Goal: Task Accomplishment & Management: Manage account settings

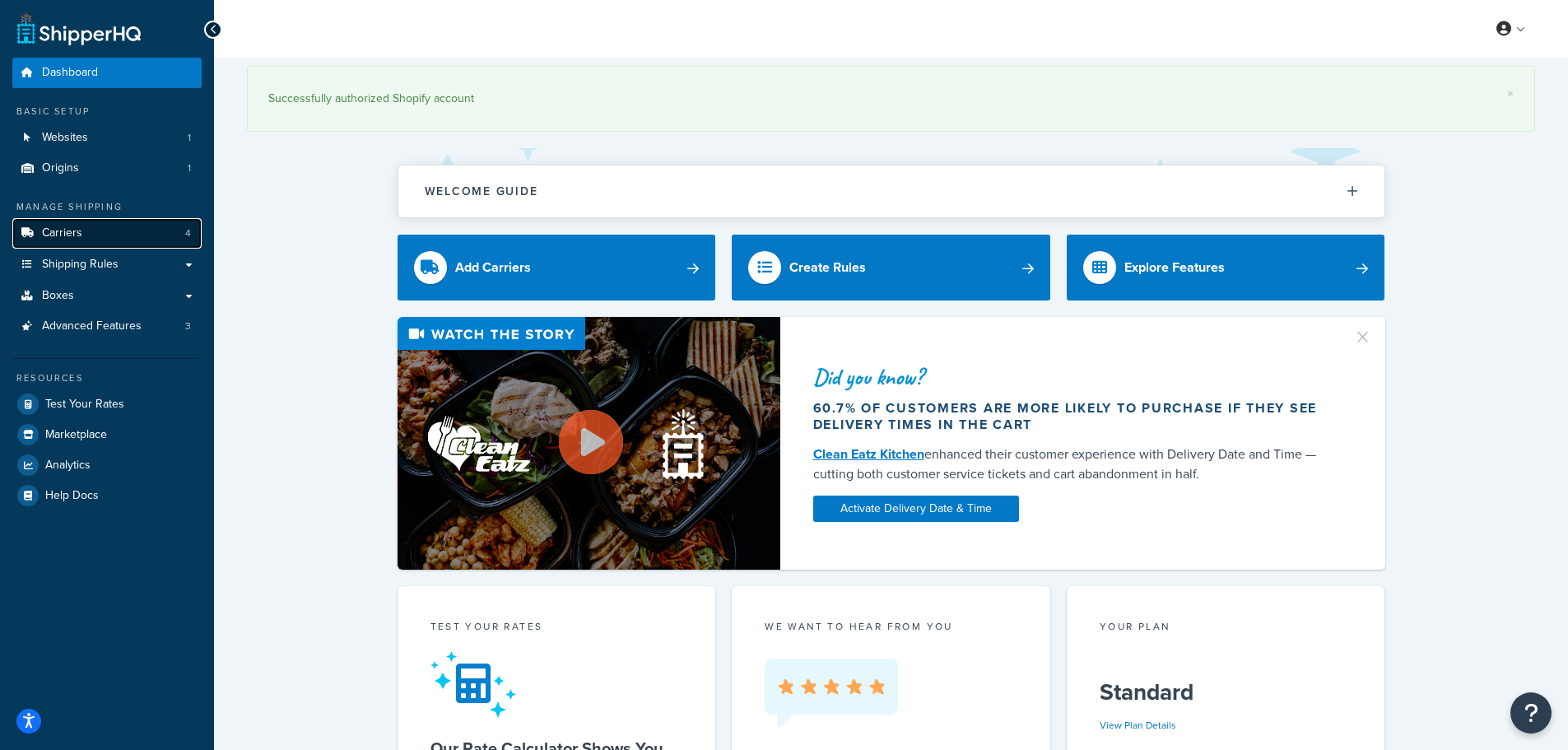
click at [74, 237] on span "Carriers" at bounding box center [61, 233] width 40 height 14
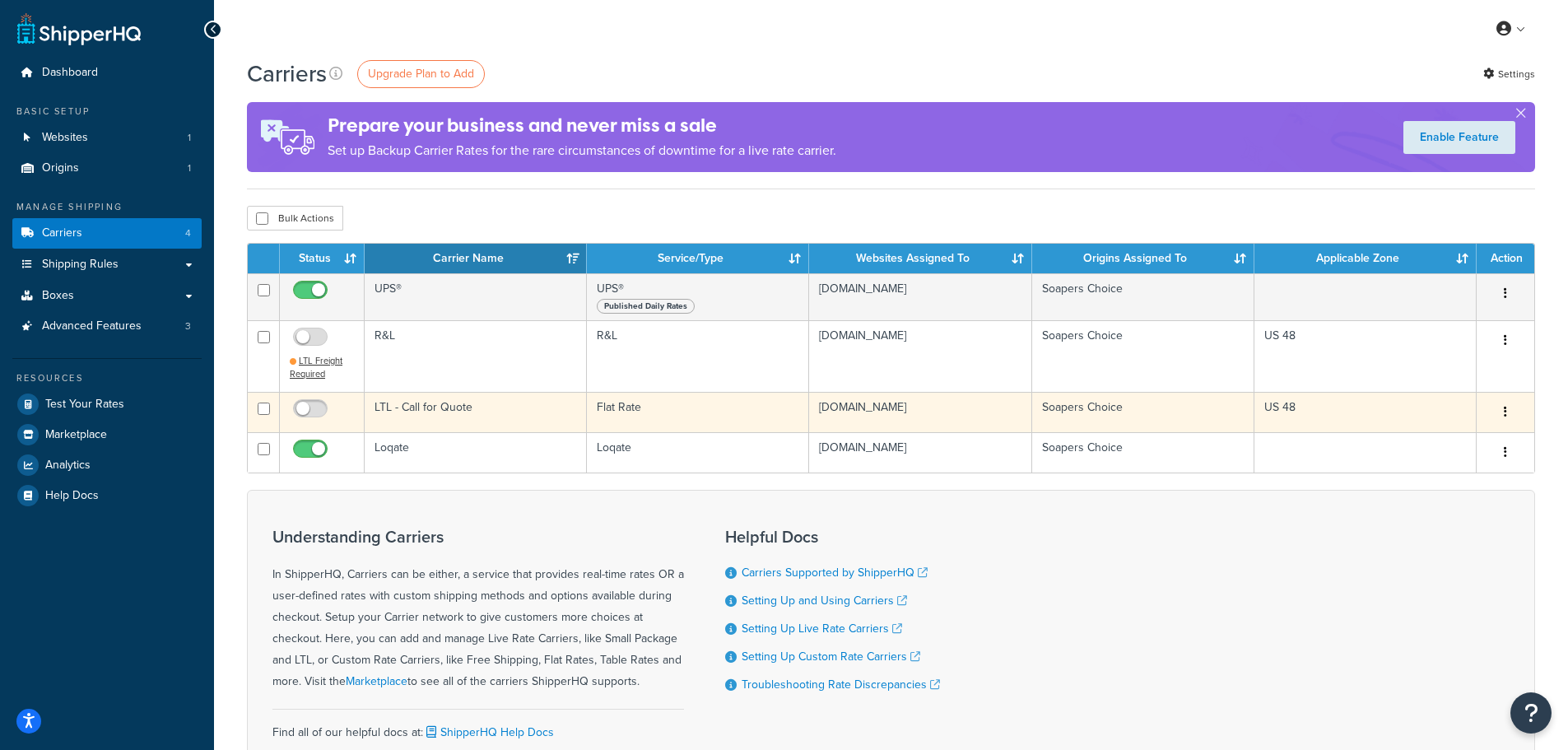
click at [1505, 413] on icon "button" at bounding box center [1506, 411] width 4 height 12
click at [1416, 446] on link "Edit" at bounding box center [1438, 445] width 130 height 34
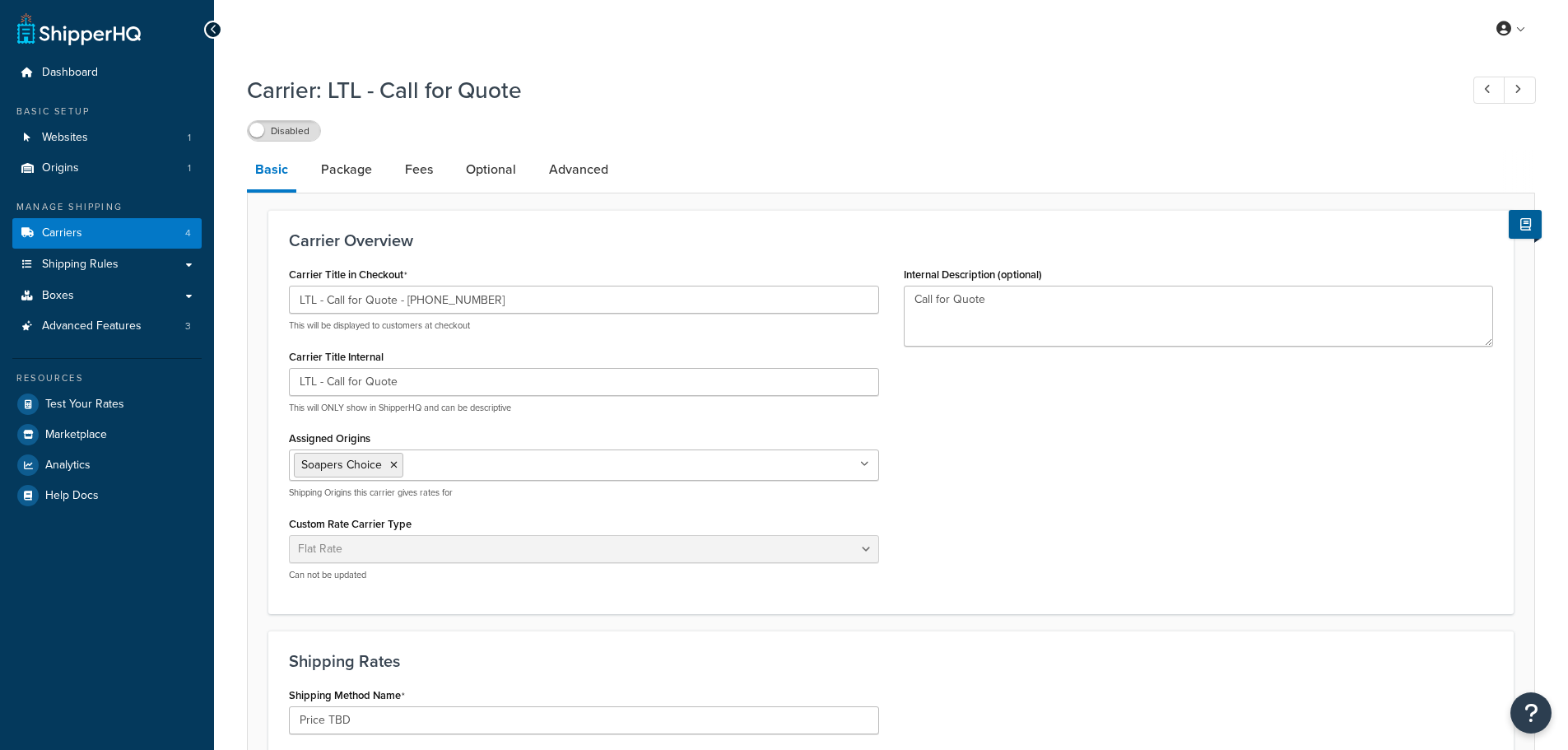
select select "flat"
click at [325, 168] on link "Package" at bounding box center [346, 170] width 67 height 40
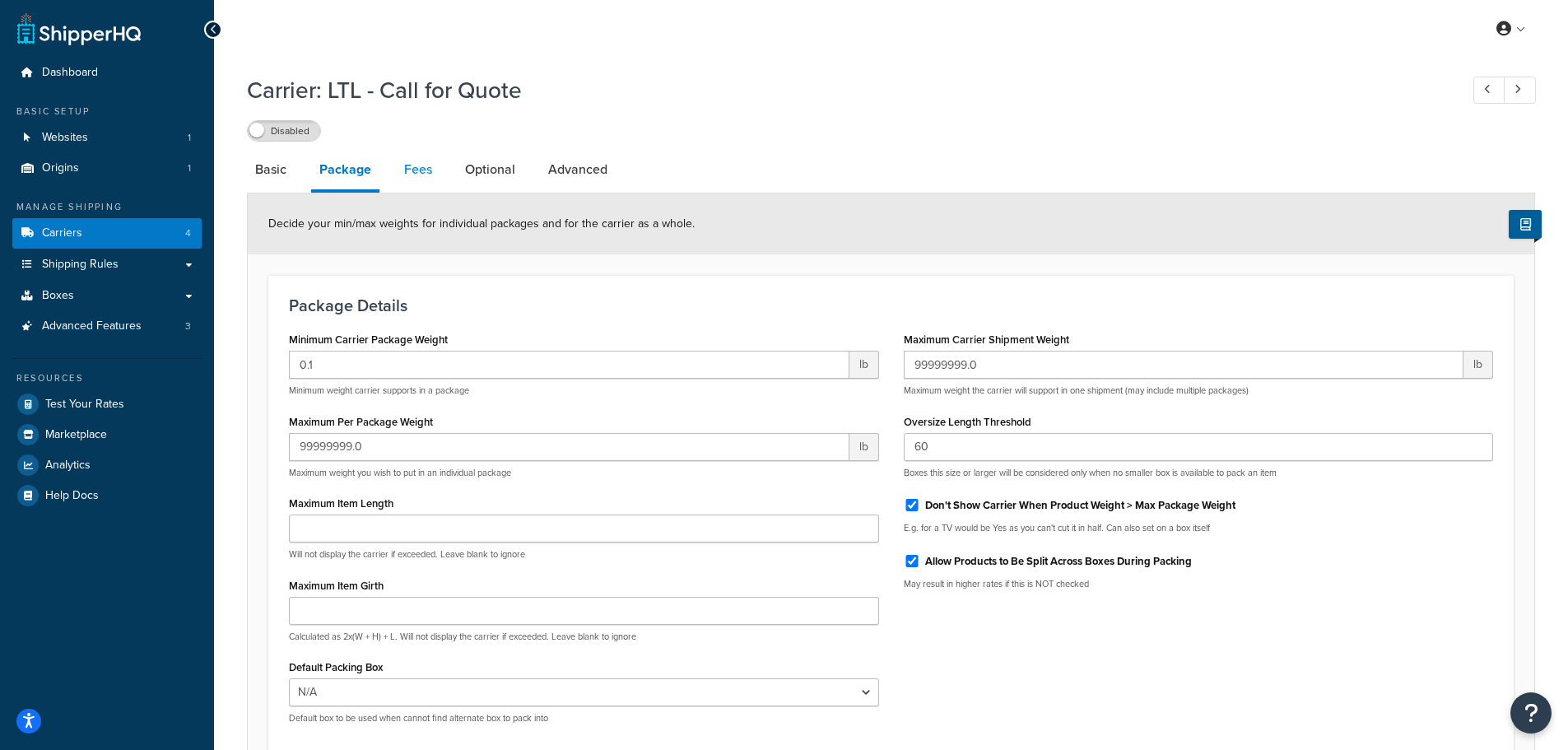
click at [414, 170] on link "Fees" at bounding box center [418, 170] width 44 height 40
select select "AFTER"
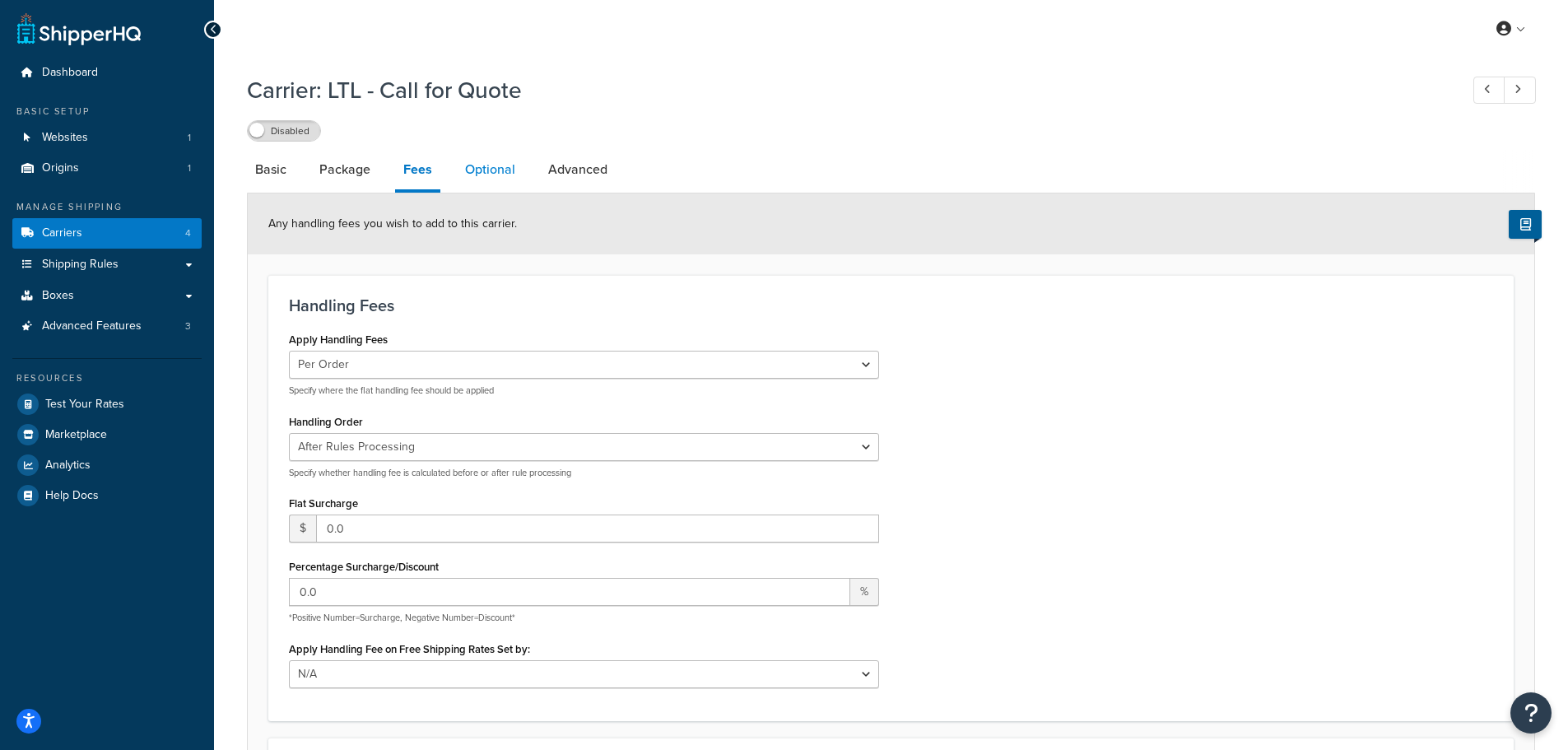
click at [488, 170] on link "Optional" at bounding box center [490, 170] width 67 height 40
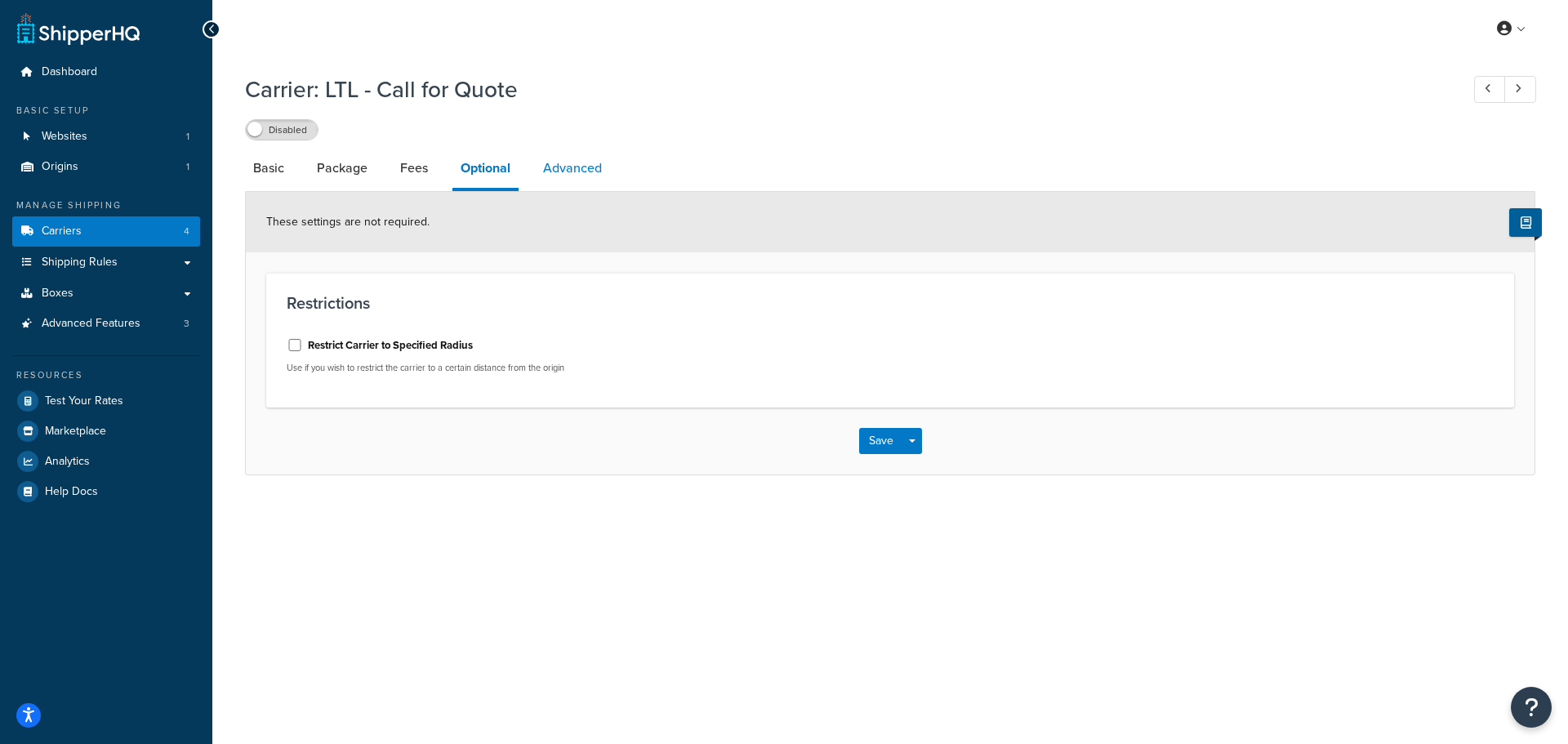
click at [553, 164] on link "Advanced" at bounding box center [572, 168] width 75 height 40
select select "false"
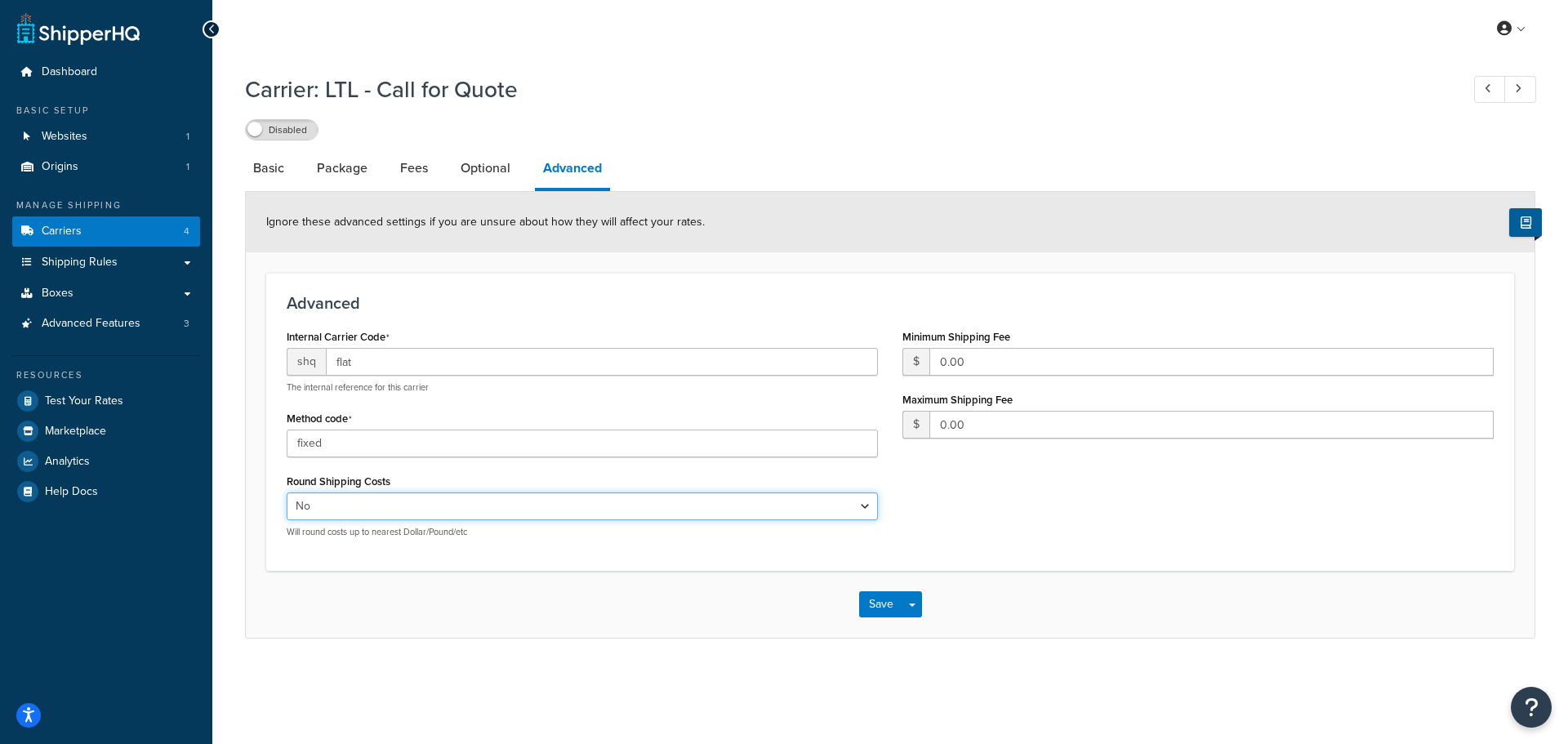
click at [328, 505] on select "Yes No" at bounding box center [583, 506] width 592 height 28
click at [880, 605] on button "Save" at bounding box center [881, 605] width 44 height 26
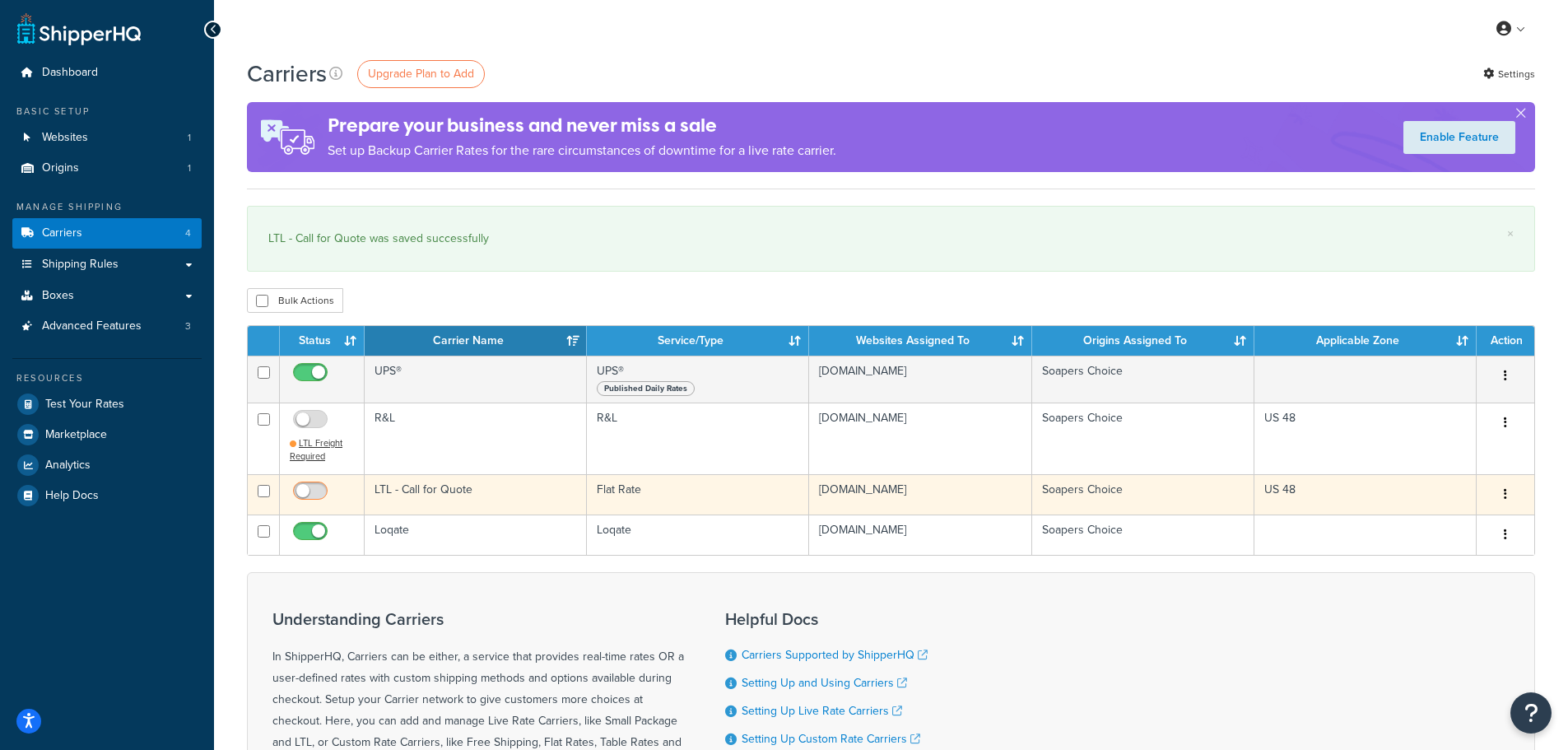
click at [303, 487] on input "checkbox" at bounding box center [312, 494] width 45 height 20
checkbox input "true"
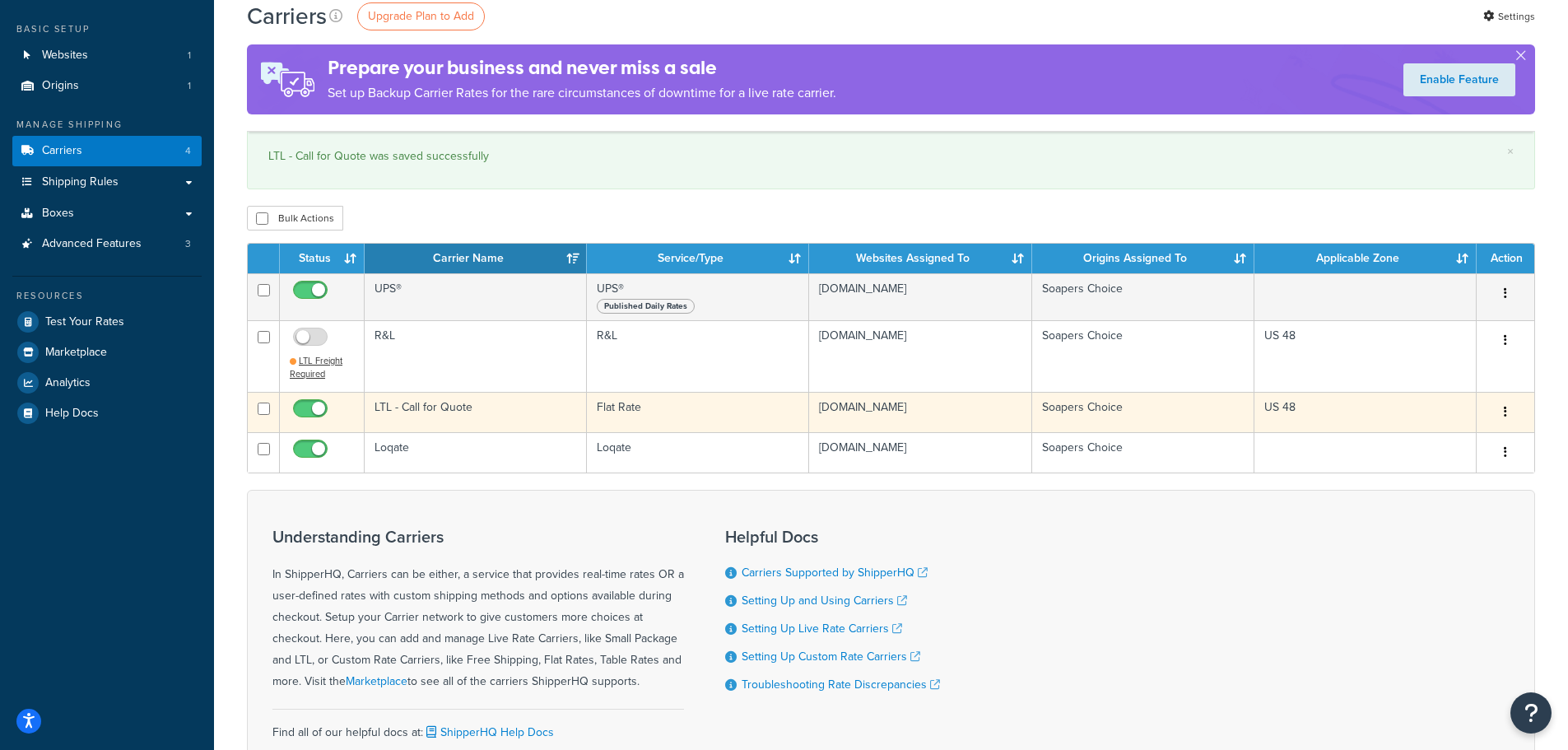
click at [425, 407] on td "LTL - Call for Quote" at bounding box center [476, 412] width 222 height 40
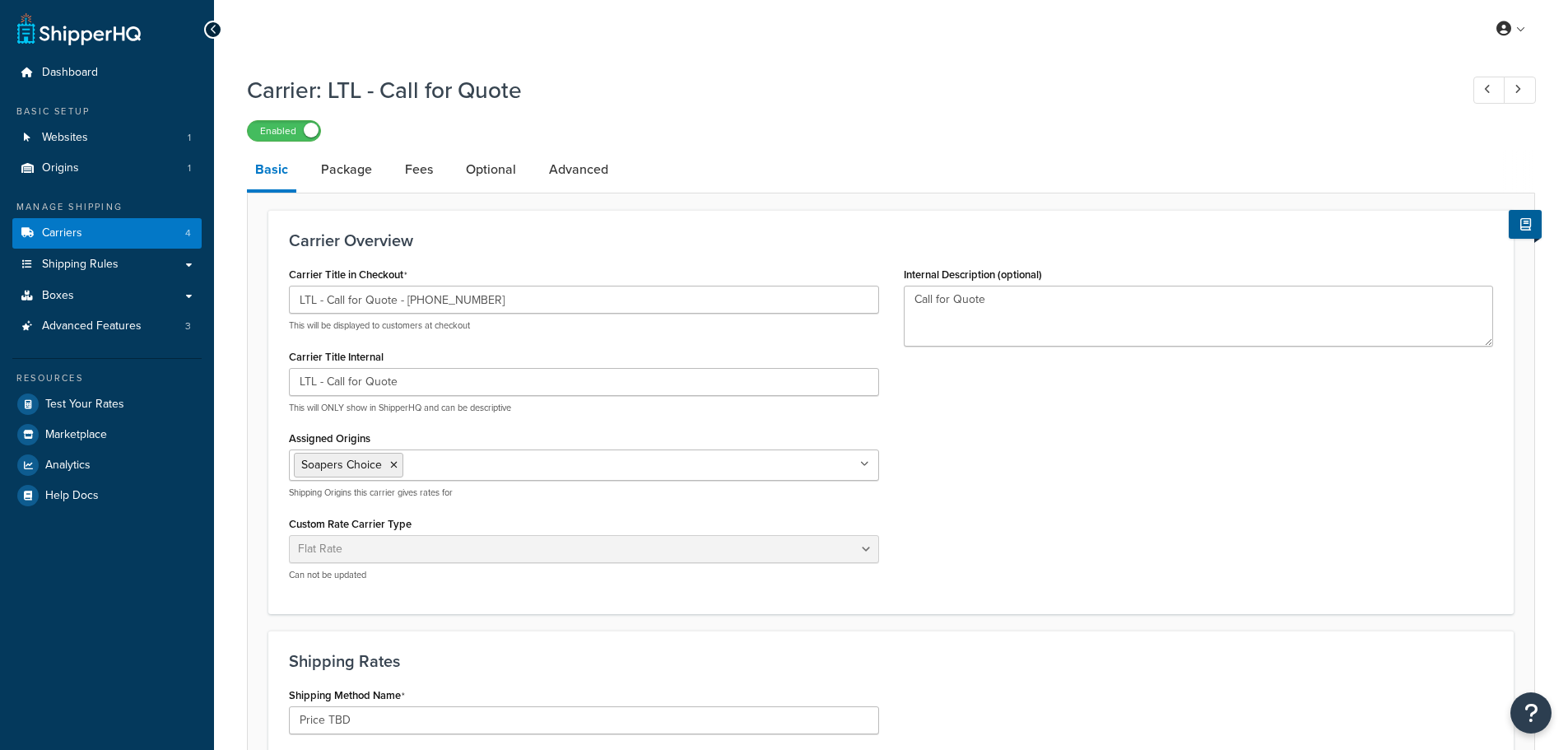
select select "flat"
click at [212, 30] on icon at bounding box center [214, 29] width 7 height 12
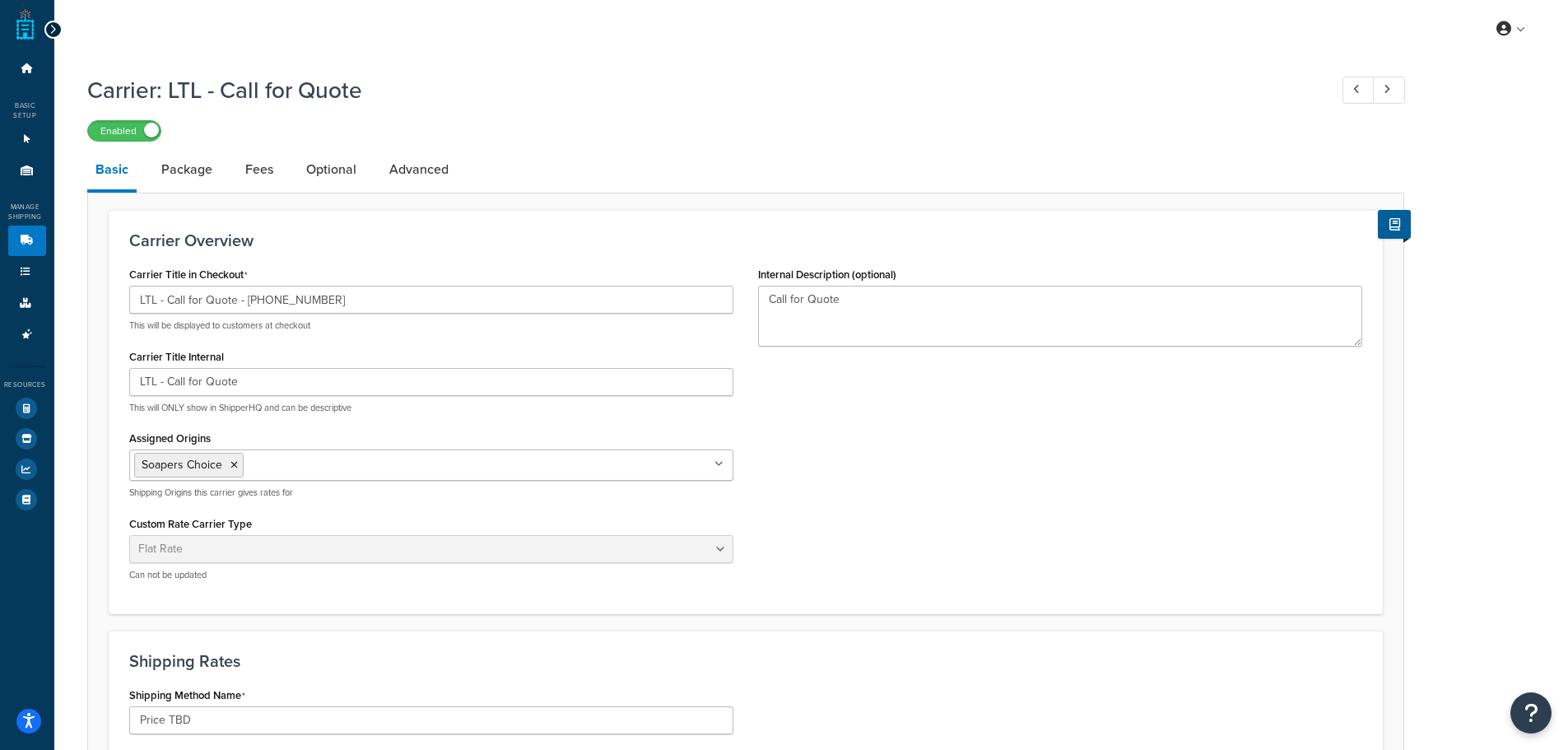
click at [56, 29] on div at bounding box center [53, 29] width 18 height 18
click at [24, 70] on icon at bounding box center [27, 67] width 17 height 10
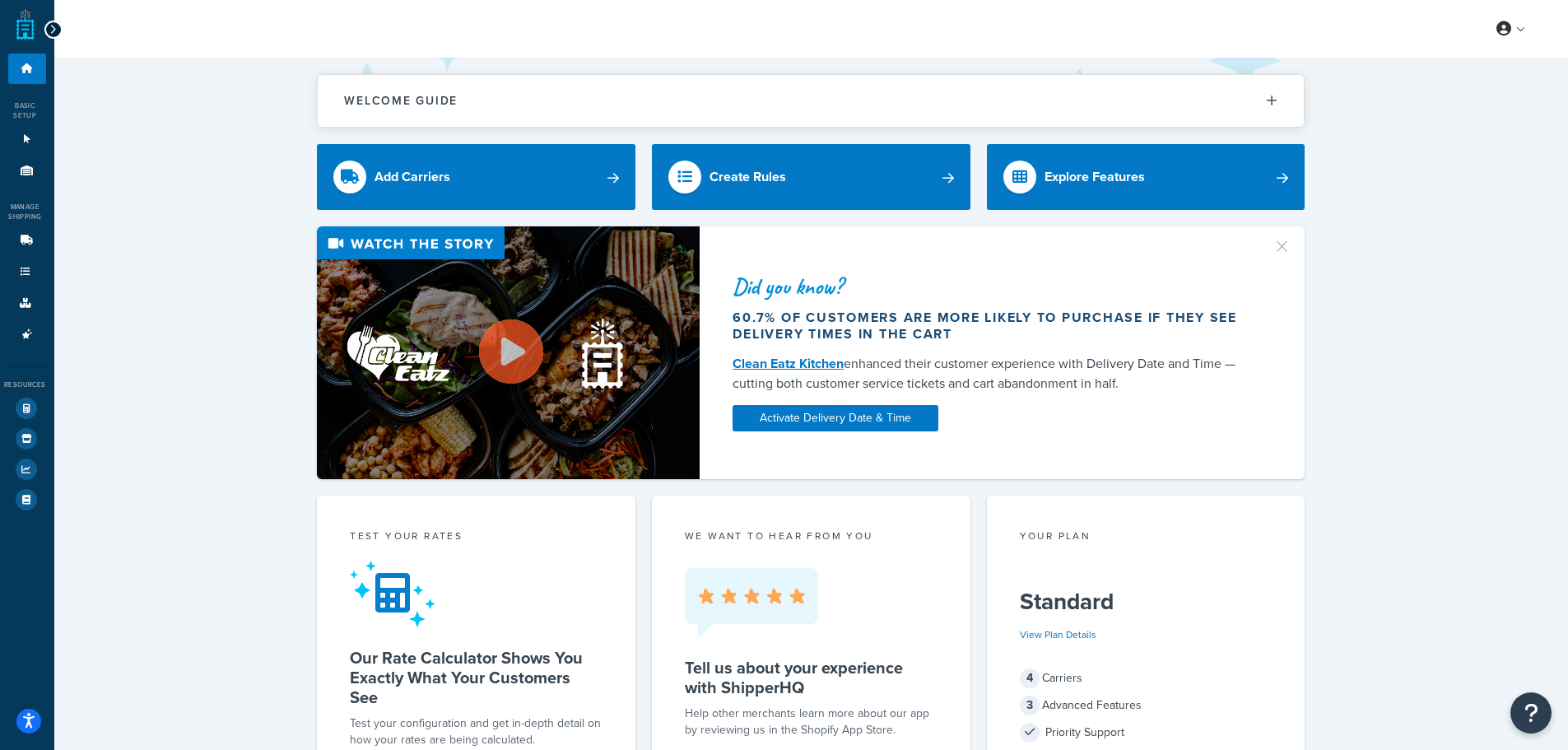
click at [50, 29] on icon at bounding box center [53, 29] width 7 height 12
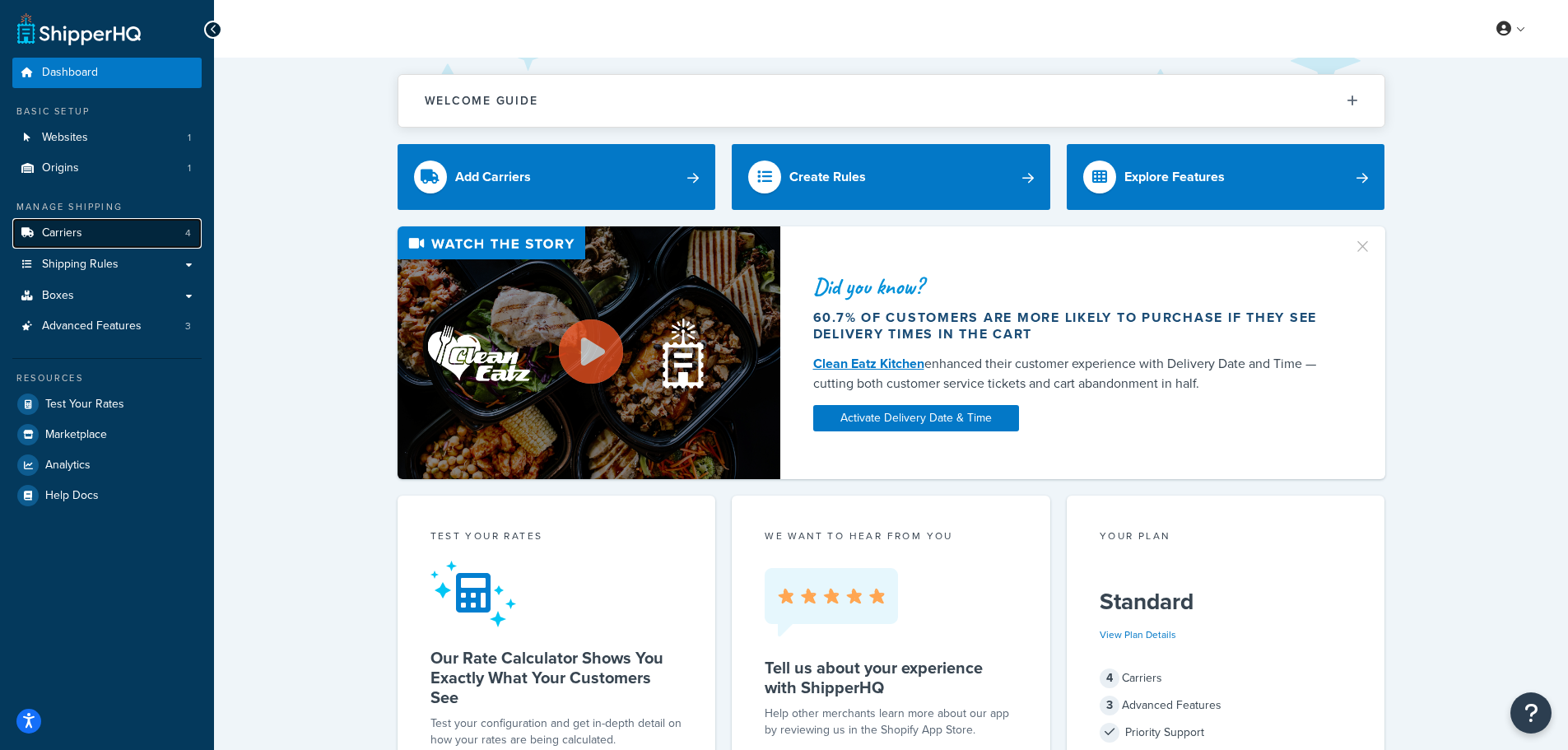
click at [98, 224] on link "Carriers 4" at bounding box center [106, 233] width 189 height 30
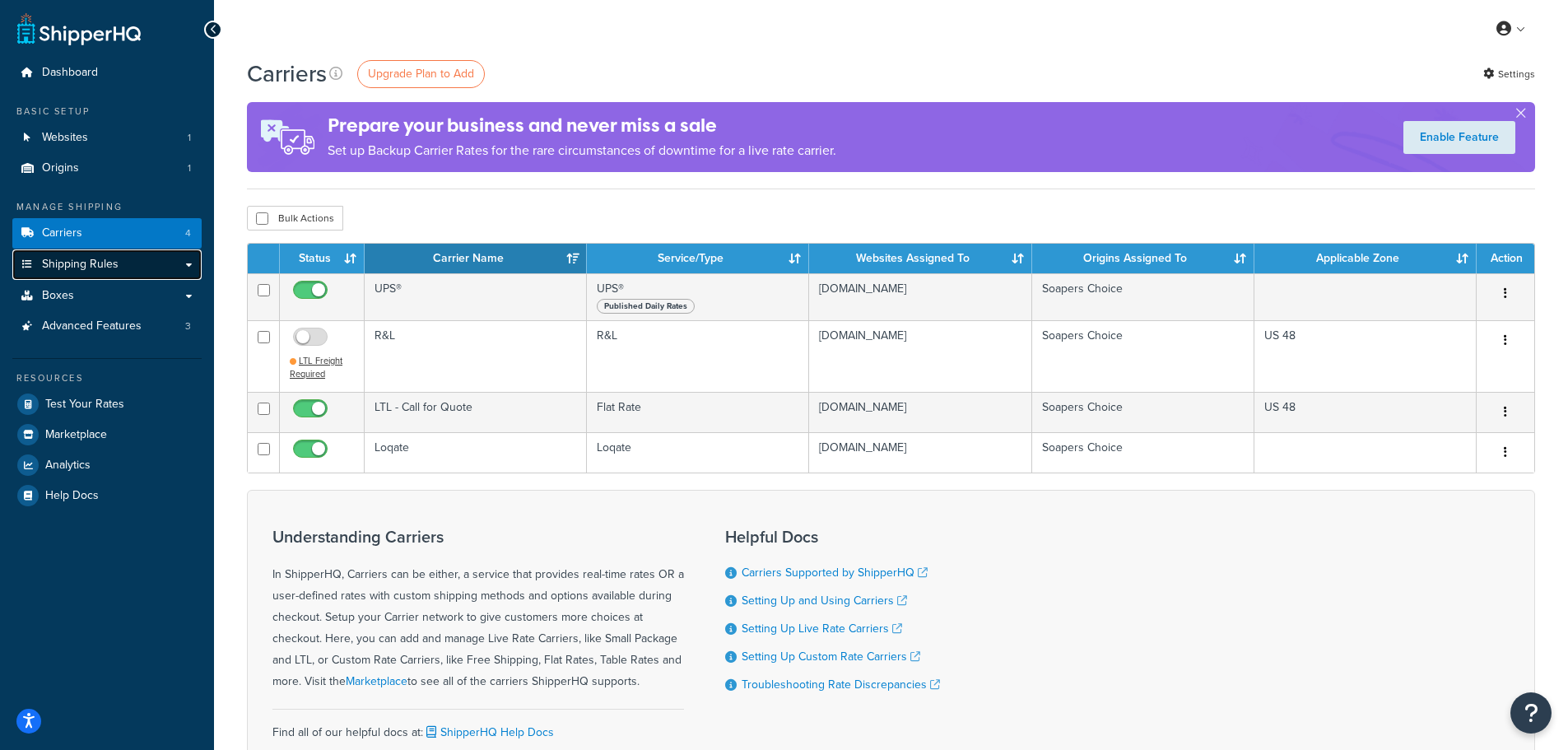
drag, startPoint x: 0, startPoint y: 0, endPoint x: 80, endPoint y: 256, distance: 268.2
click at [80, 257] on span "Shipping Rules" at bounding box center [80, 264] width 76 height 14
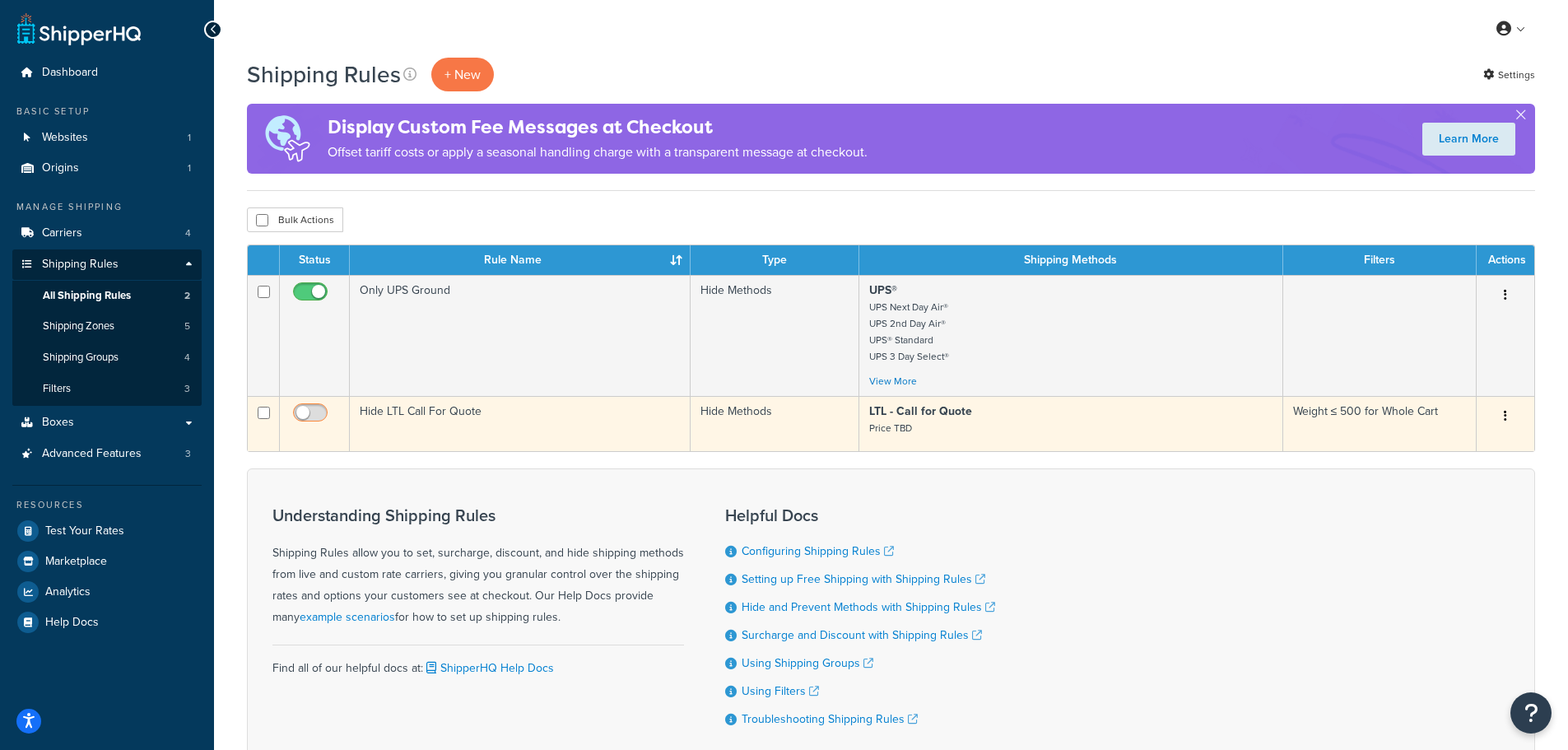
click at [319, 409] on input "checkbox" at bounding box center [312, 416] width 45 height 20
checkbox input "true"
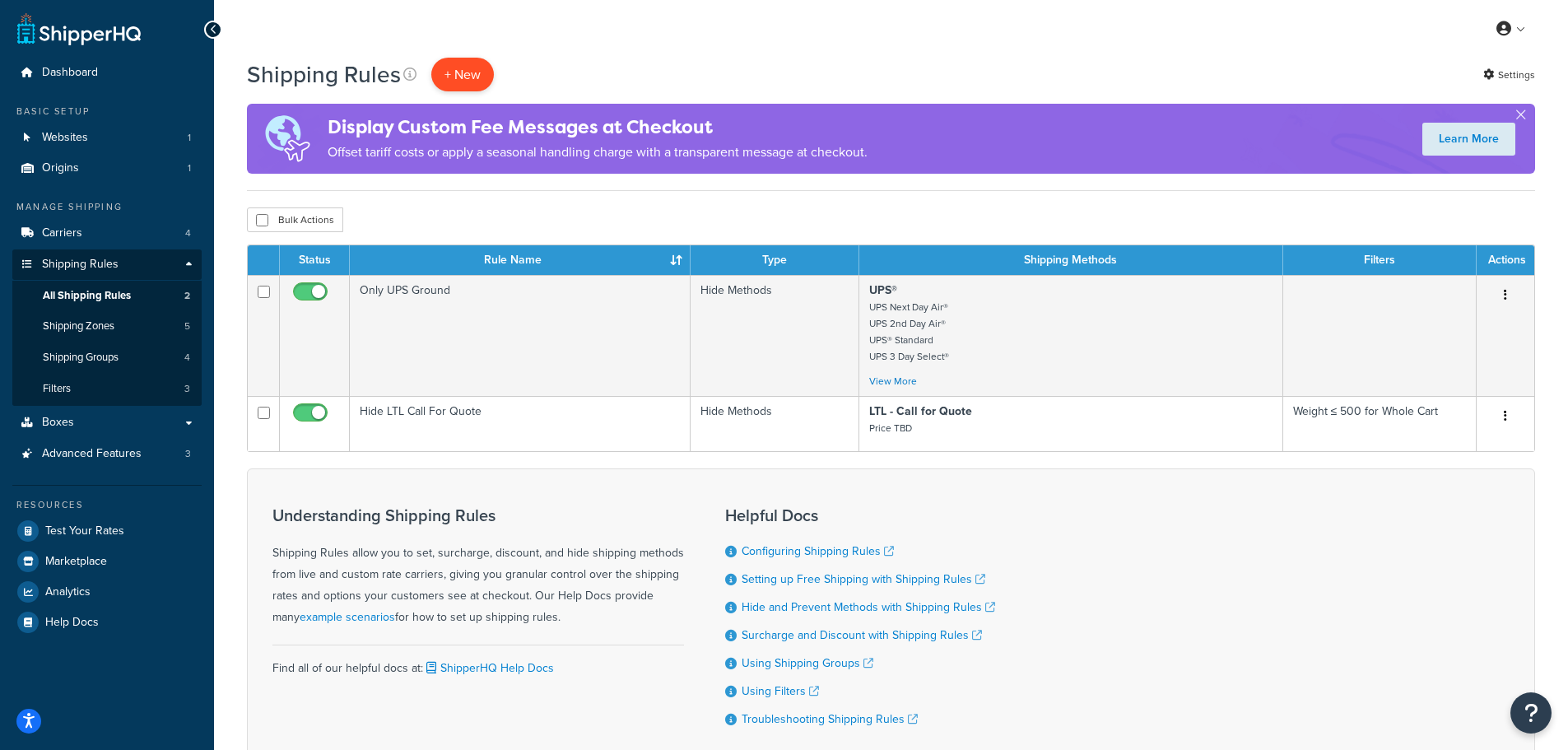
click at [476, 74] on p "+ New" at bounding box center [462, 75] width 62 height 34
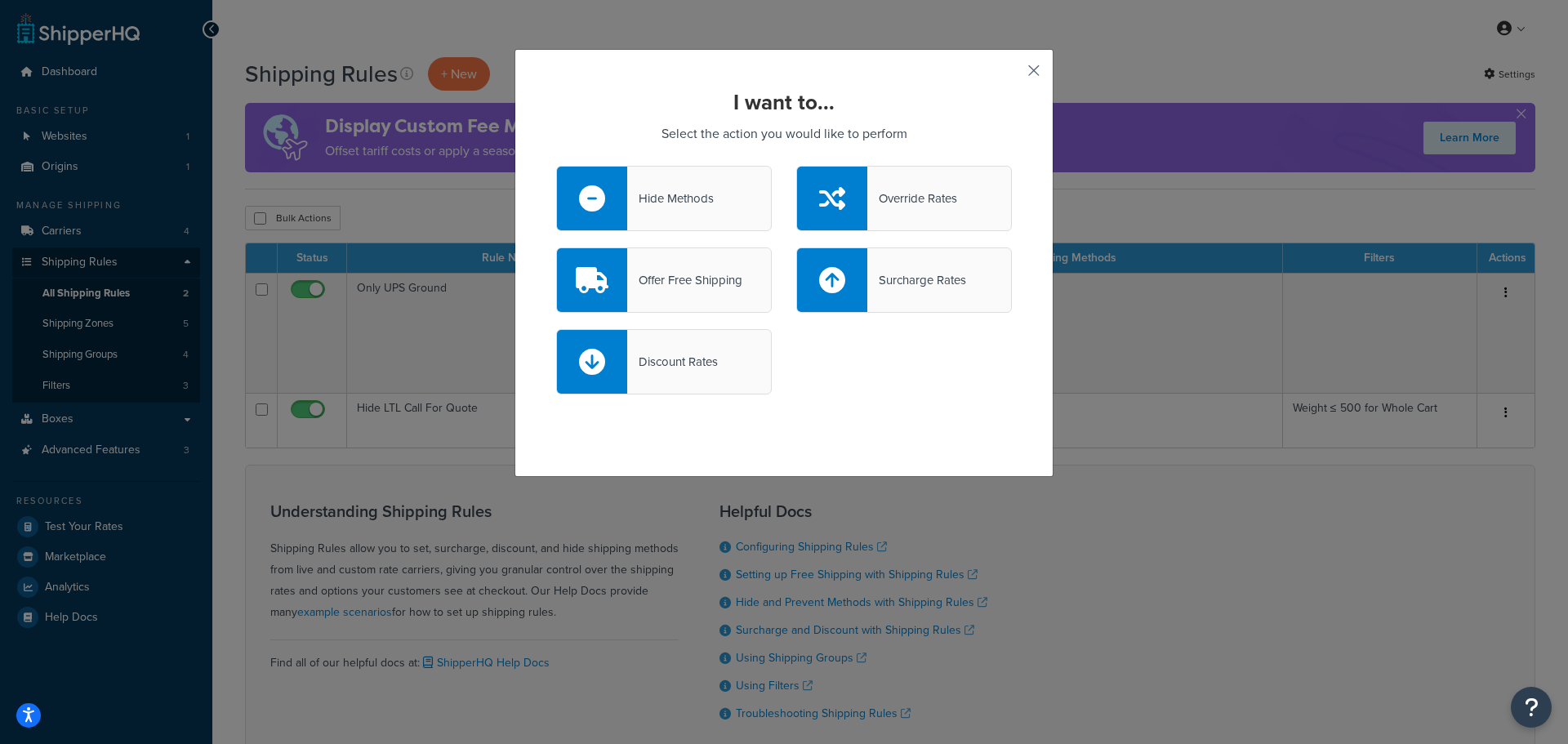
click at [1012, 74] on button "button" at bounding box center [1010, 76] width 4 height 4
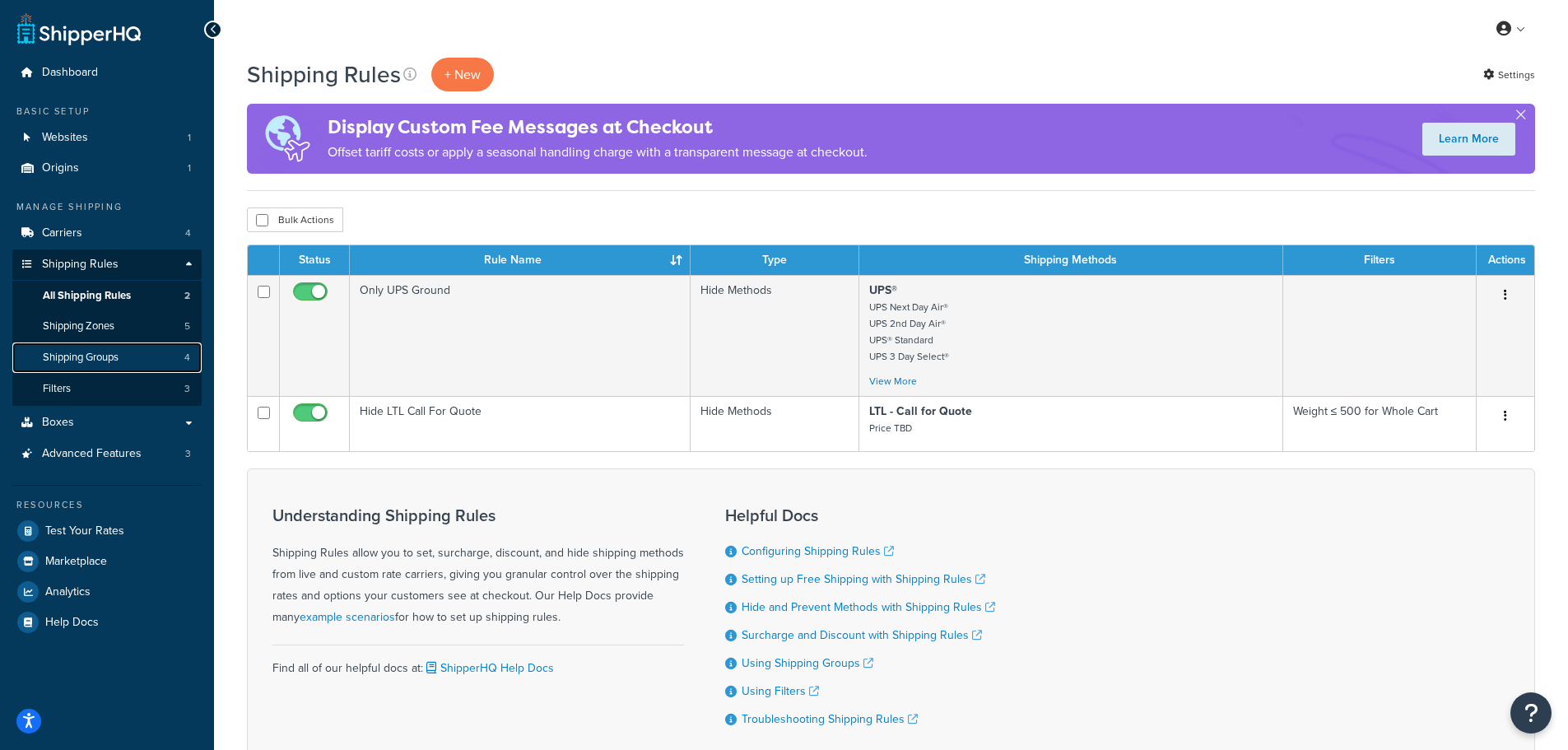
click at [72, 366] on link "Shipping Groups 4" at bounding box center [106, 358] width 189 height 30
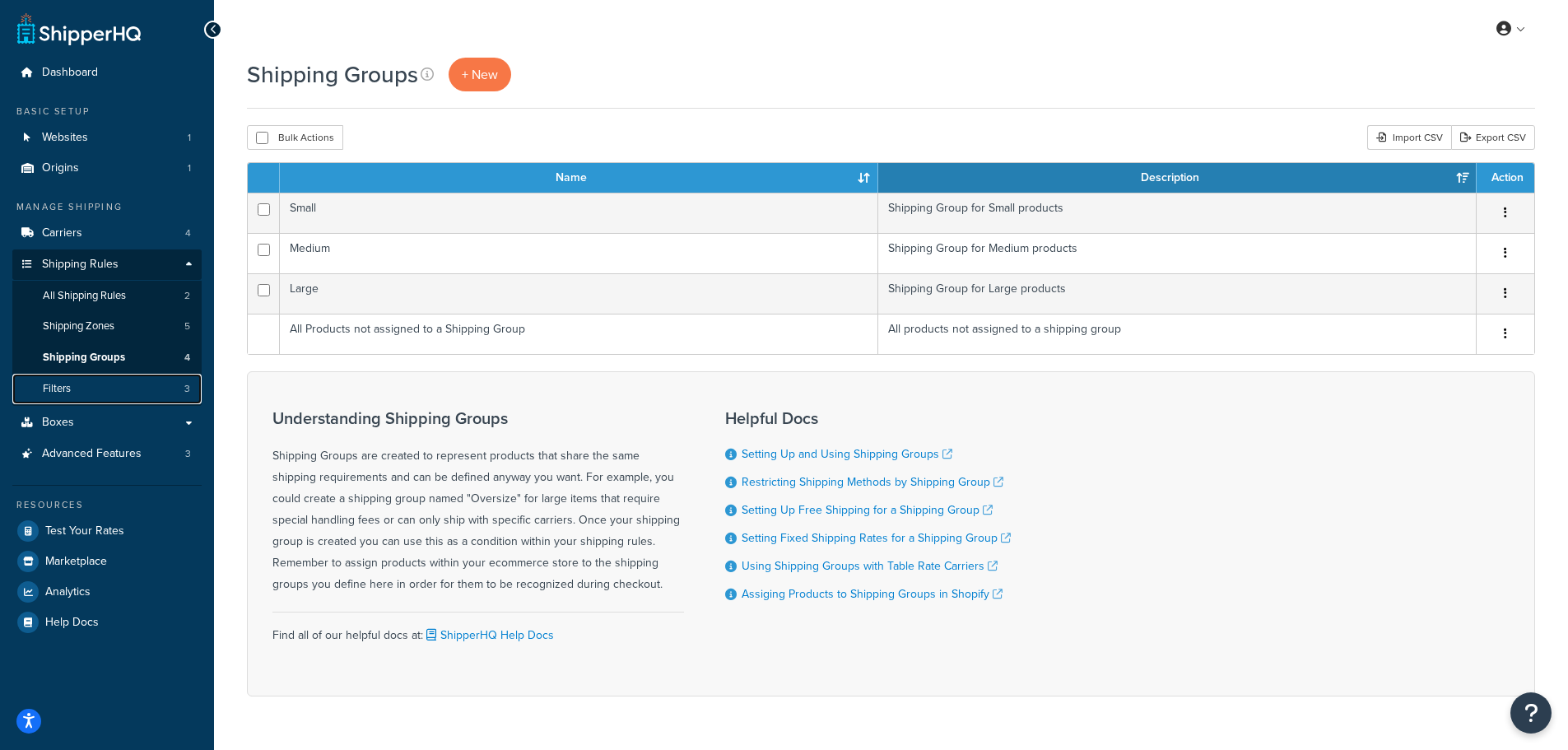
click at [71, 383] on span "Filters" at bounding box center [57, 389] width 28 height 14
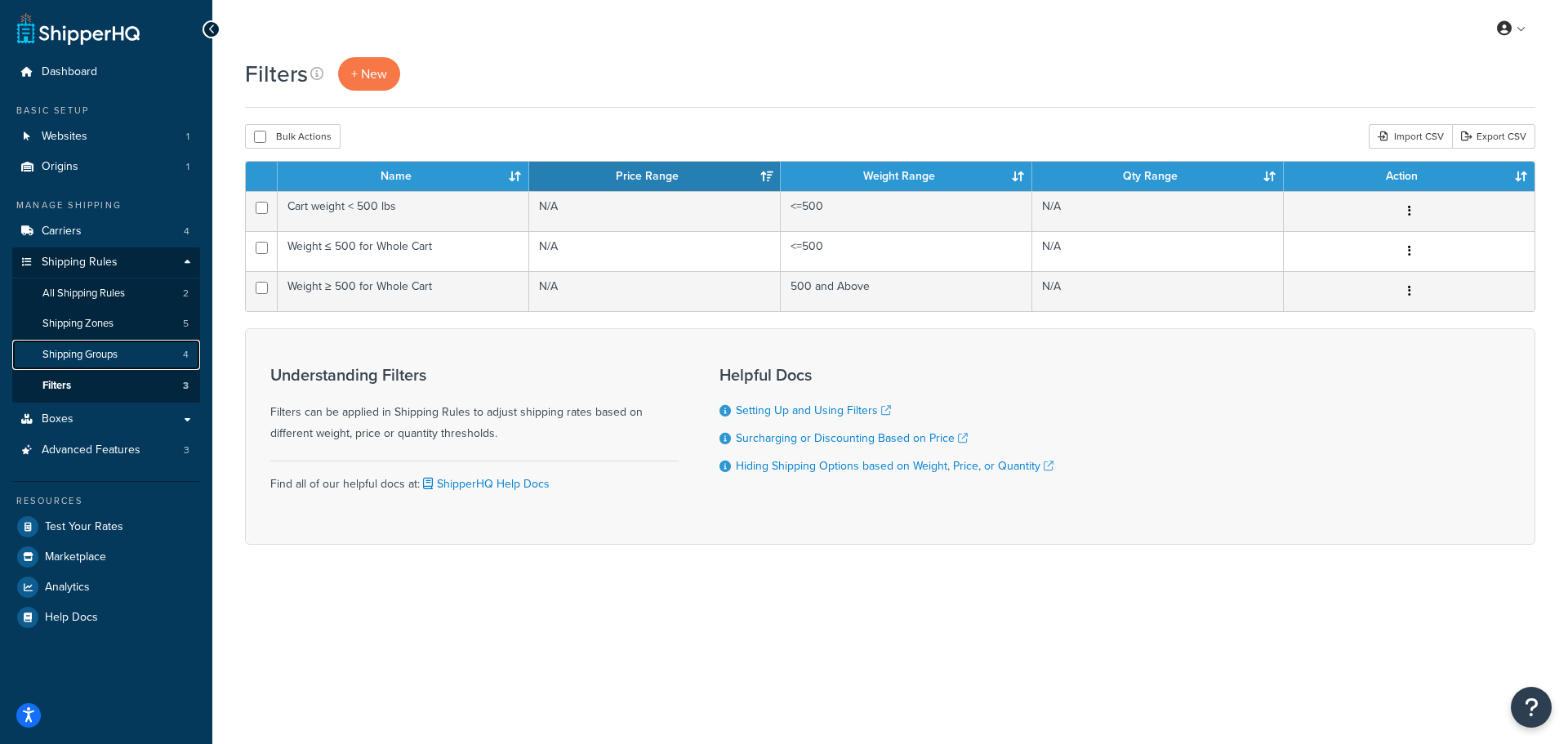
click at [74, 359] on span "Shipping Groups" at bounding box center [79, 355] width 75 height 14
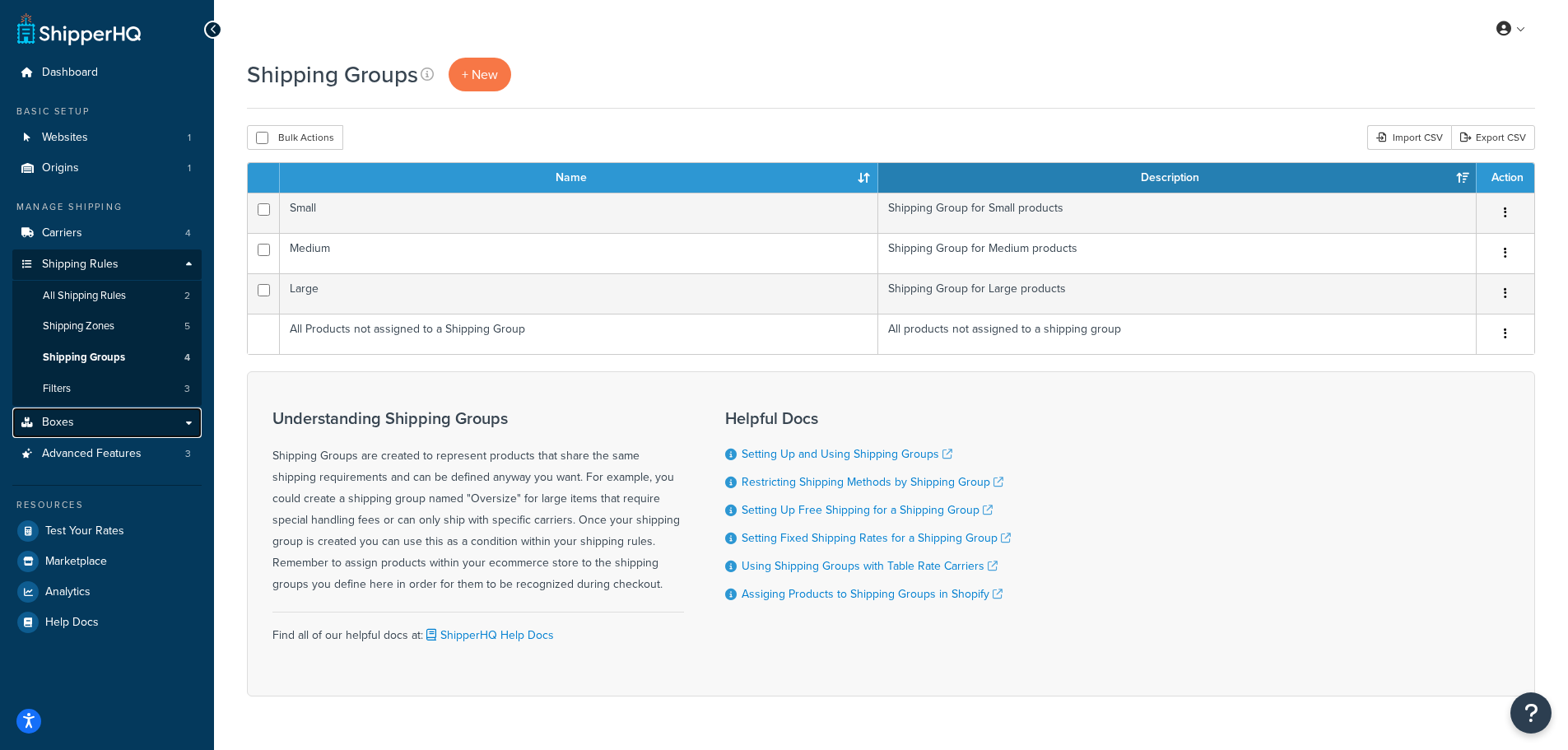
click at [74, 415] on link "Boxes" at bounding box center [106, 422] width 189 height 30
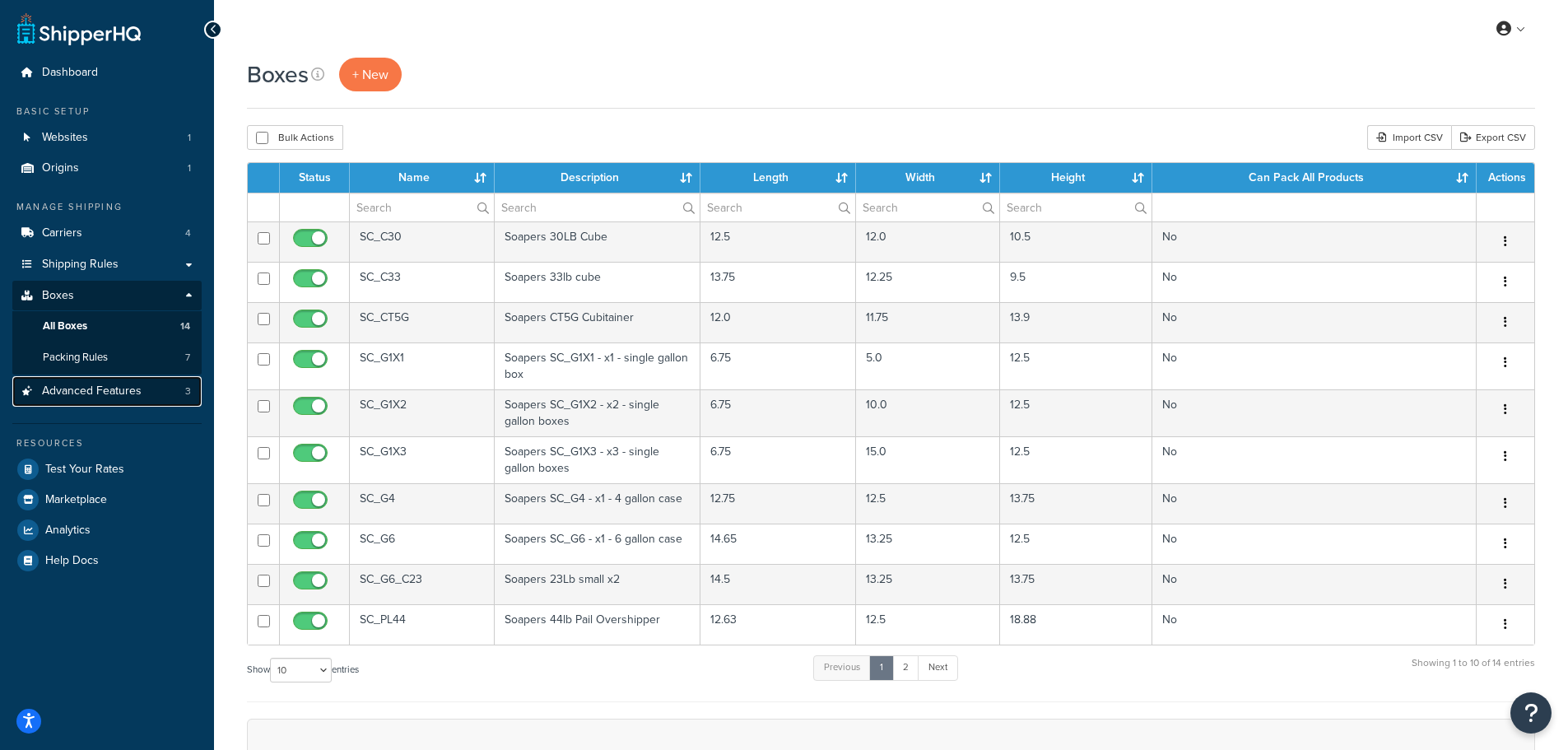
click at [74, 394] on span "Advanced Features" at bounding box center [91, 391] width 99 height 14
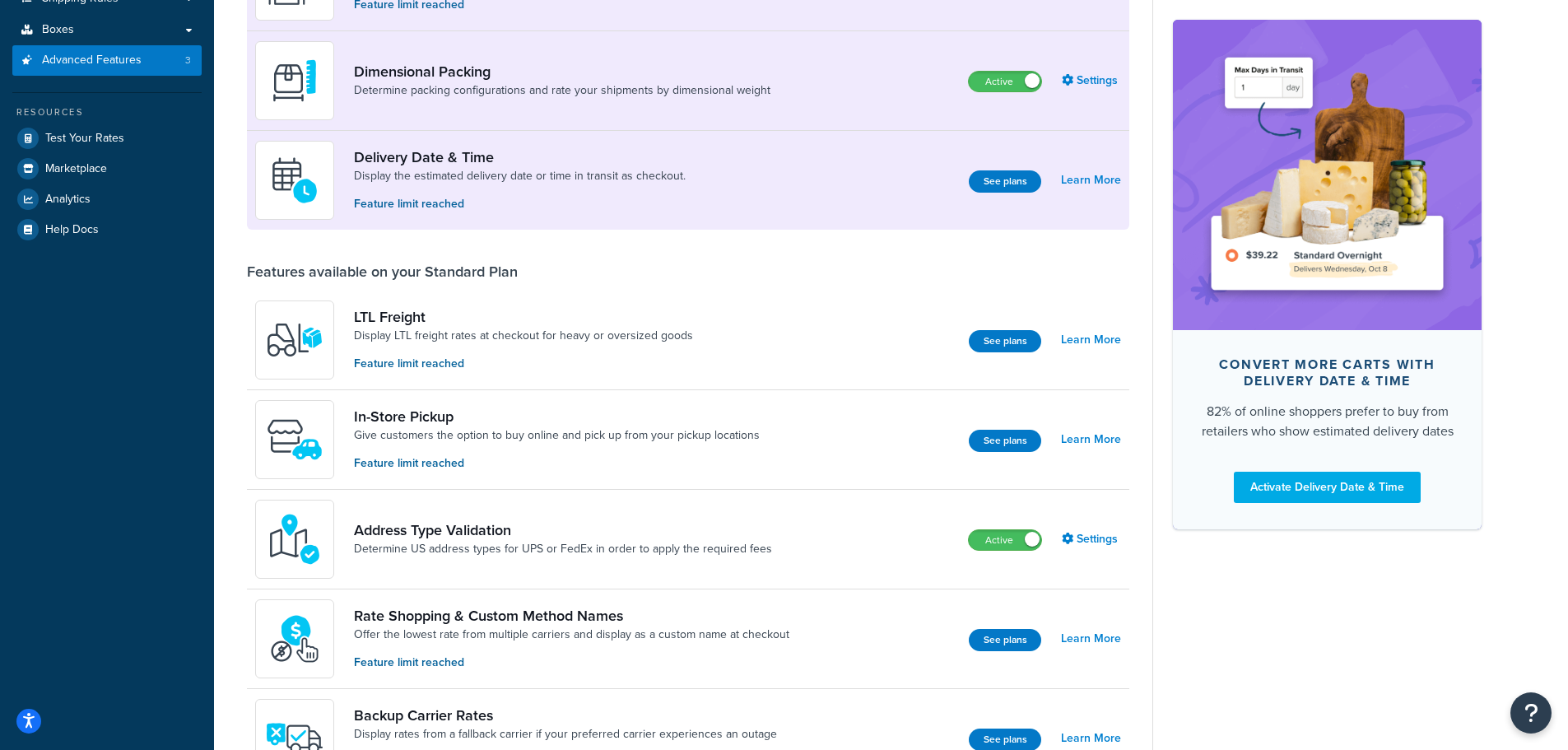
scroll to position [247, 0]
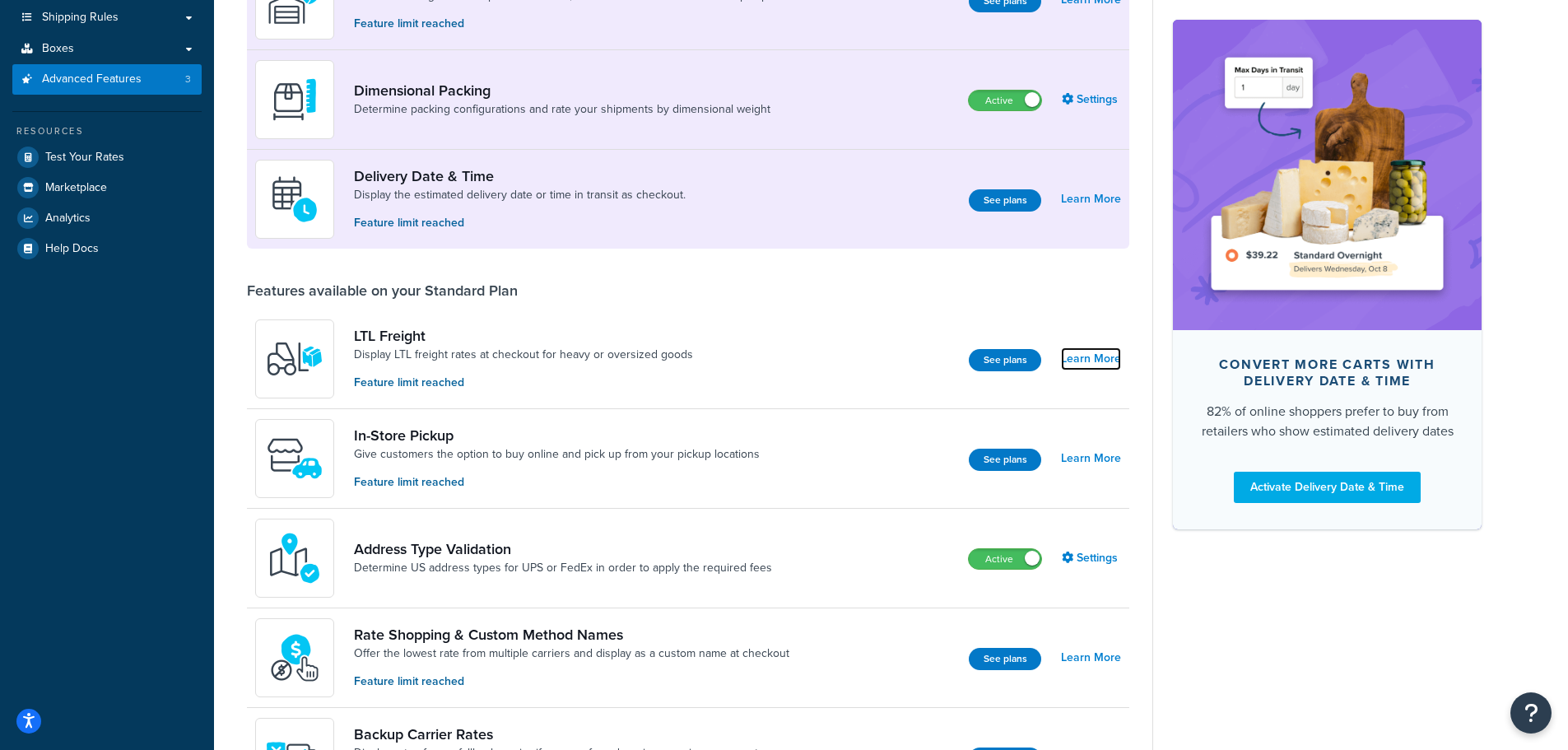
click at [1079, 352] on link "Learn More" at bounding box center [1091, 359] width 60 height 23
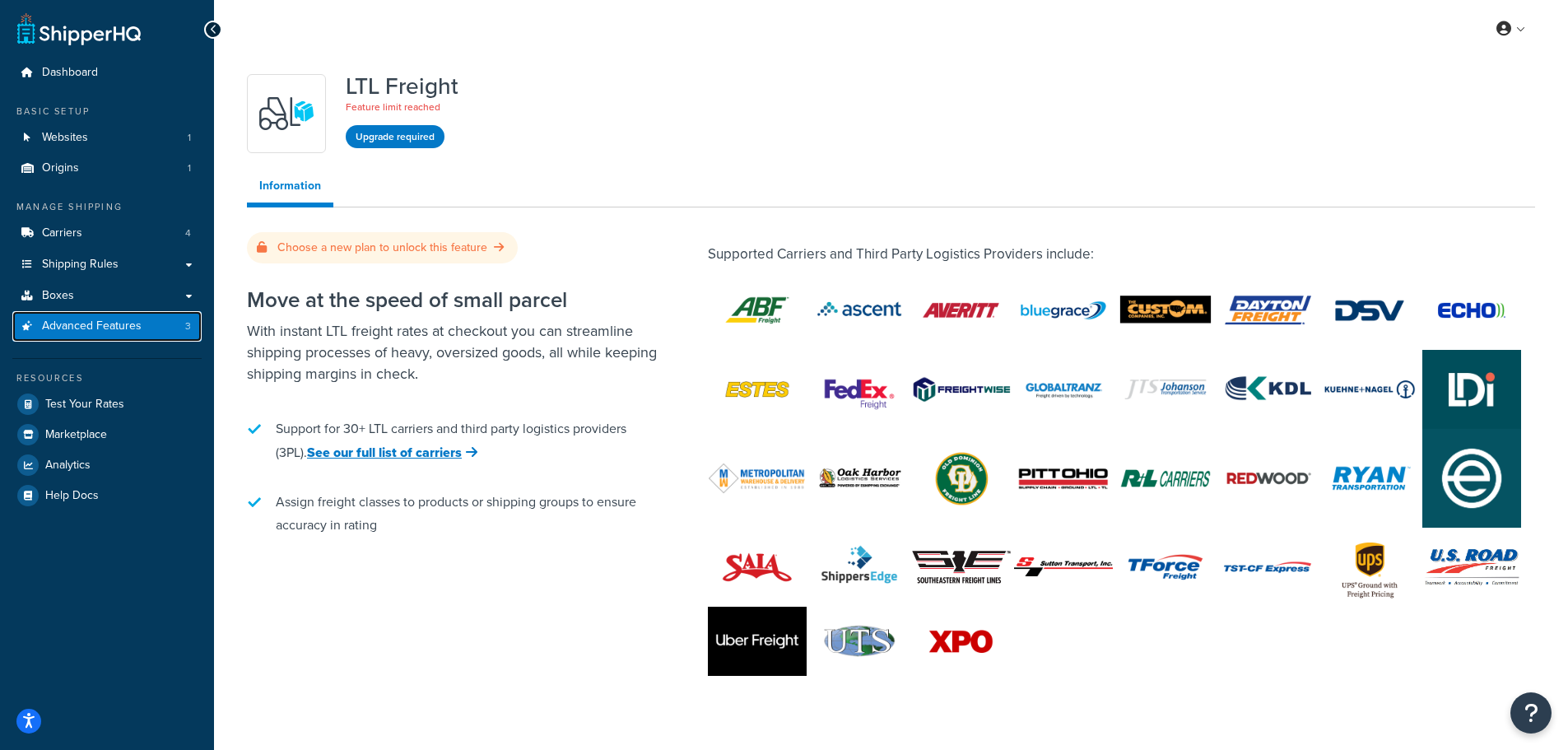
click at [74, 324] on span "Advanced Features" at bounding box center [91, 327] width 99 height 14
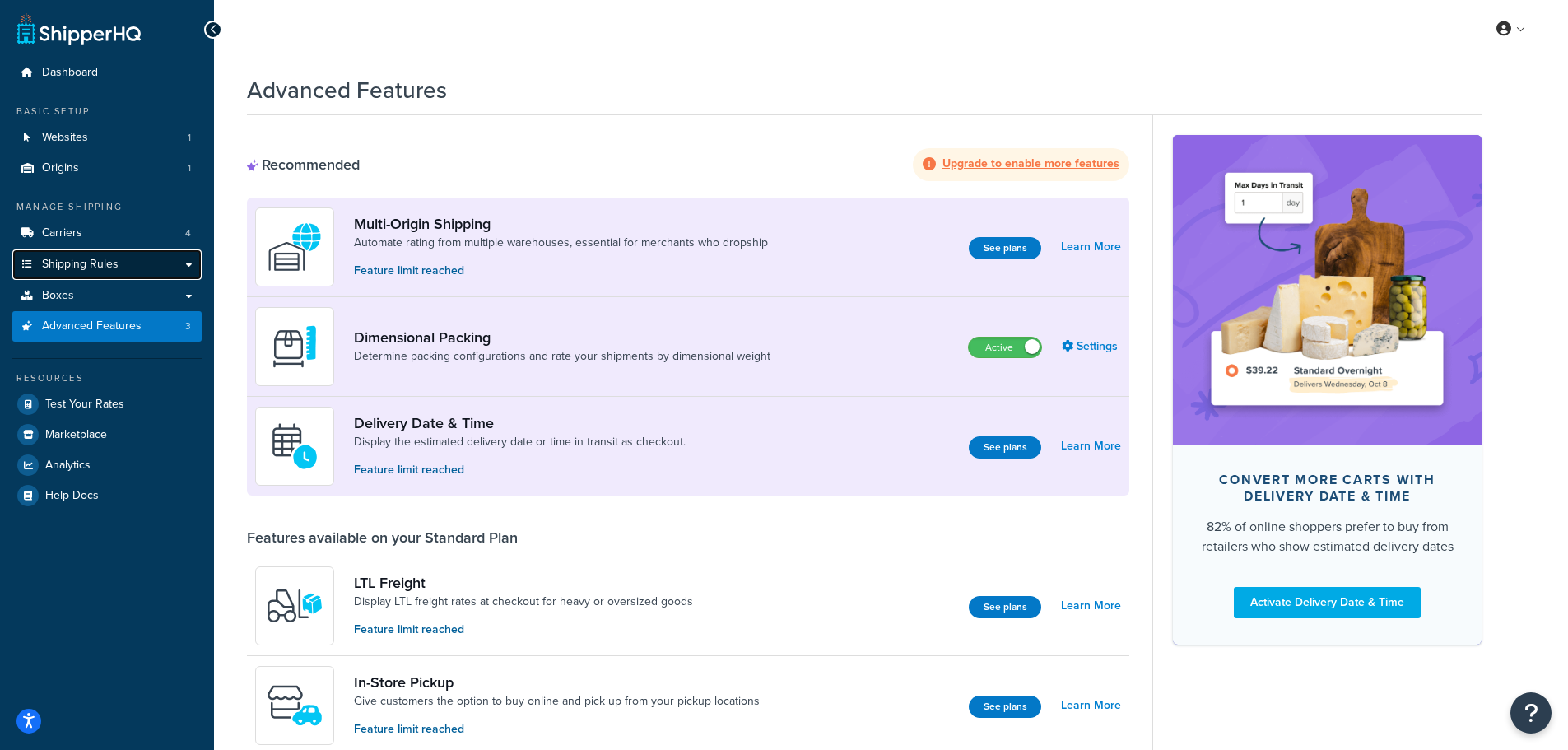
click at [96, 258] on span "Shipping Rules" at bounding box center [80, 264] width 76 height 14
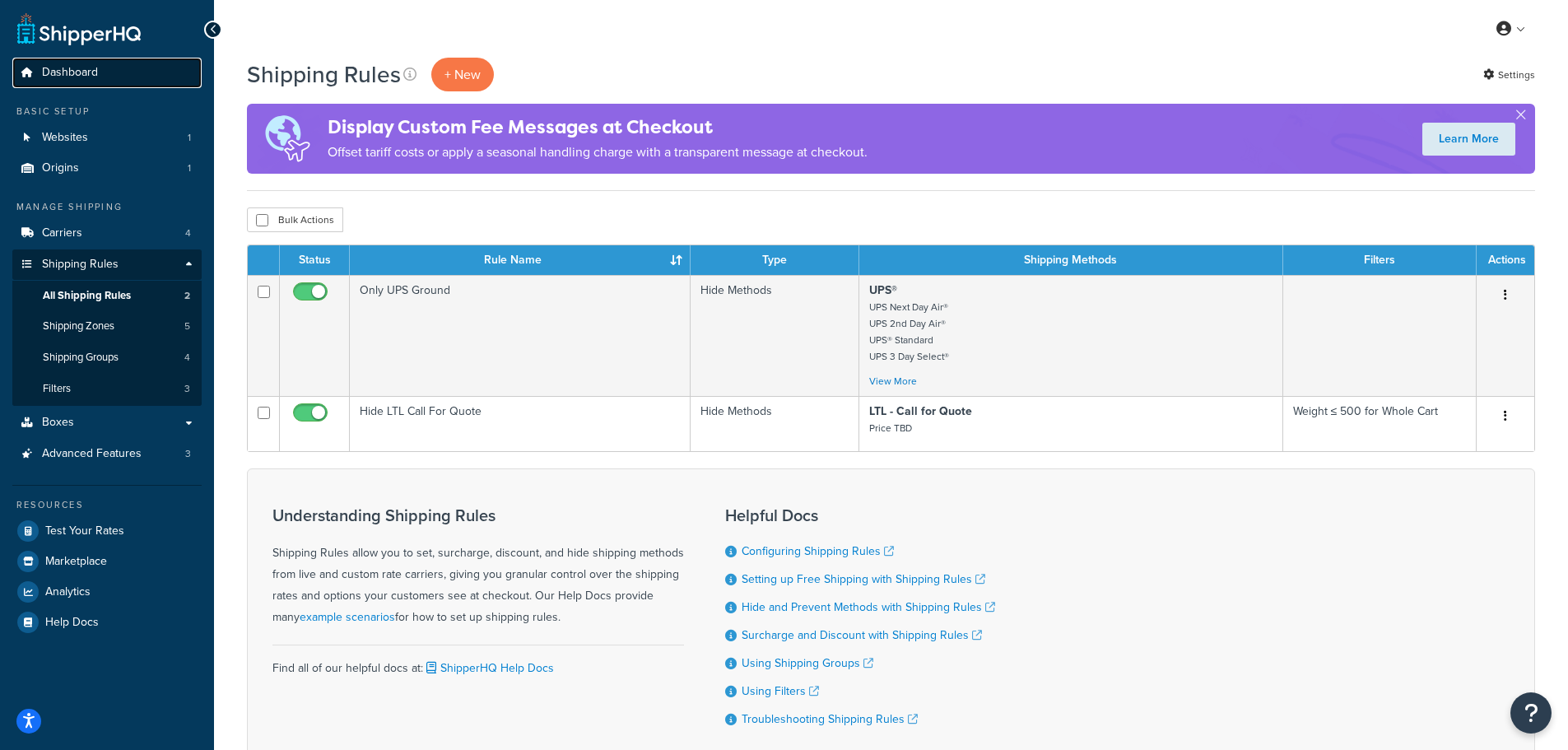
click at [60, 71] on span "Dashboard" at bounding box center [69, 73] width 56 height 14
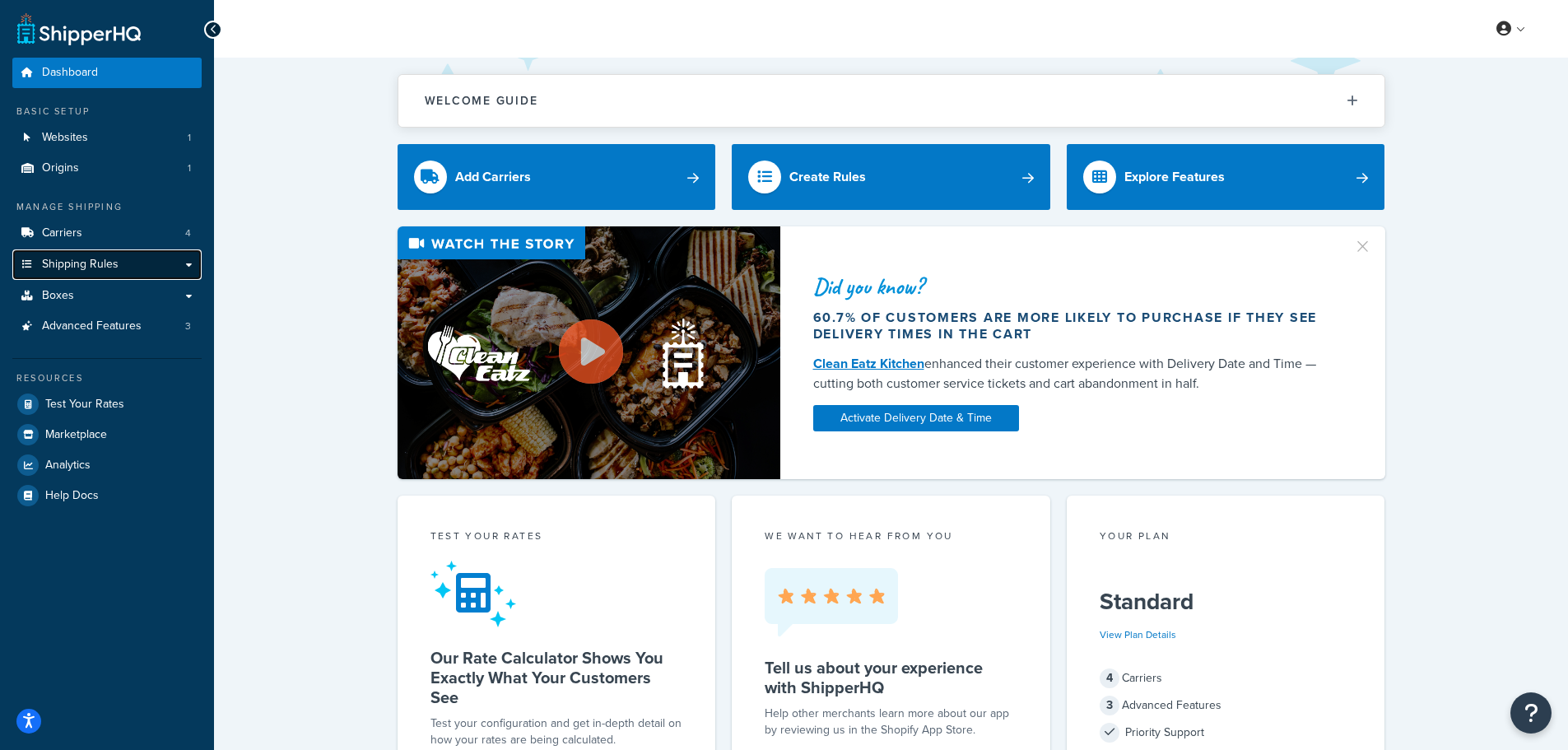
click at [70, 257] on span "Shipping Rules" at bounding box center [80, 264] width 76 height 14
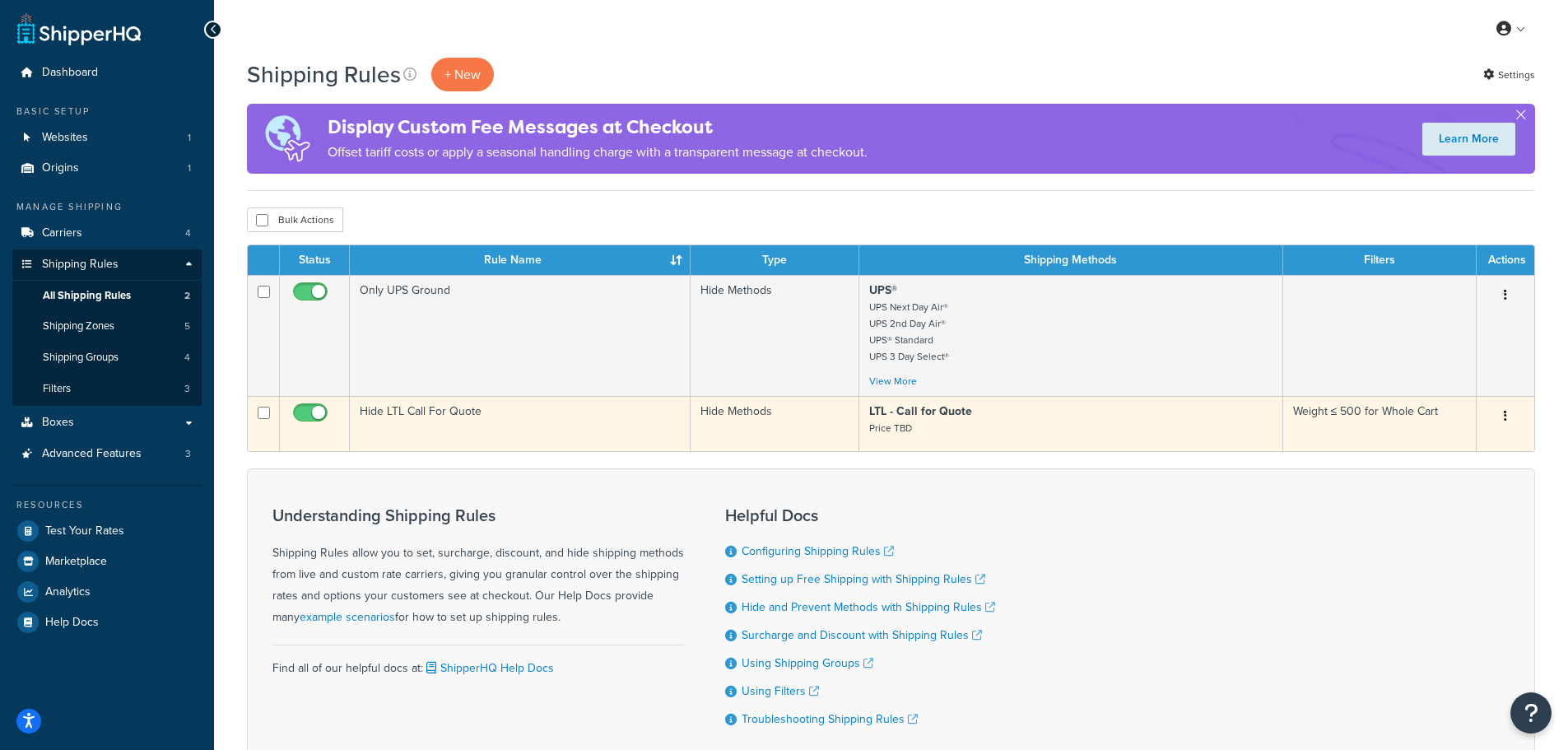
click at [1518, 419] on div "Edit Duplicate Delete" at bounding box center [1505, 417] width 38 height 27
click at [1507, 416] on button "button" at bounding box center [1506, 417] width 23 height 27
click at [1453, 448] on link "Edit" at bounding box center [1451, 447] width 130 height 34
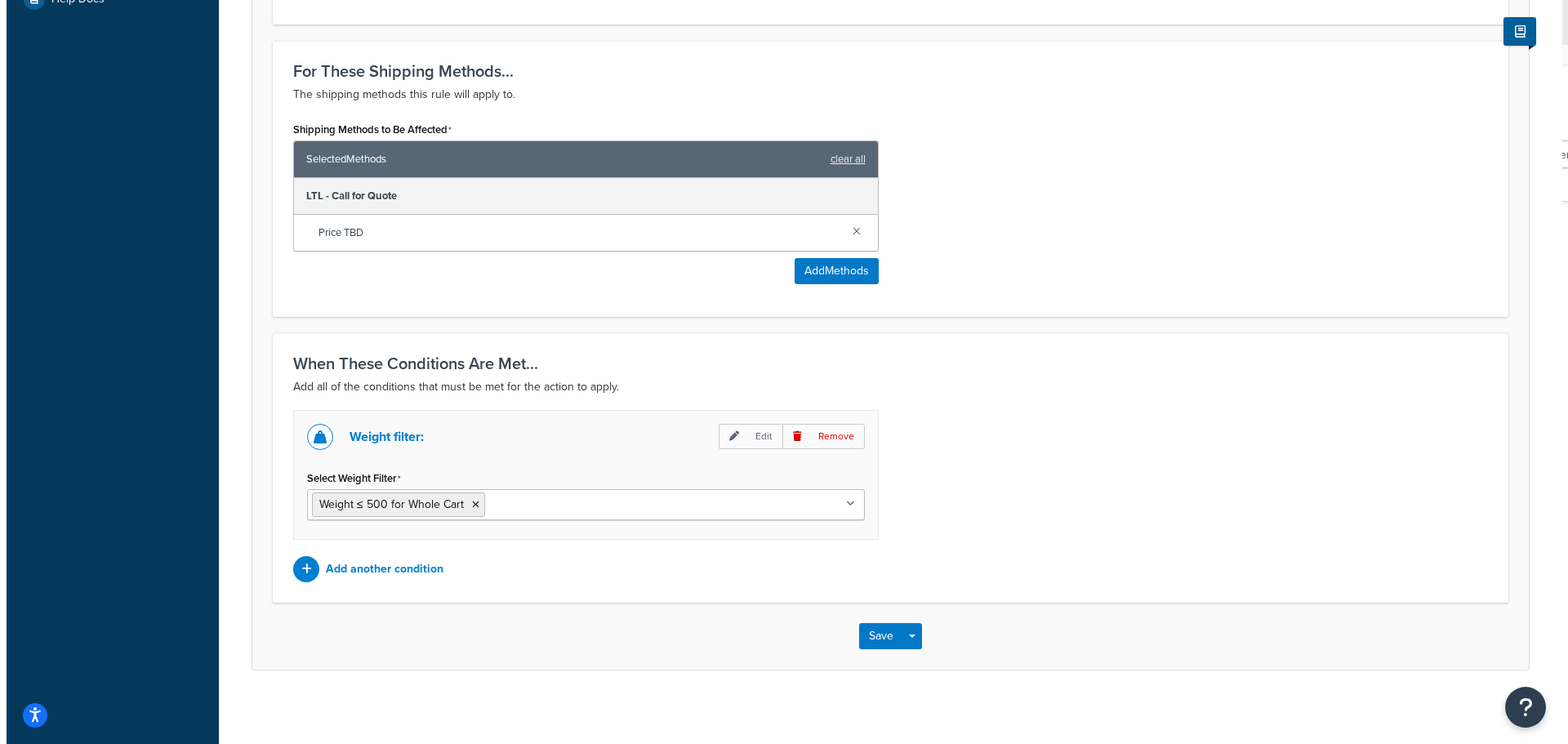
scroll to position [626, 0]
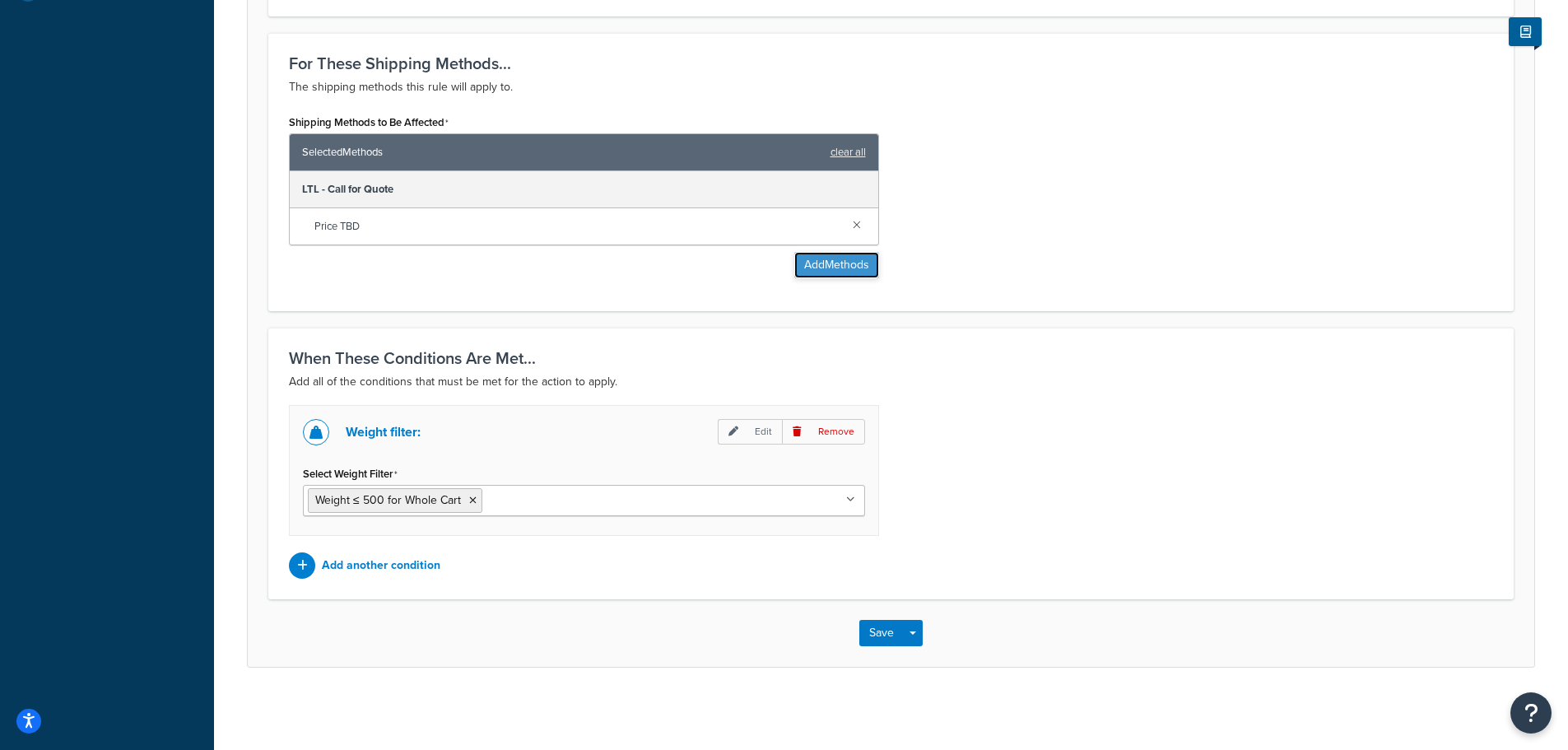
click at [826, 268] on button "Add Methods" at bounding box center [837, 265] width 85 height 27
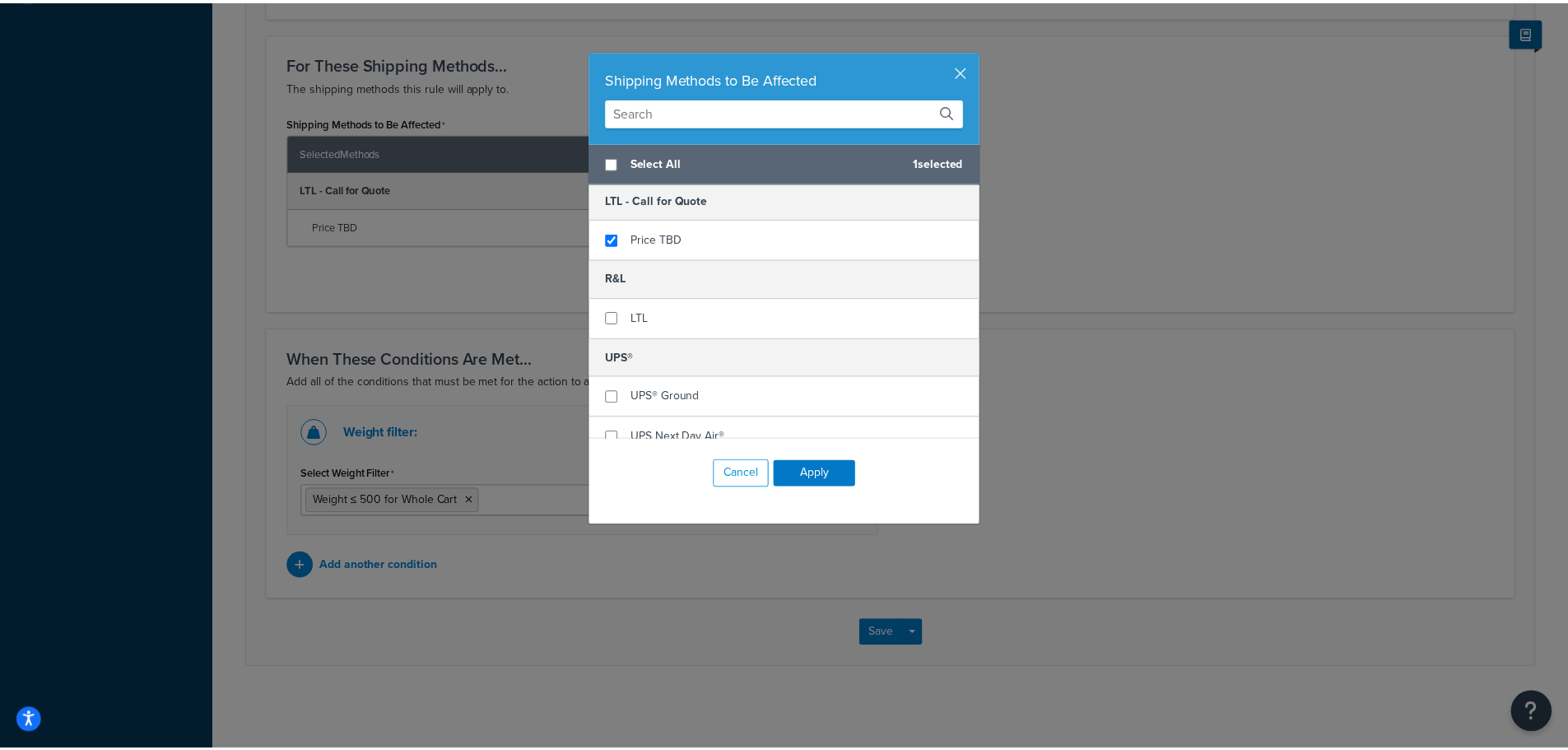
scroll to position [0, 0]
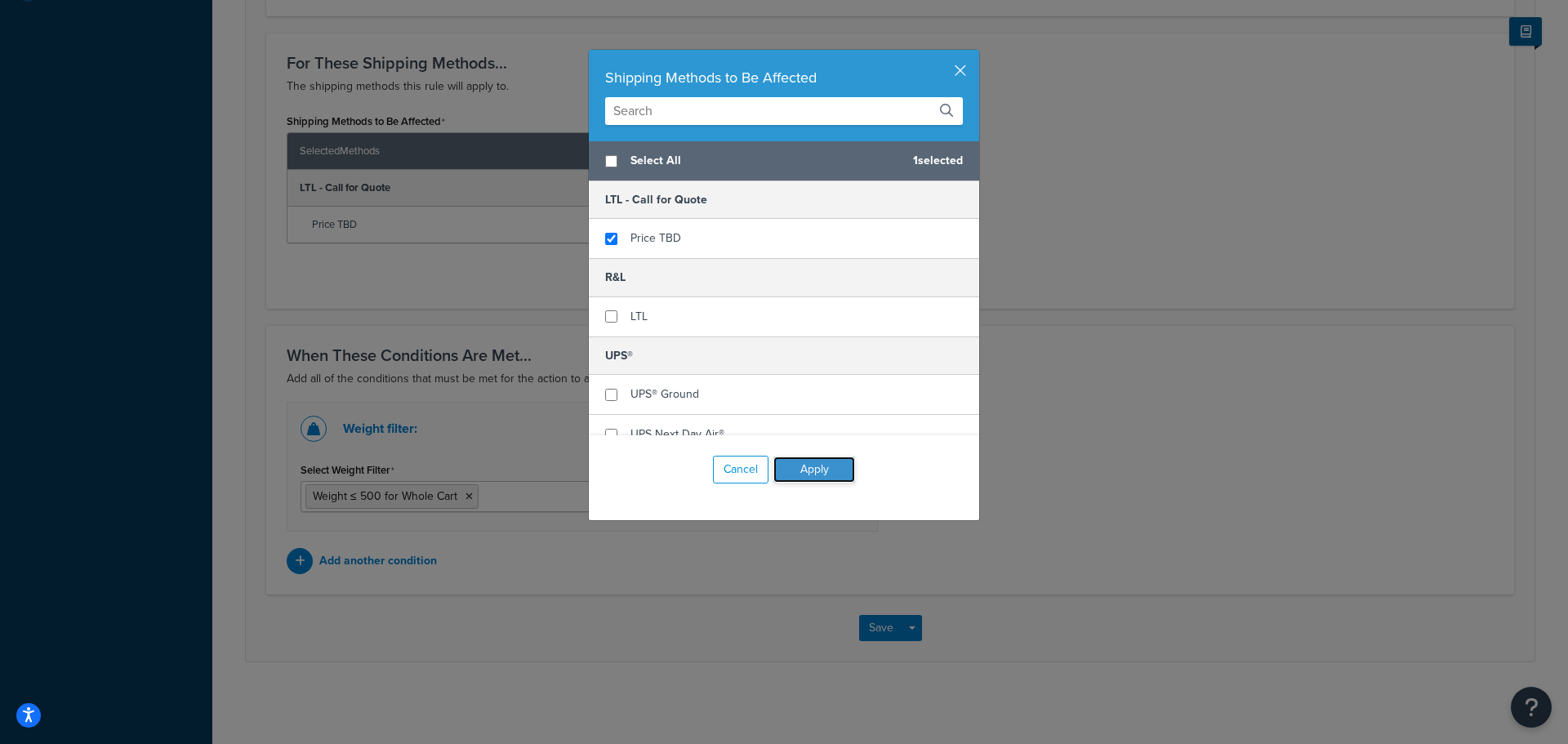
click at [829, 466] on button "Apply" at bounding box center [813, 470] width 82 height 26
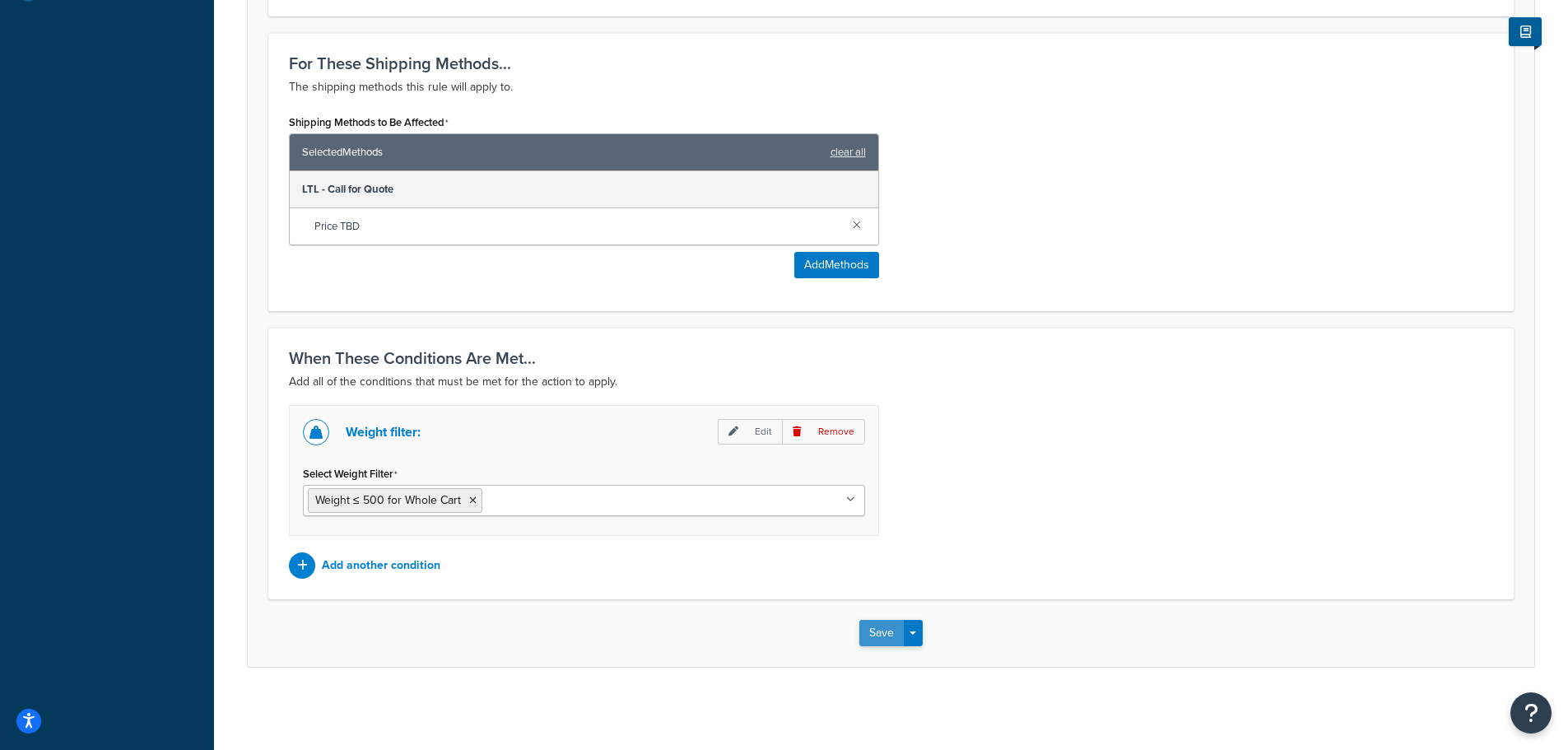
click at [891, 639] on button "Save" at bounding box center [881, 633] width 44 height 27
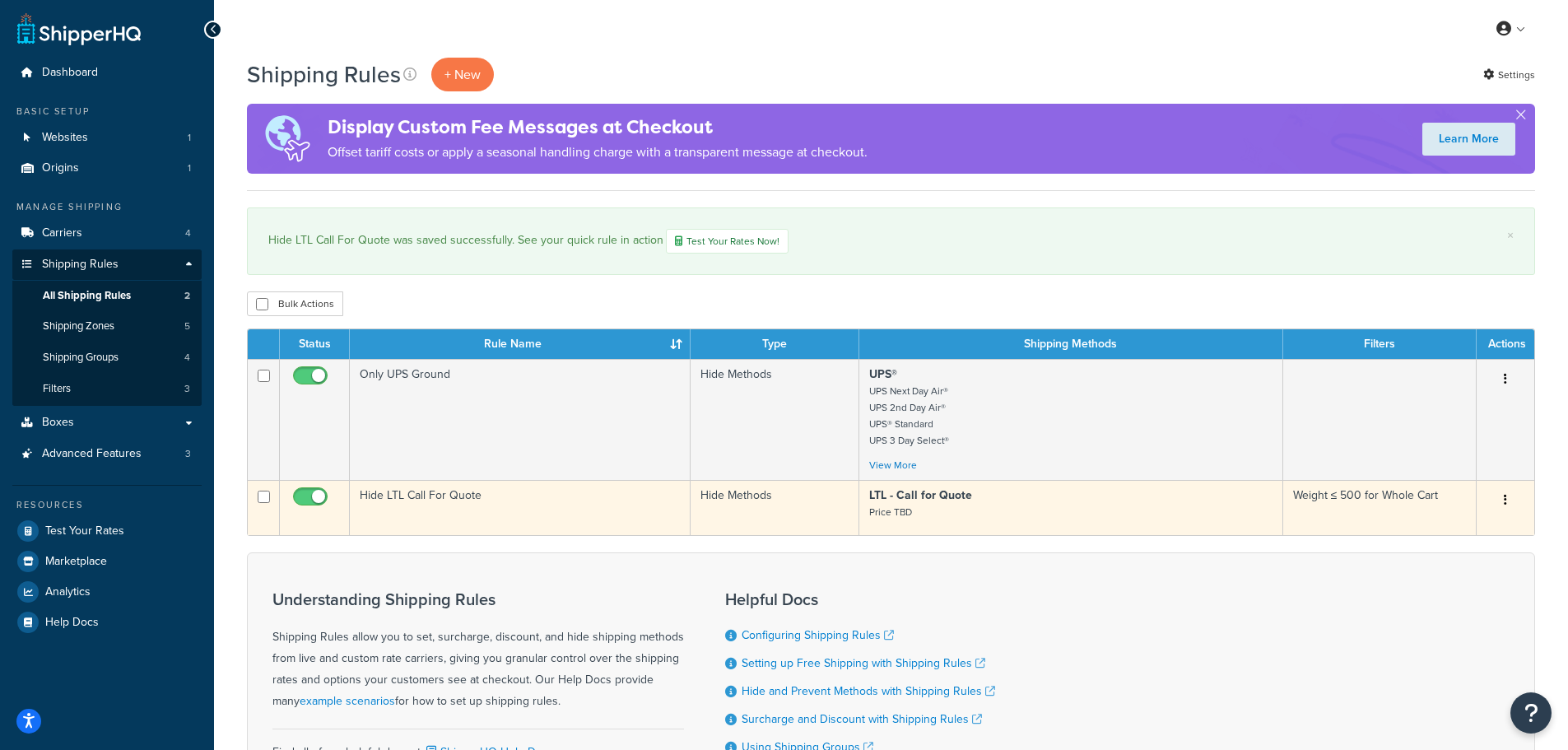
click at [311, 501] on input "checkbox" at bounding box center [312, 501] width 45 height 20
checkbox input "false"
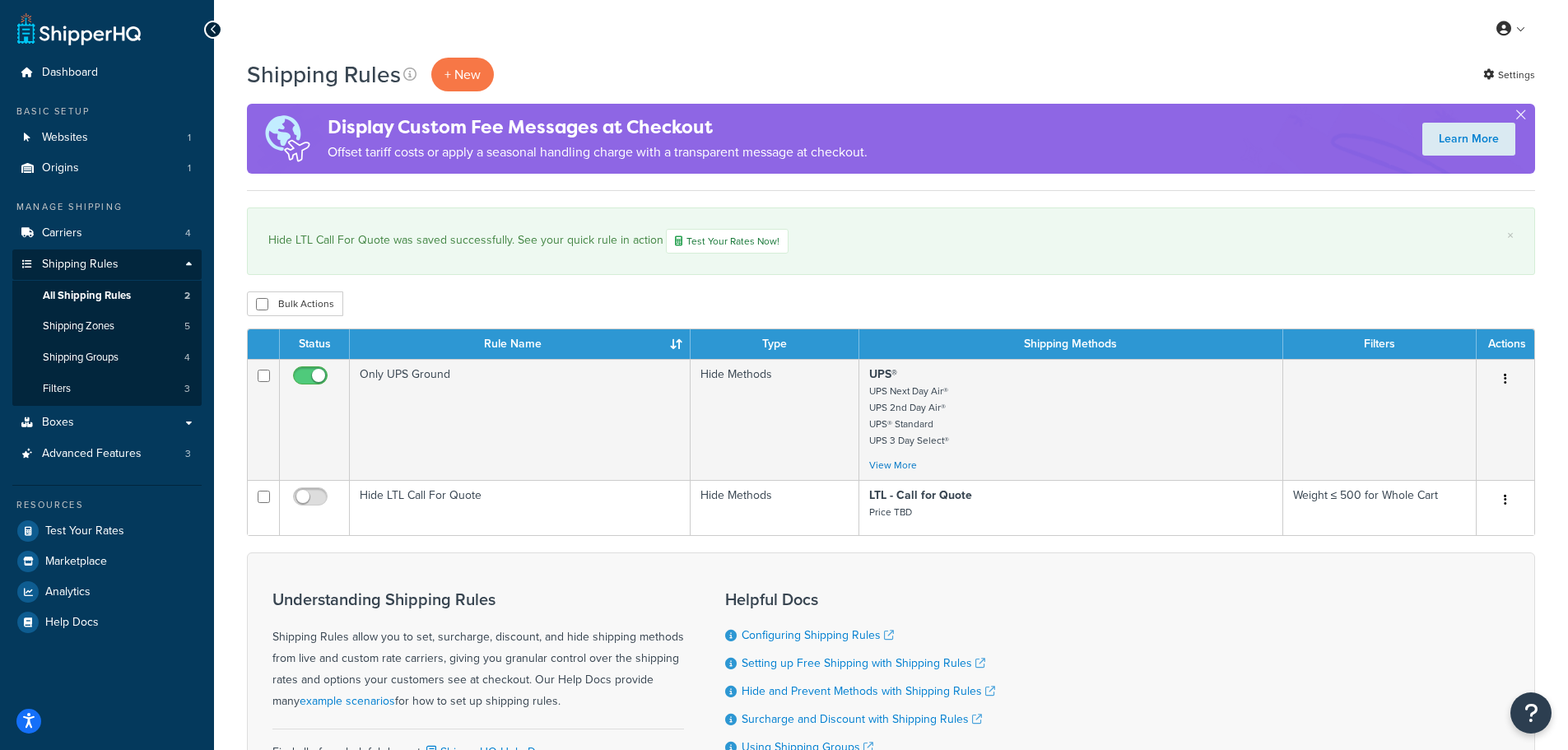
click at [208, 27] on div at bounding box center [213, 29] width 18 height 18
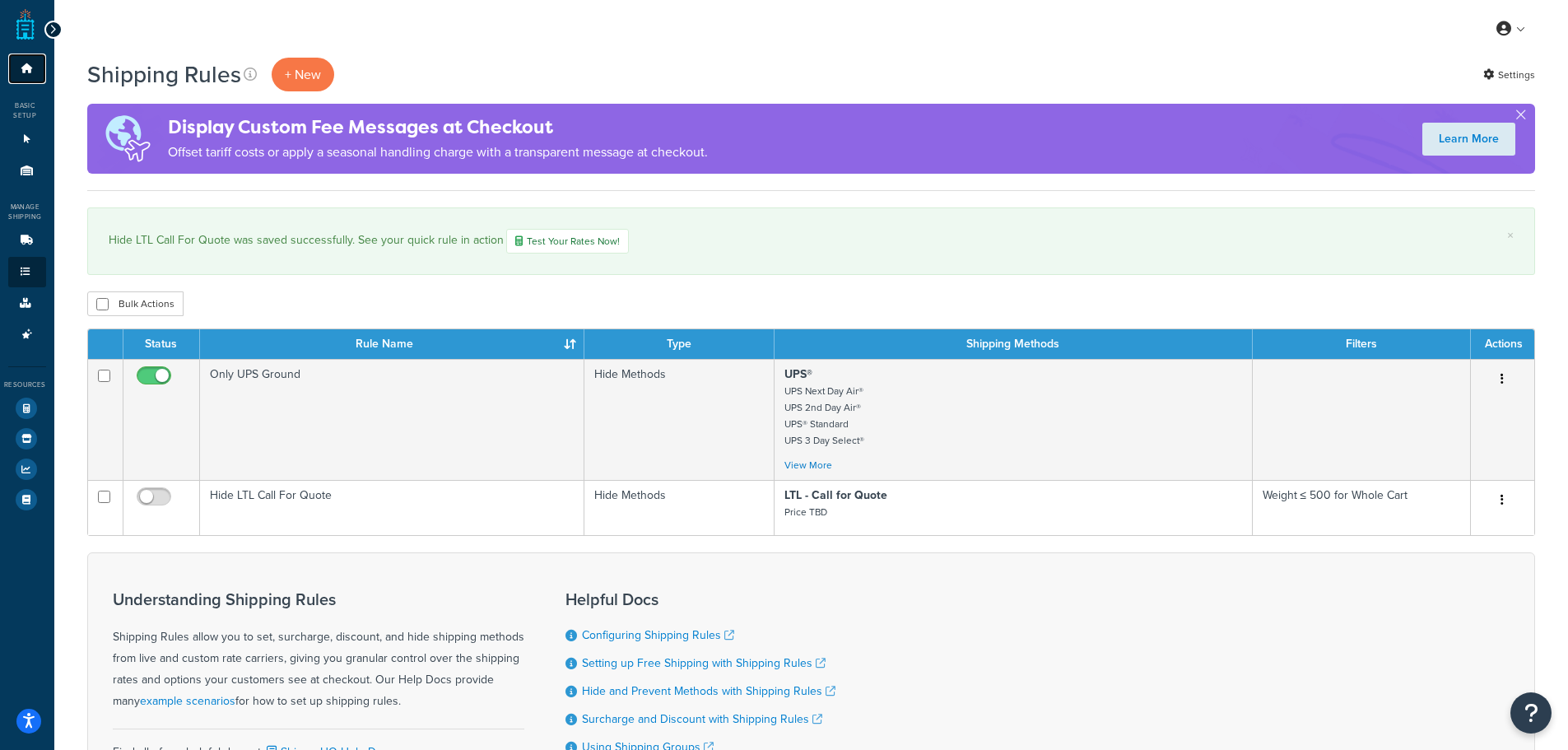
click at [23, 74] on link "Dashboard" at bounding box center [27, 68] width 38 height 30
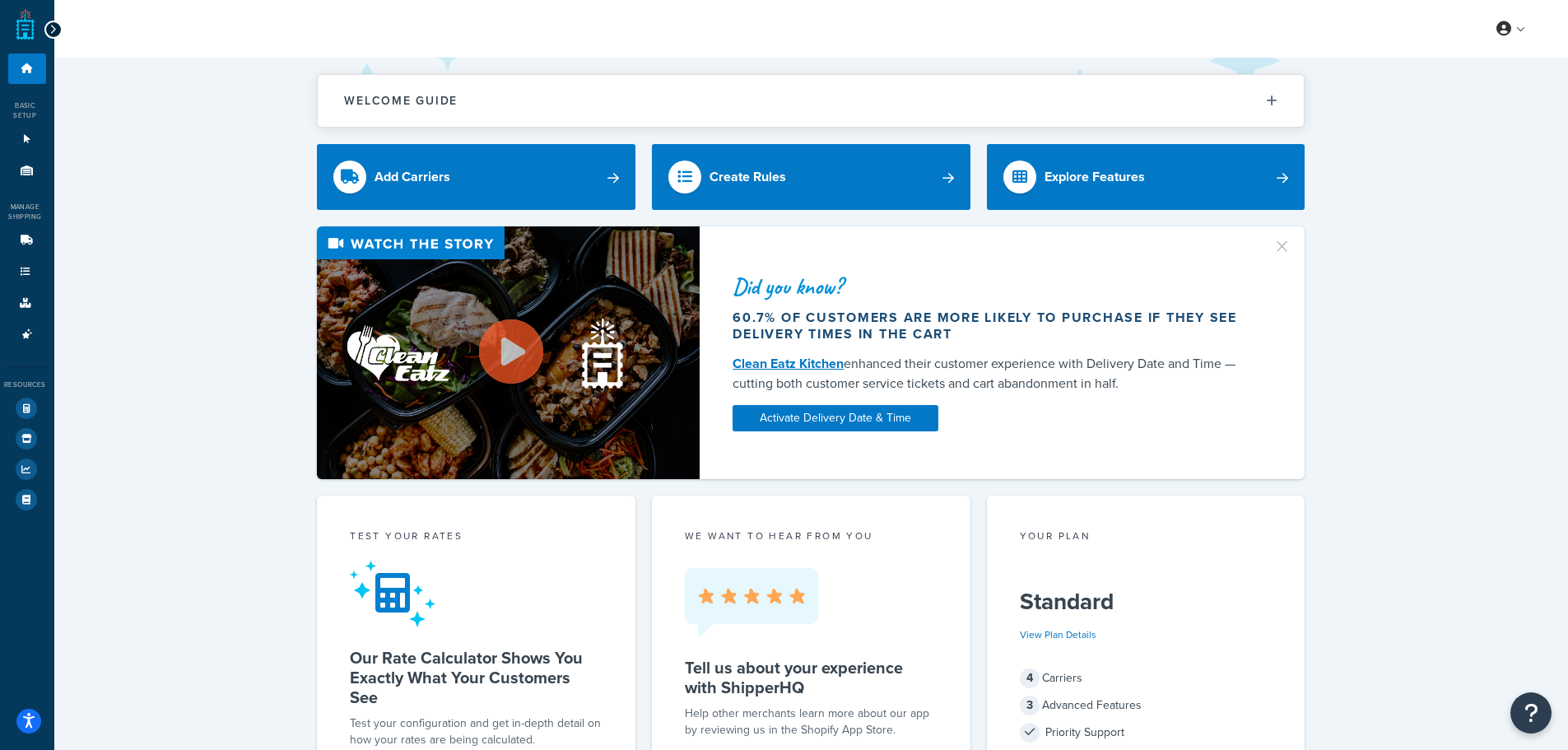
click at [51, 29] on icon at bounding box center [53, 29] width 7 height 12
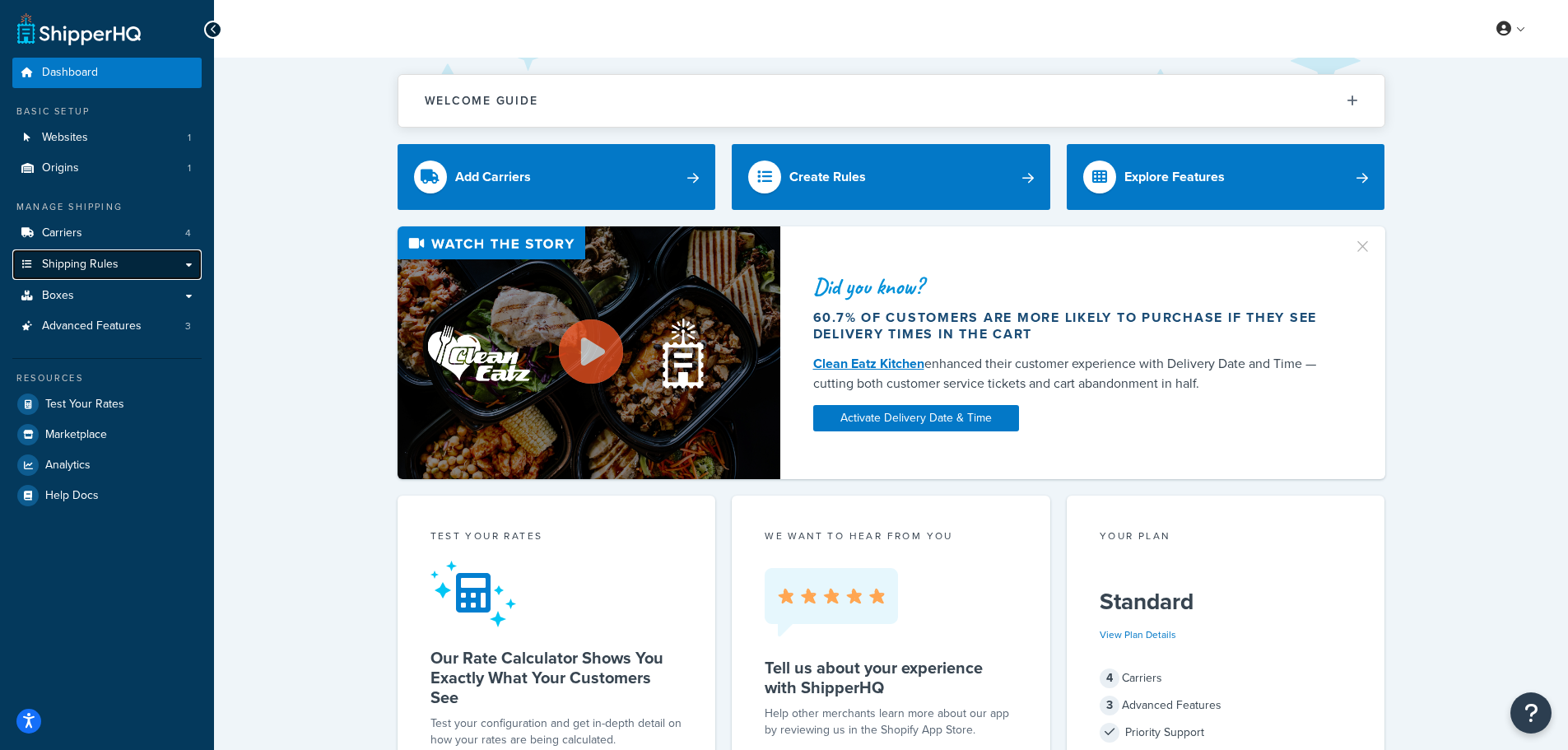
click at [68, 257] on span "Shipping Rules" at bounding box center [80, 264] width 76 height 14
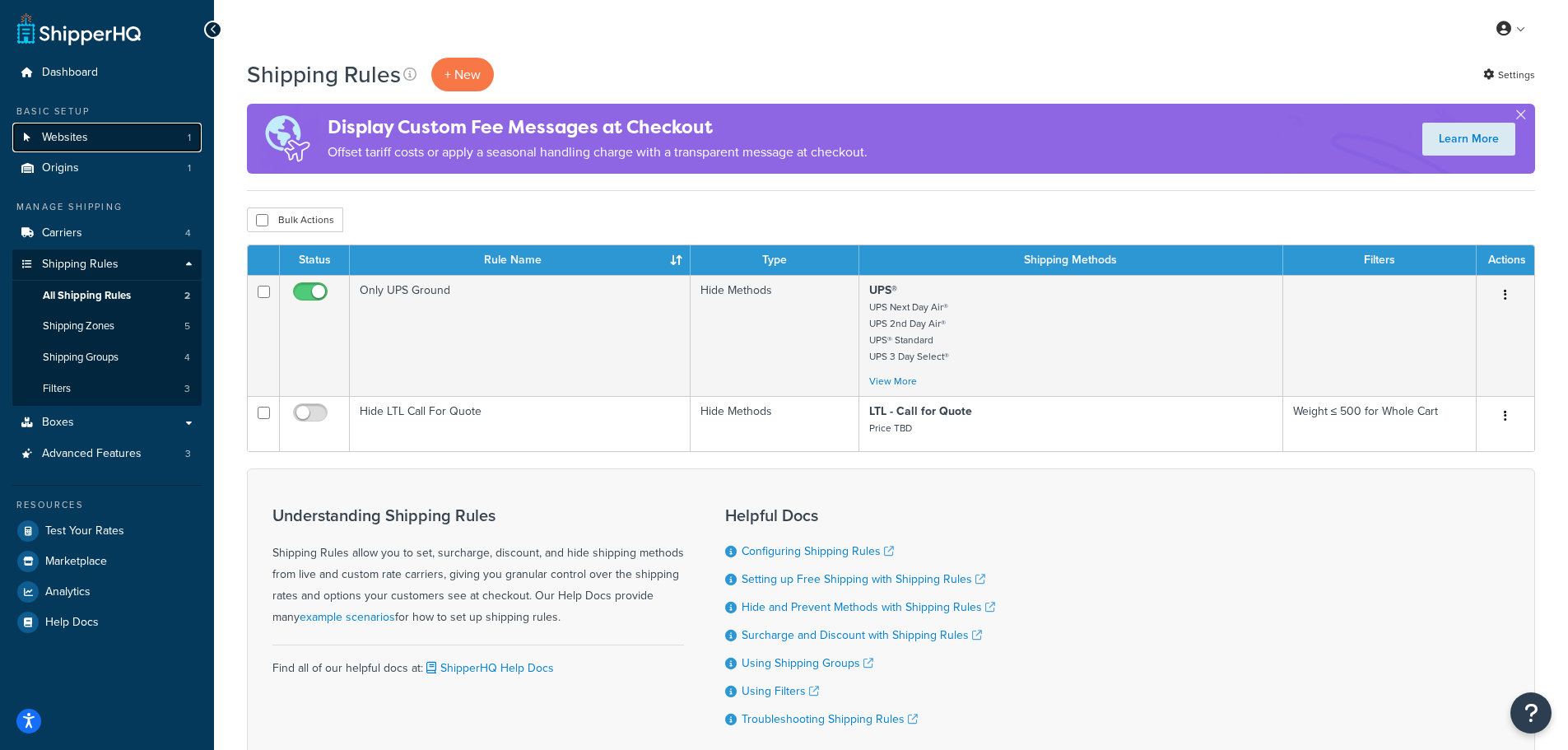
click at [80, 137] on span "Websites" at bounding box center [65, 138] width 46 height 14
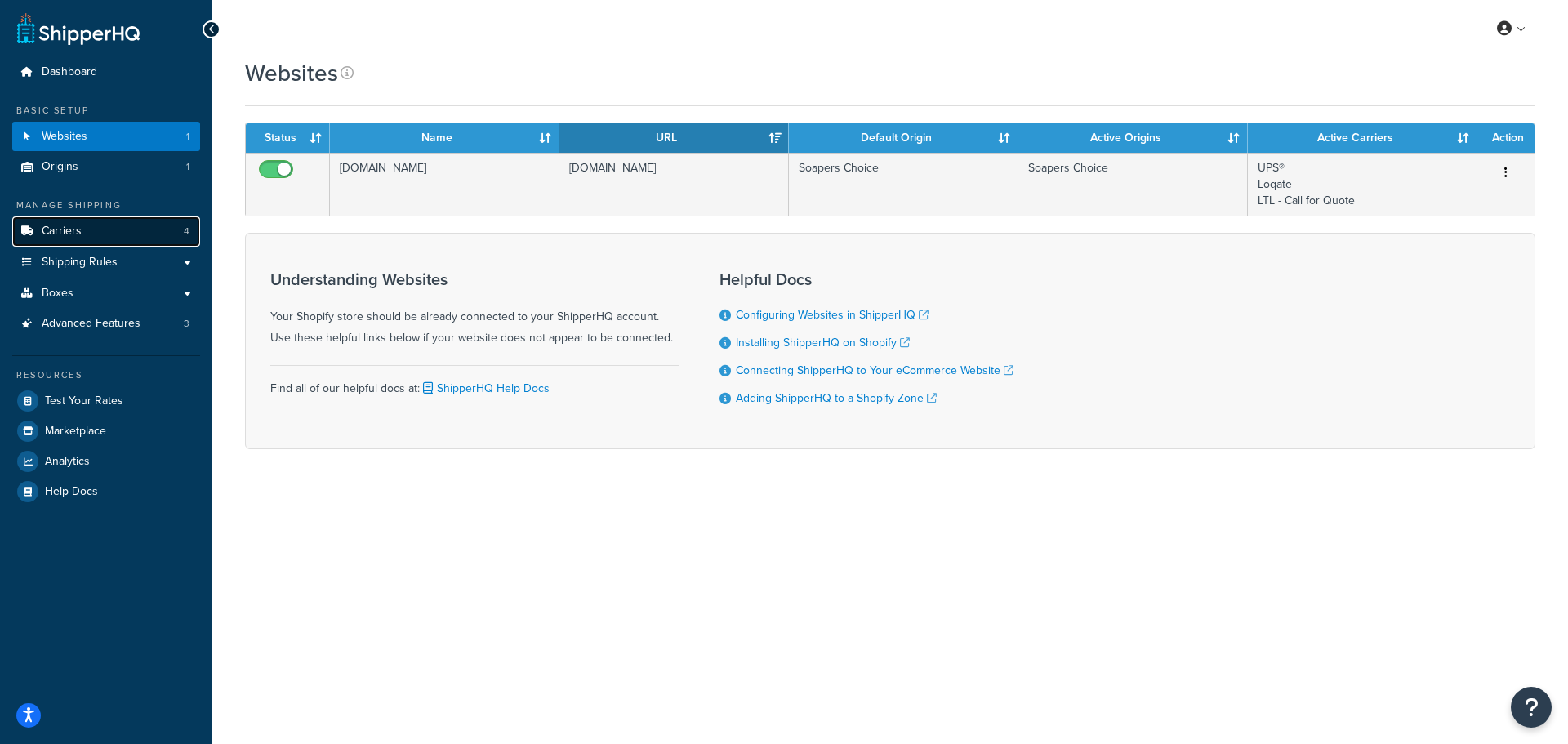
click at [63, 232] on span "Carriers" at bounding box center [61, 232] width 40 height 14
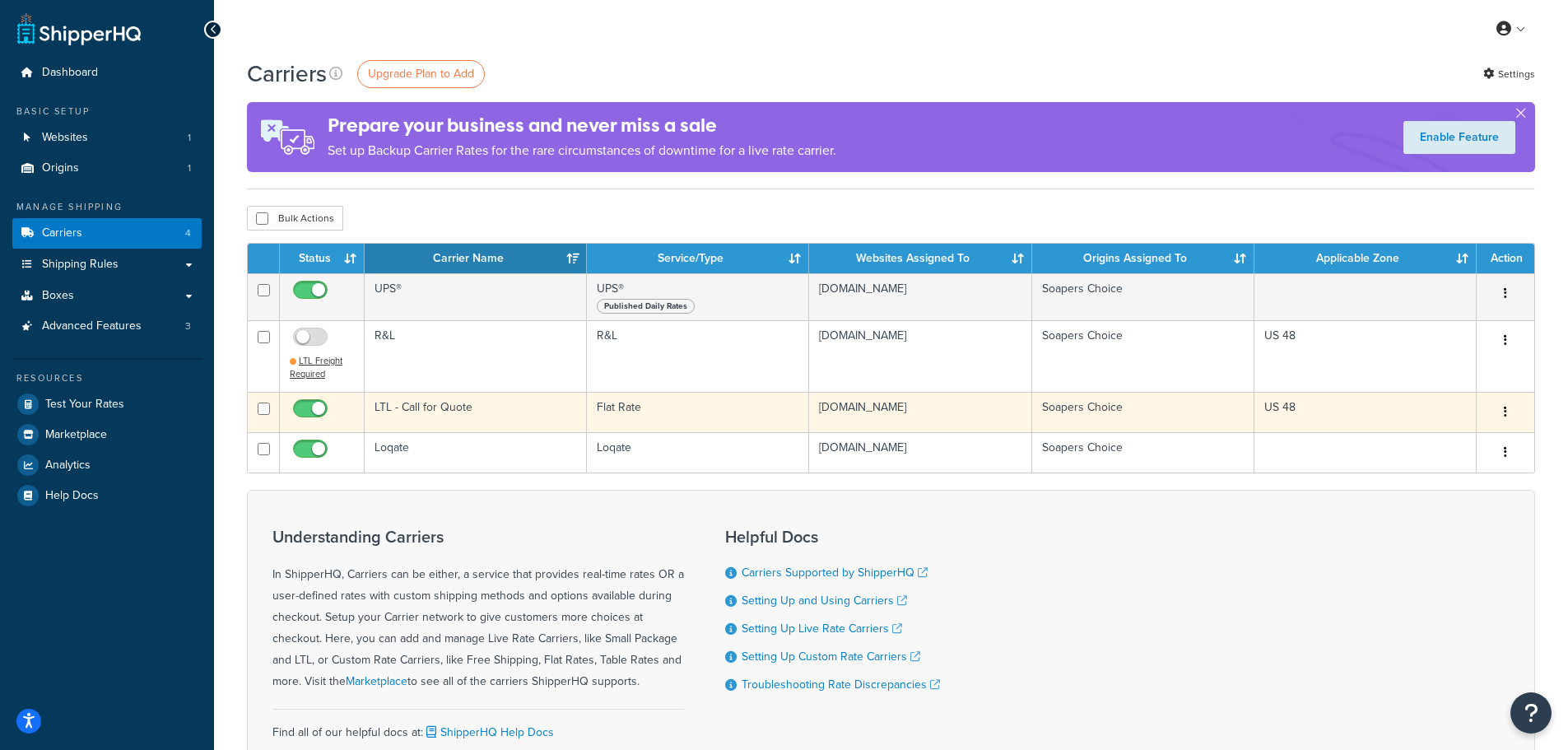
click at [311, 411] on input "checkbox" at bounding box center [312, 413] width 45 height 20
checkbox input "false"
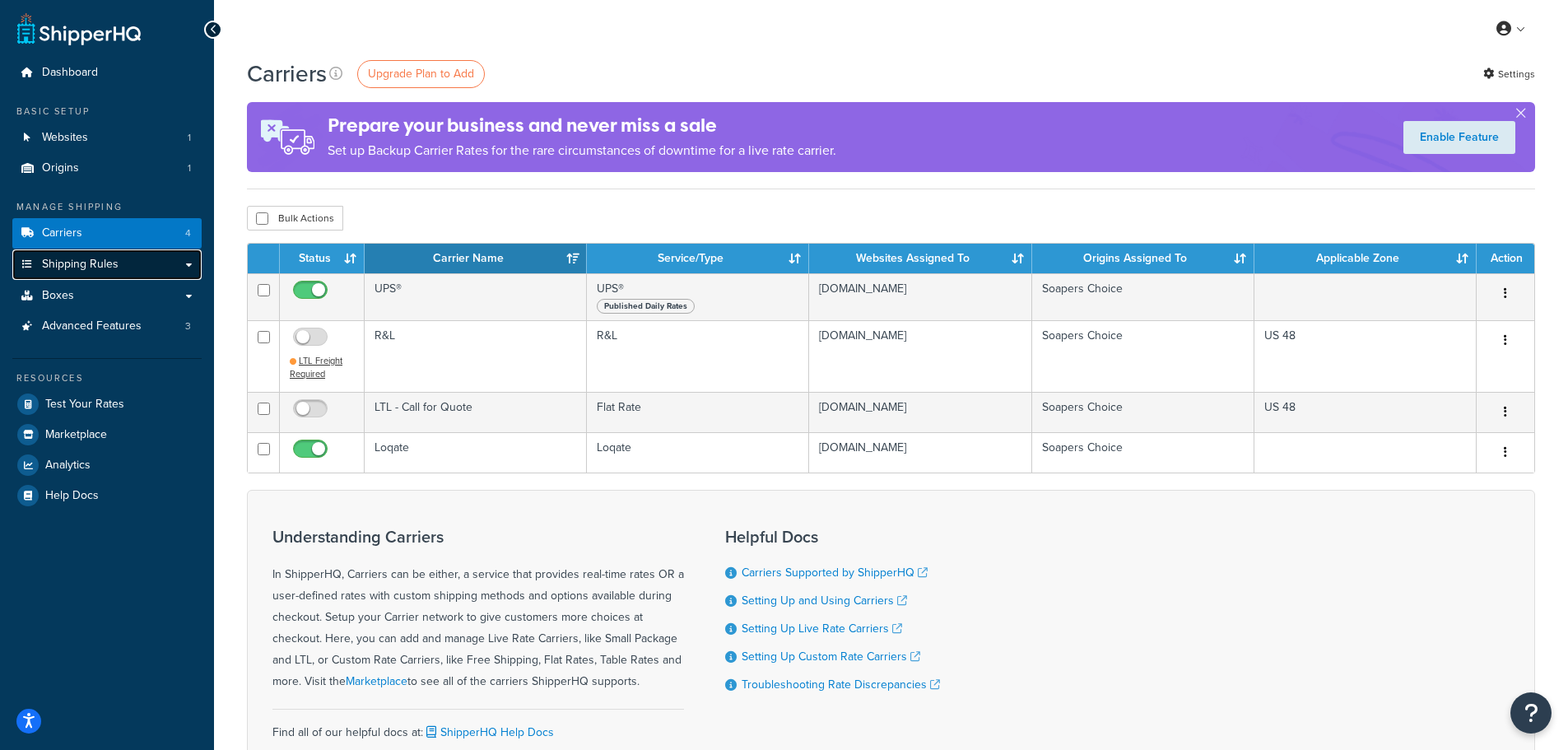
click at [80, 271] on span "Shipping Rules" at bounding box center [80, 264] width 76 height 14
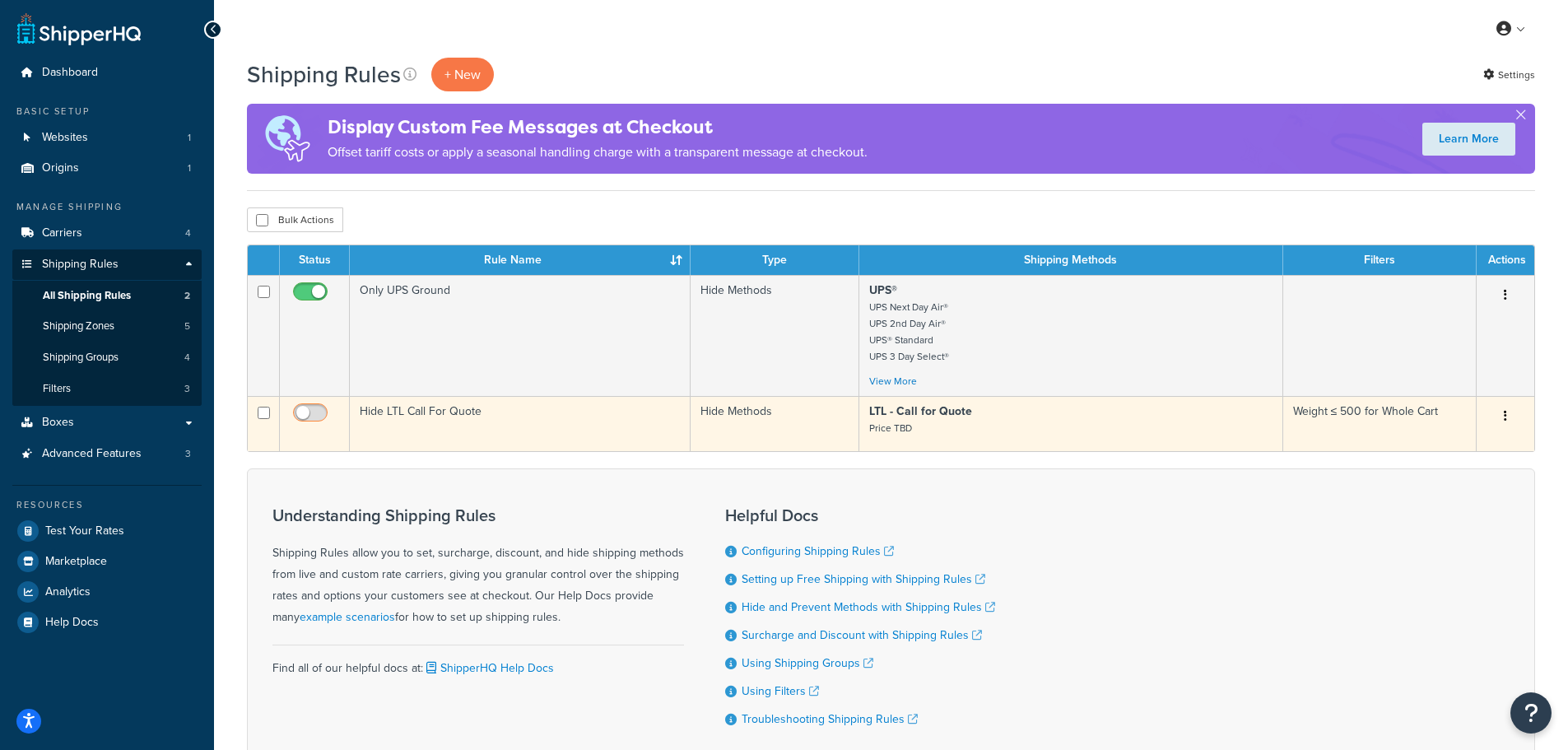
click at [310, 420] on input "checkbox" at bounding box center [312, 416] width 45 height 20
checkbox input "true"
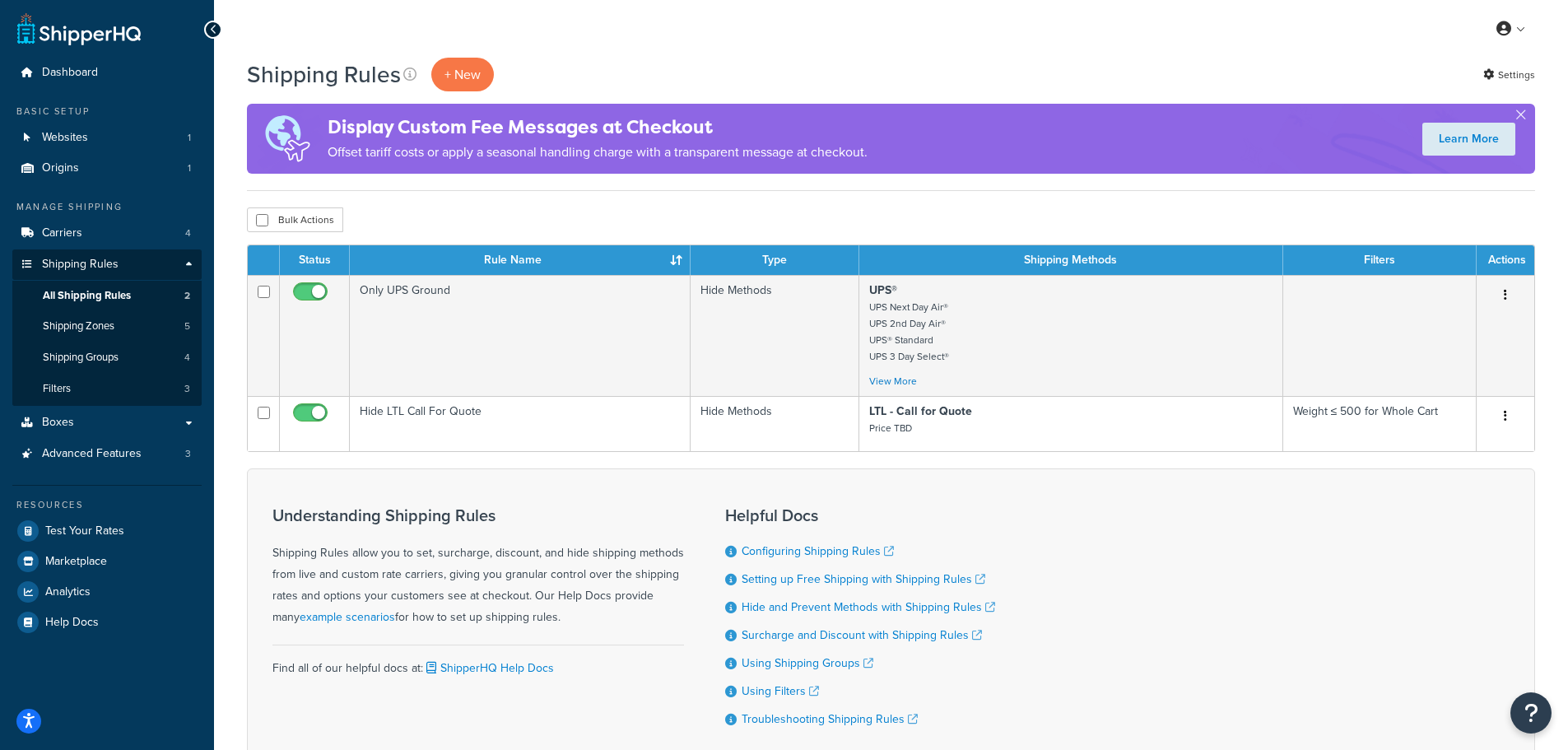
click at [205, 28] on div at bounding box center [213, 29] width 18 height 18
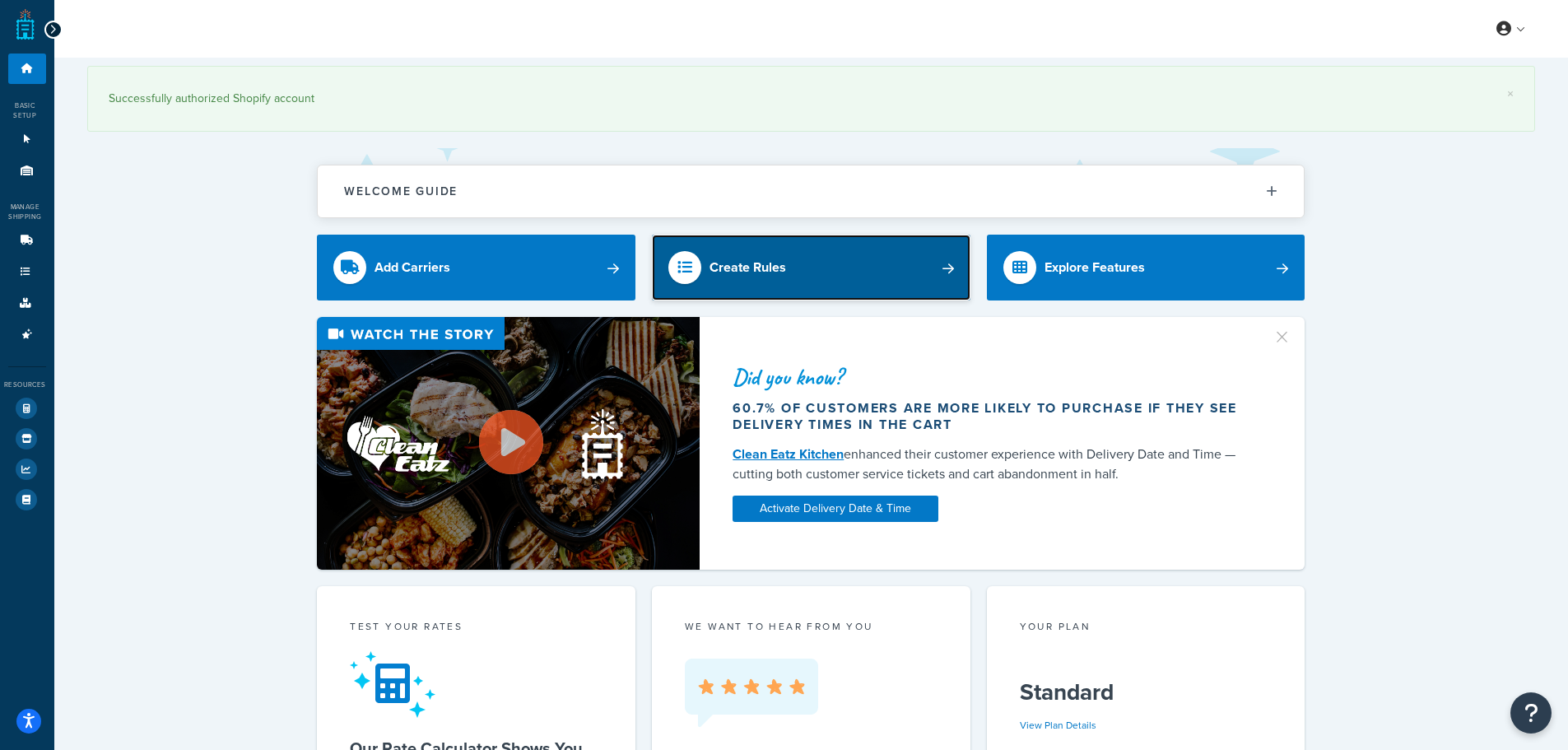
click at [788, 275] on link "Create Rules" at bounding box center [811, 267] width 319 height 66
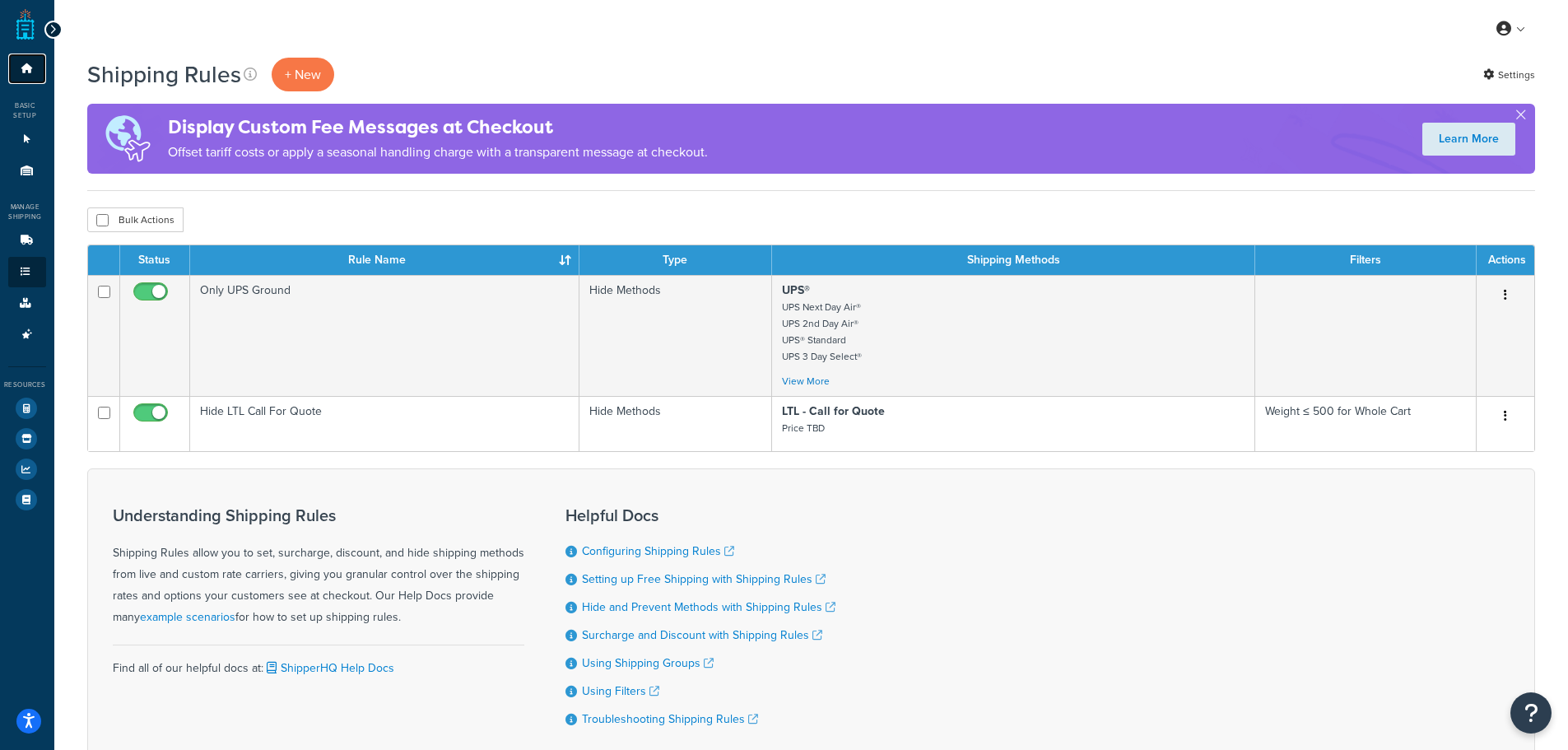
click at [29, 63] on icon at bounding box center [27, 67] width 17 height 10
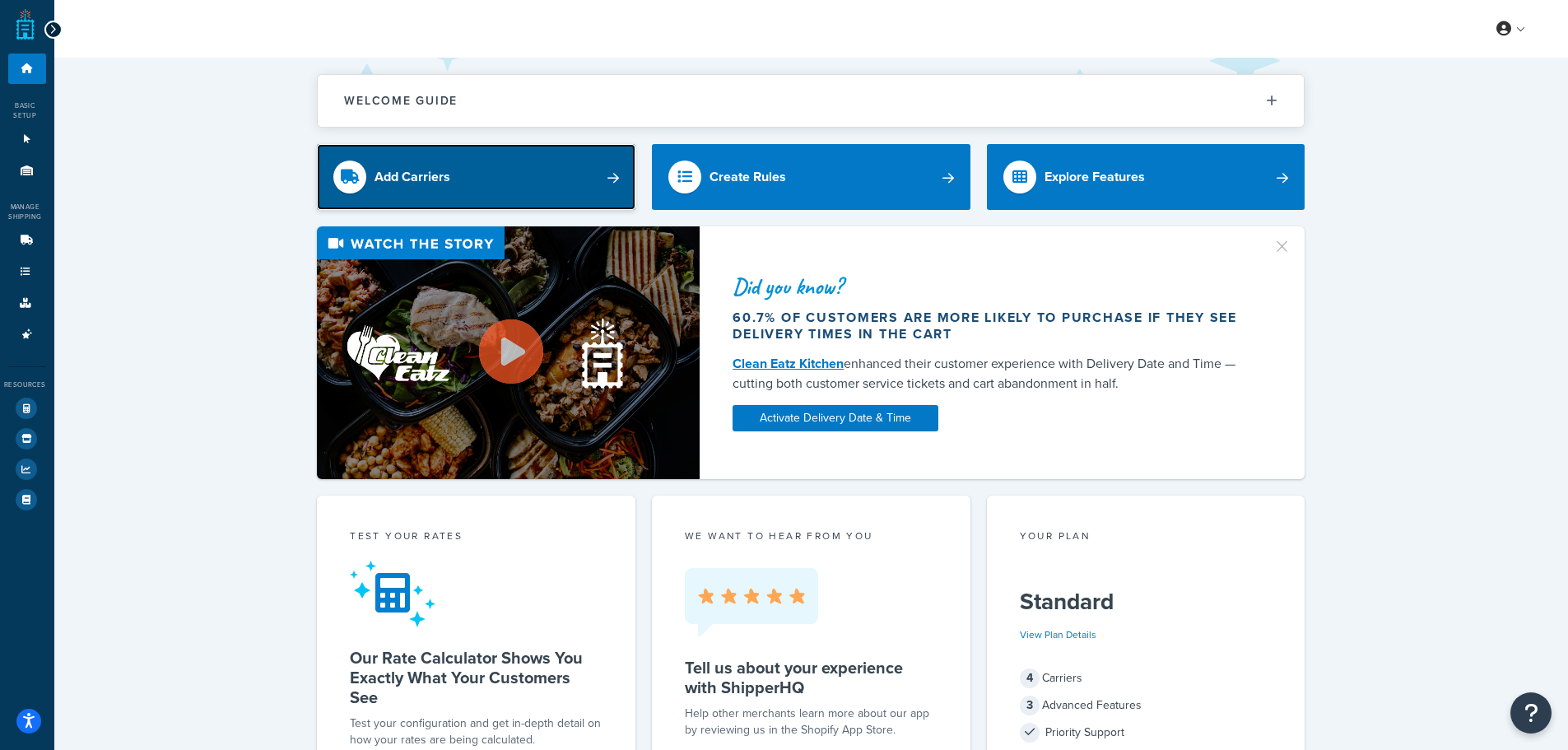
click at [376, 178] on div "Add Carriers" at bounding box center [412, 177] width 75 height 23
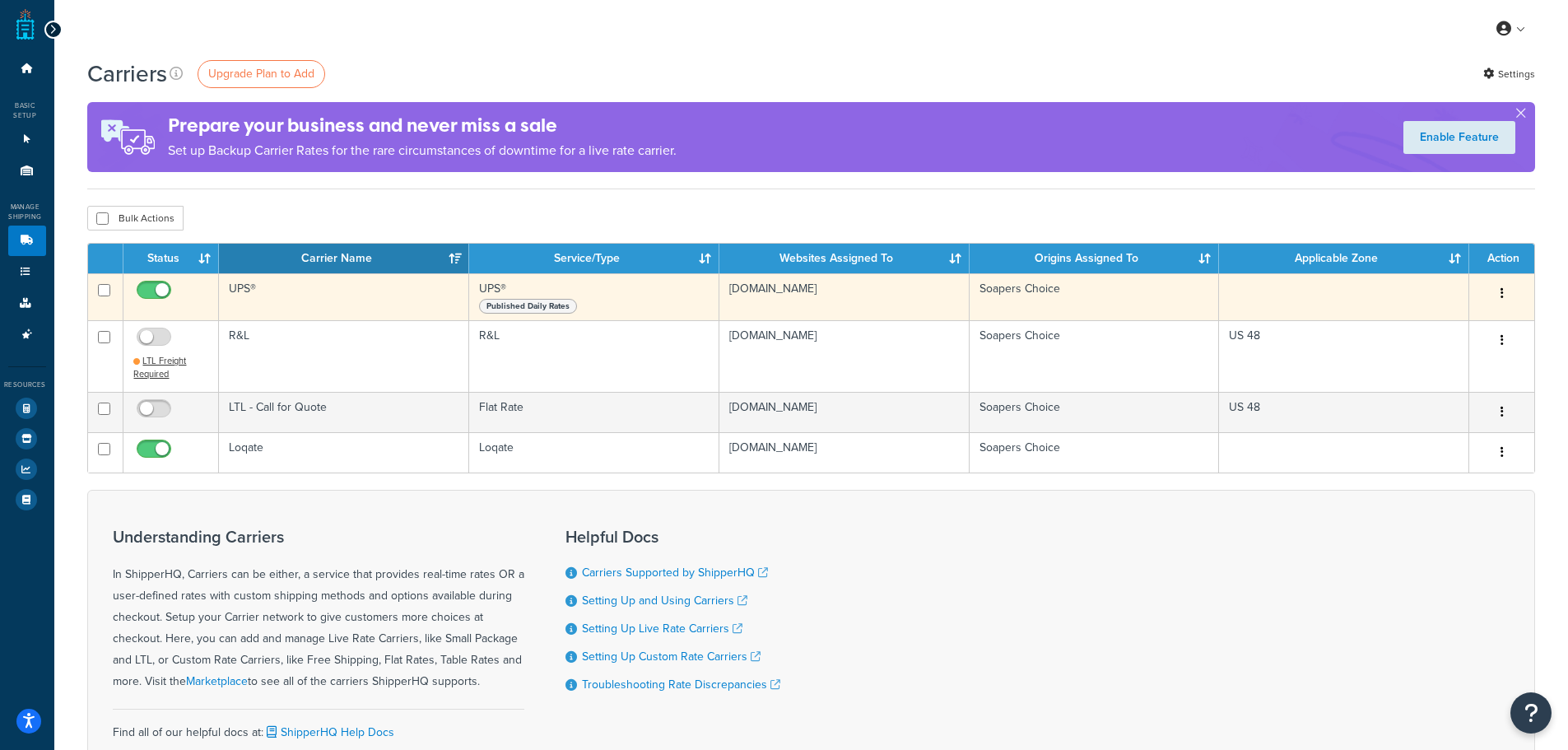
click at [1512, 296] on button "button" at bounding box center [1502, 294] width 23 height 27
click at [1410, 317] on link "Edit" at bounding box center [1431, 327] width 130 height 34
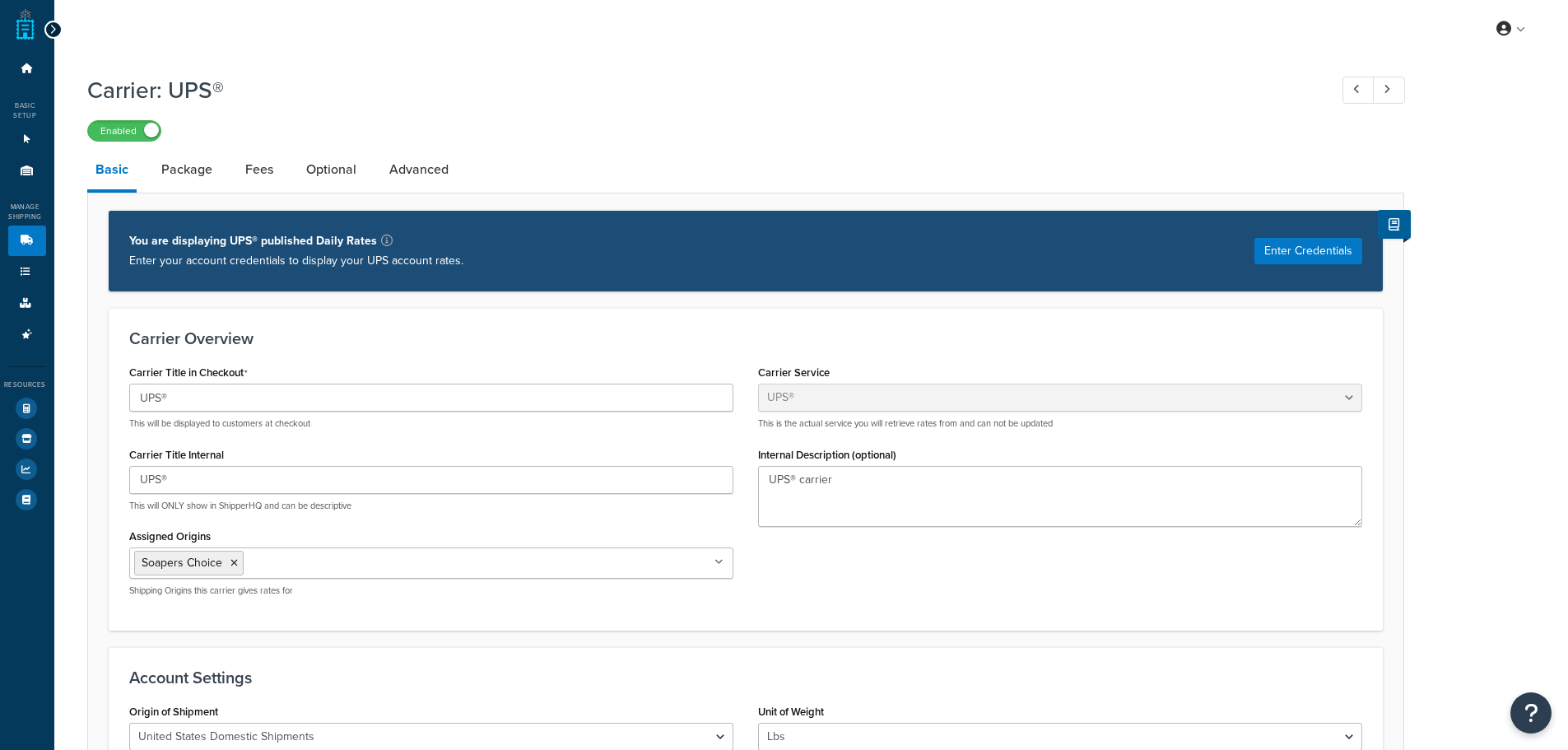
select select "ups"
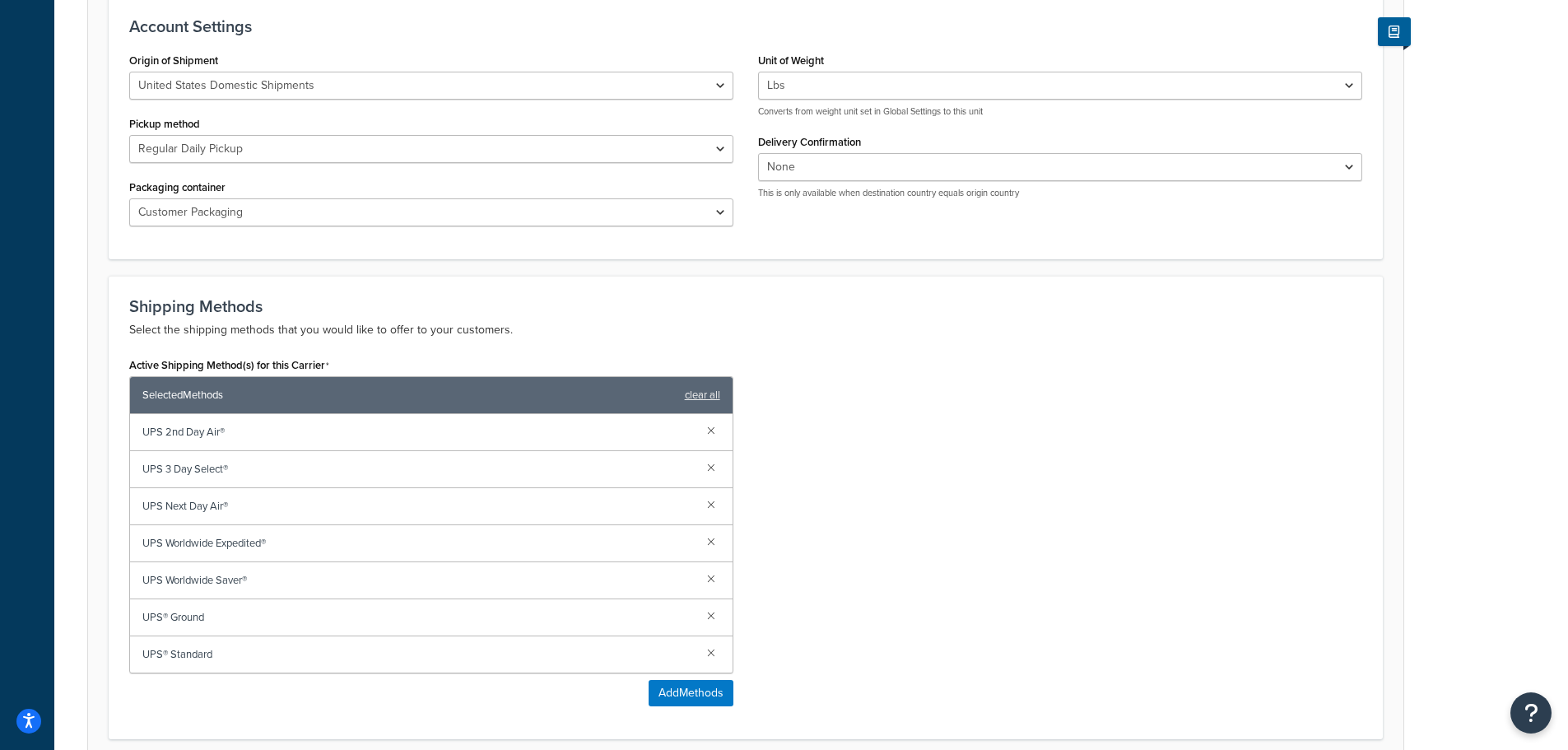
scroll to position [659, 0]
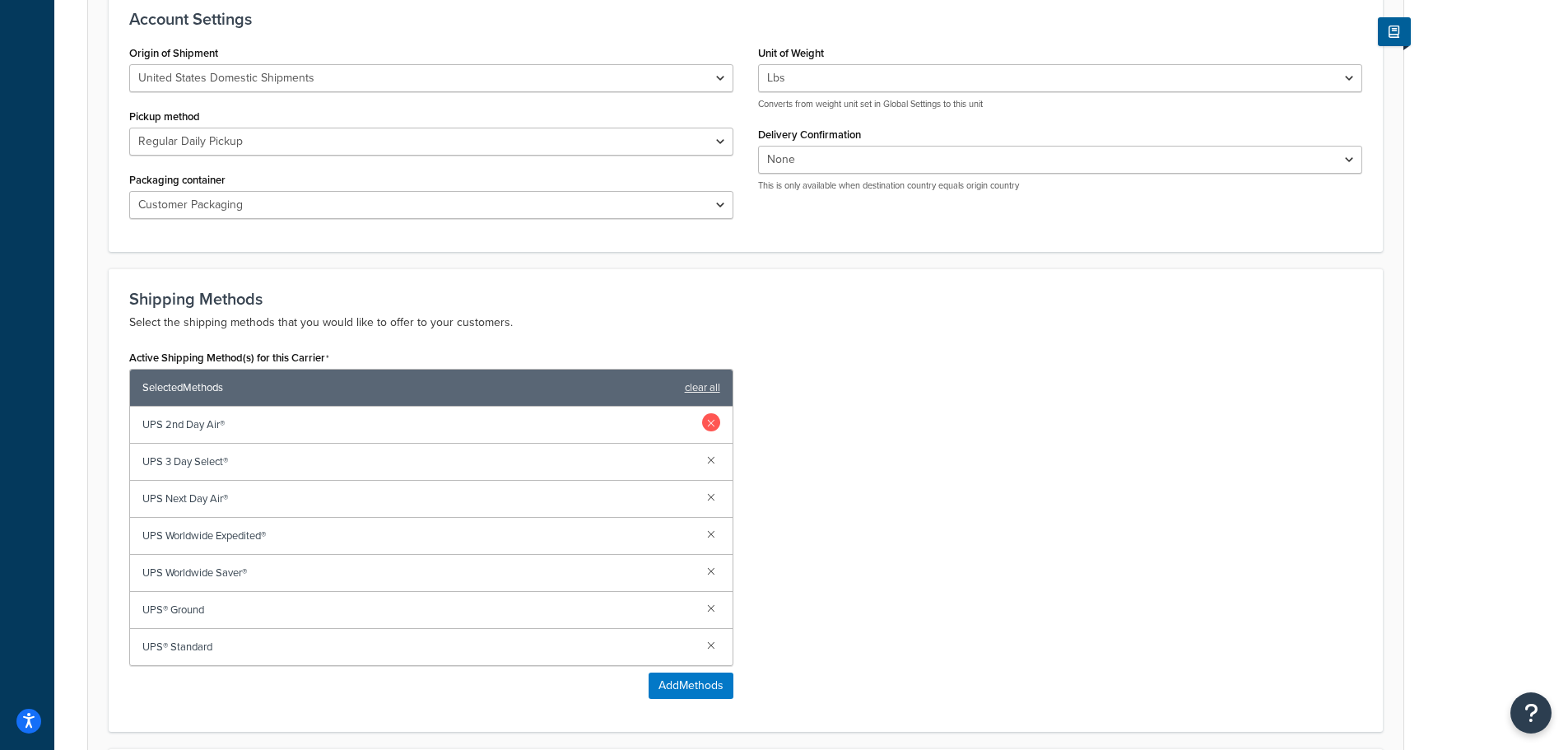
click at [708, 424] on link at bounding box center [711, 422] width 18 height 18
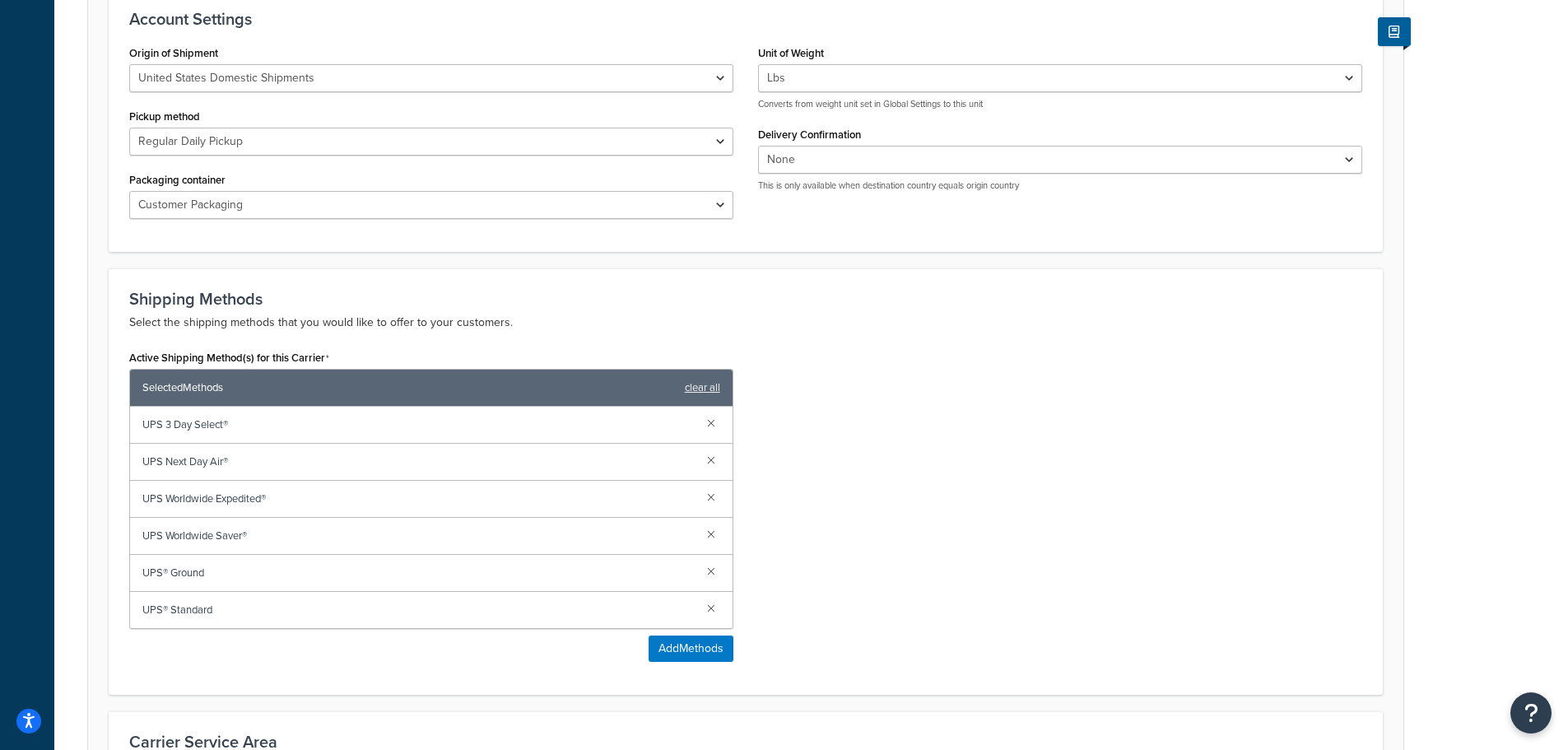
click at [708, 424] on link at bounding box center [711, 422] width 18 height 18
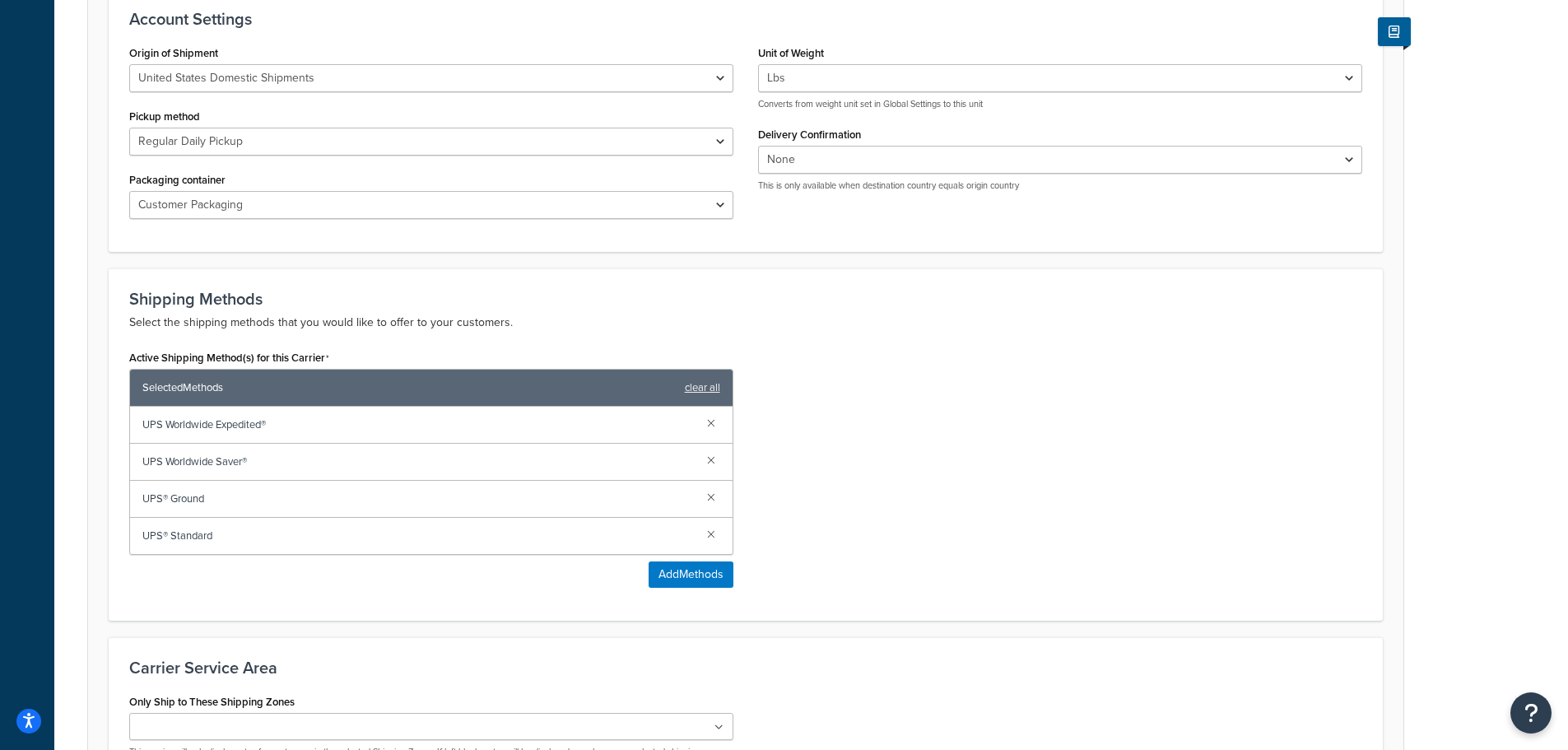
click at [708, 424] on link at bounding box center [711, 422] width 18 height 18
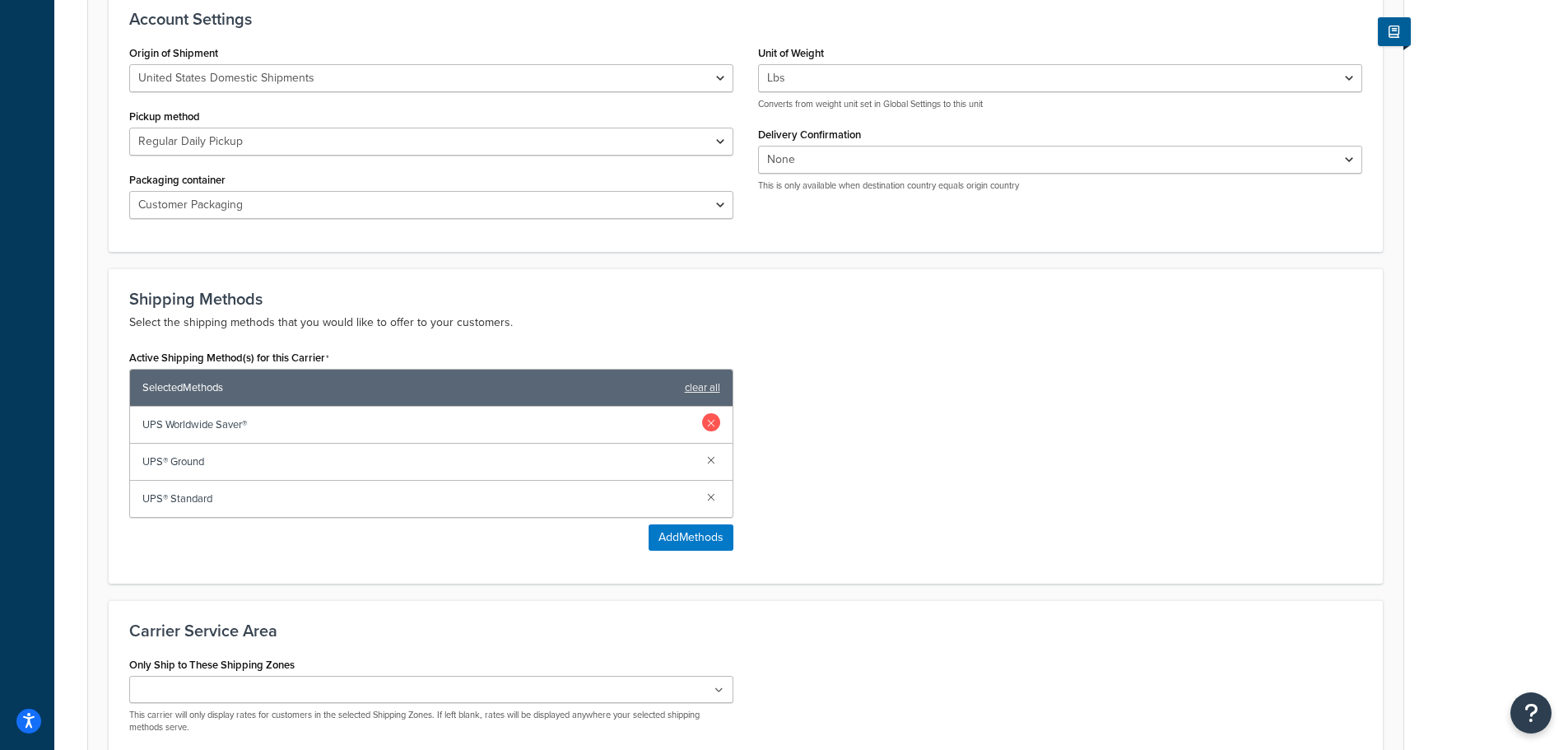
click at [710, 424] on link at bounding box center [711, 422] width 18 height 18
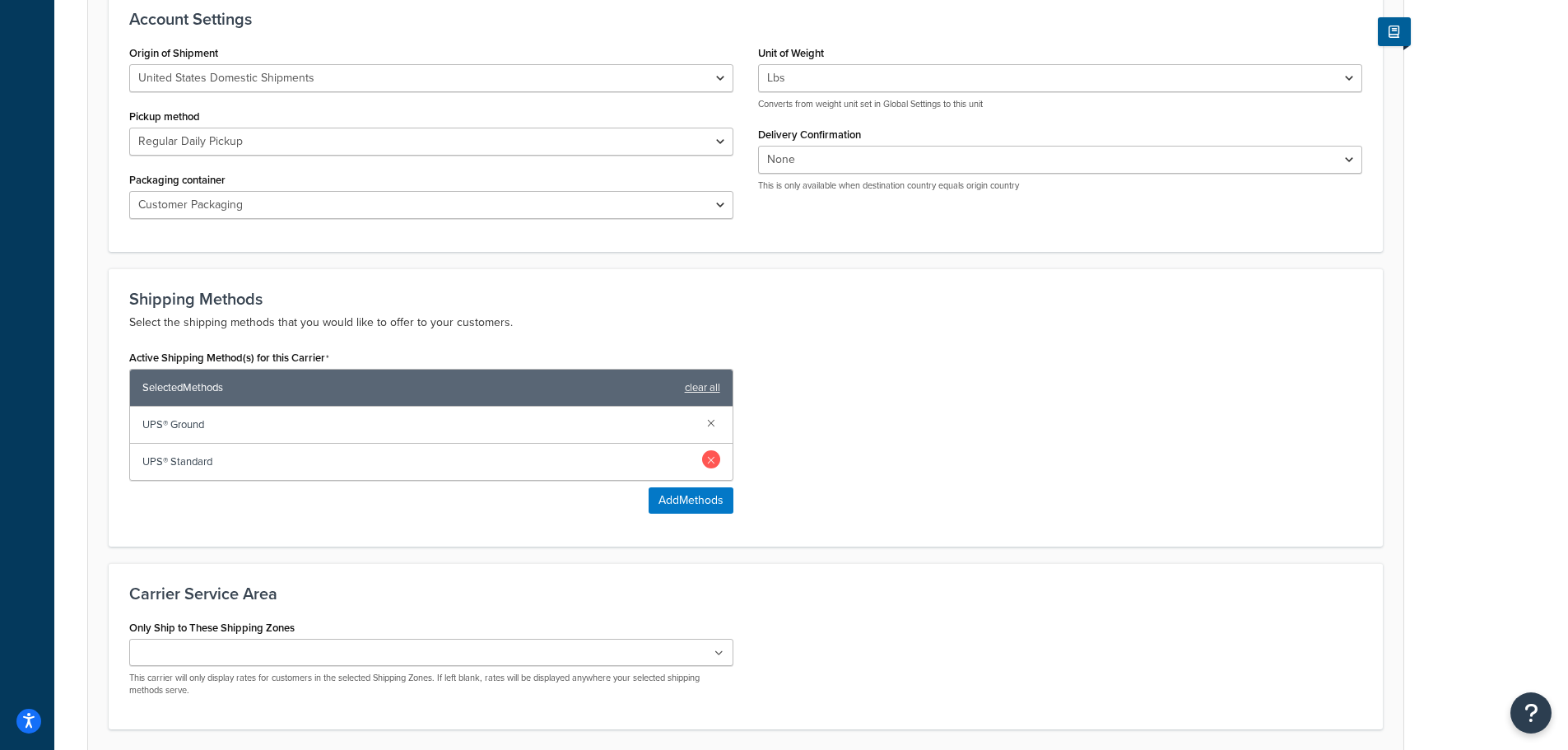
click at [707, 459] on link at bounding box center [711, 459] width 18 height 18
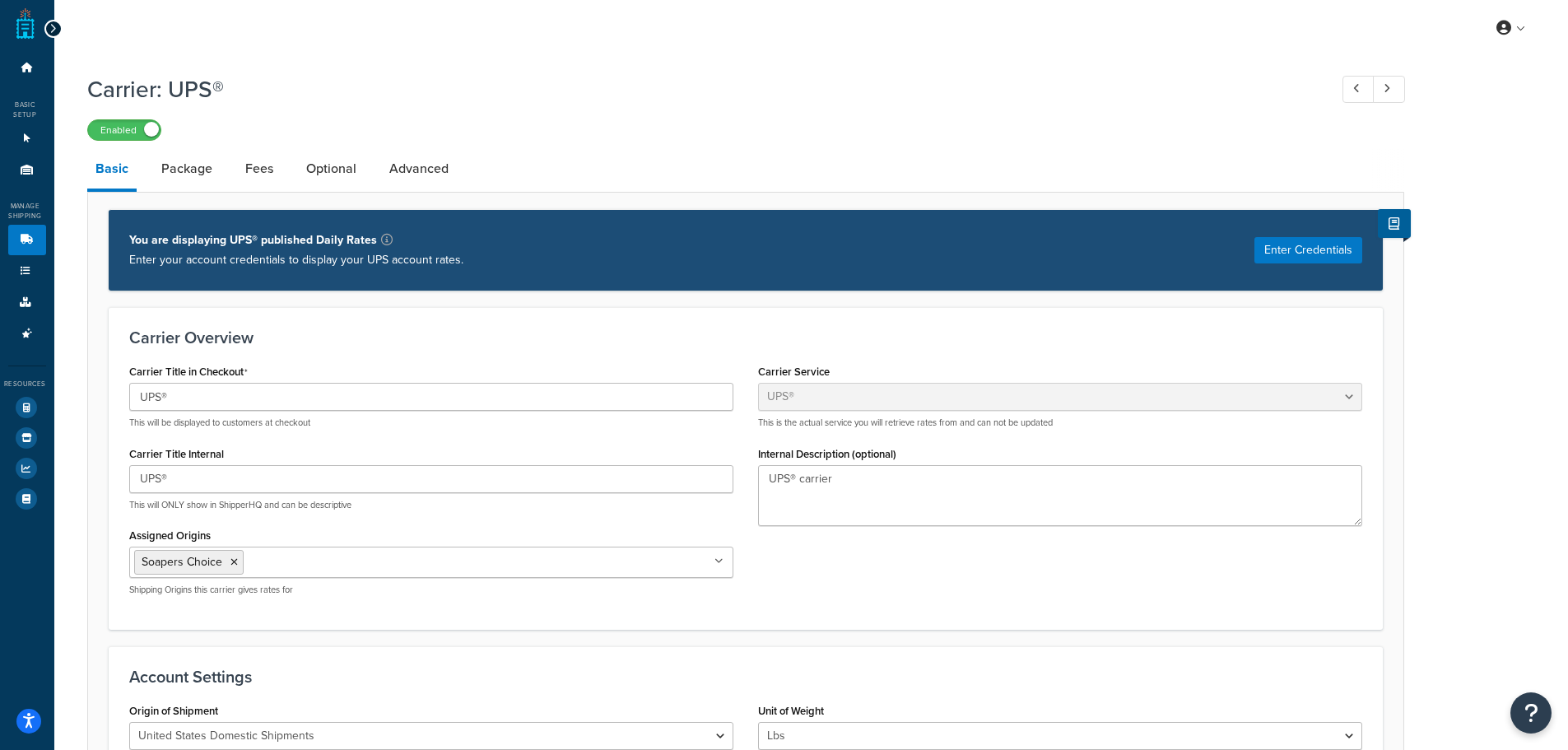
scroll to position [0, 0]
click at [191, 172] on link "Package" at bounding box center [187, 170] width 67 height 40
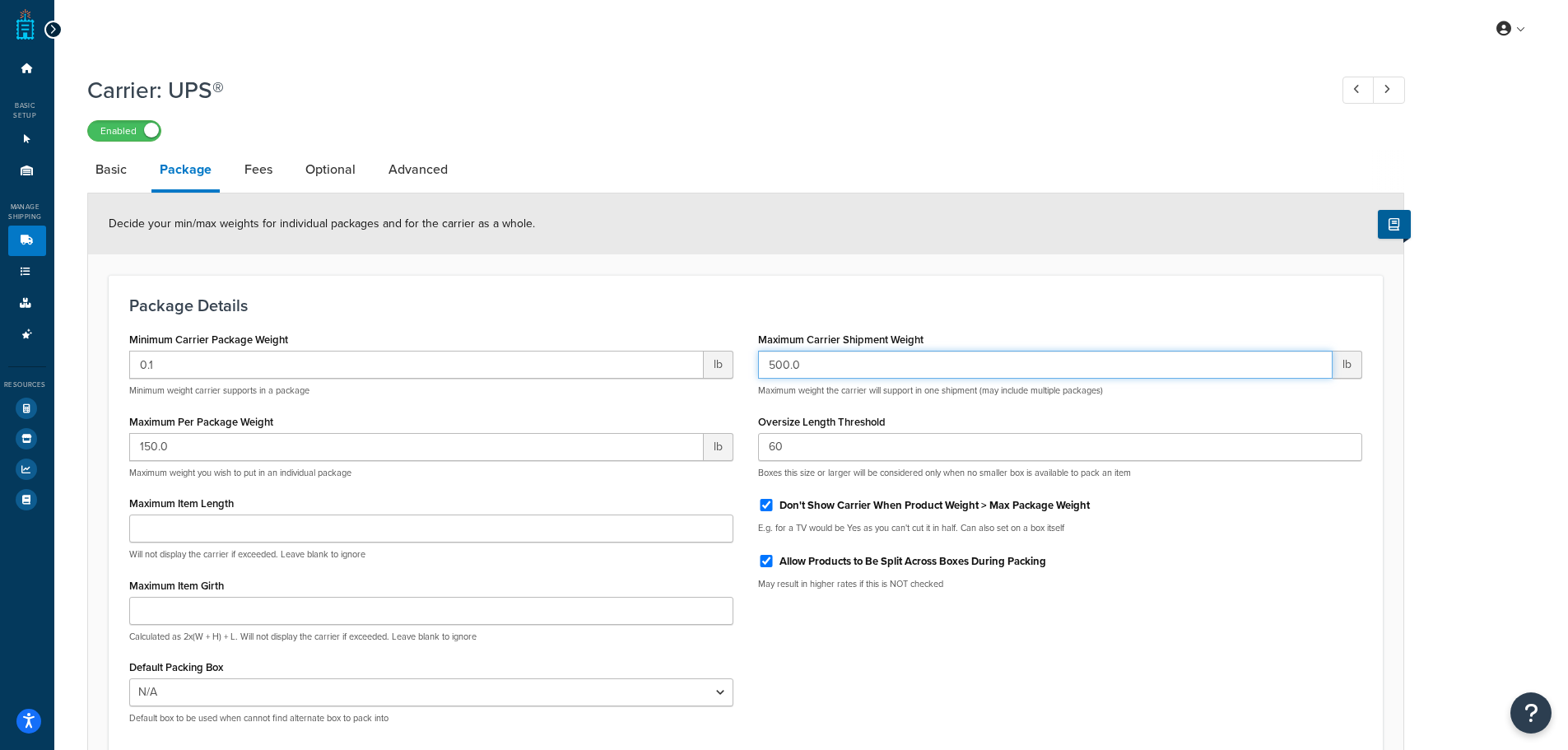
drag, startPoint x: 829, startPoint y: 367, endPoint x: 728, endPoint y: 362, distance: 101.1
click at [728, 362] on div "Minimum Carrier Package Weight 0.1 lb Minimum weight carrier supports in a pack…" at bounding box center [745, 532] width 1257 height 409
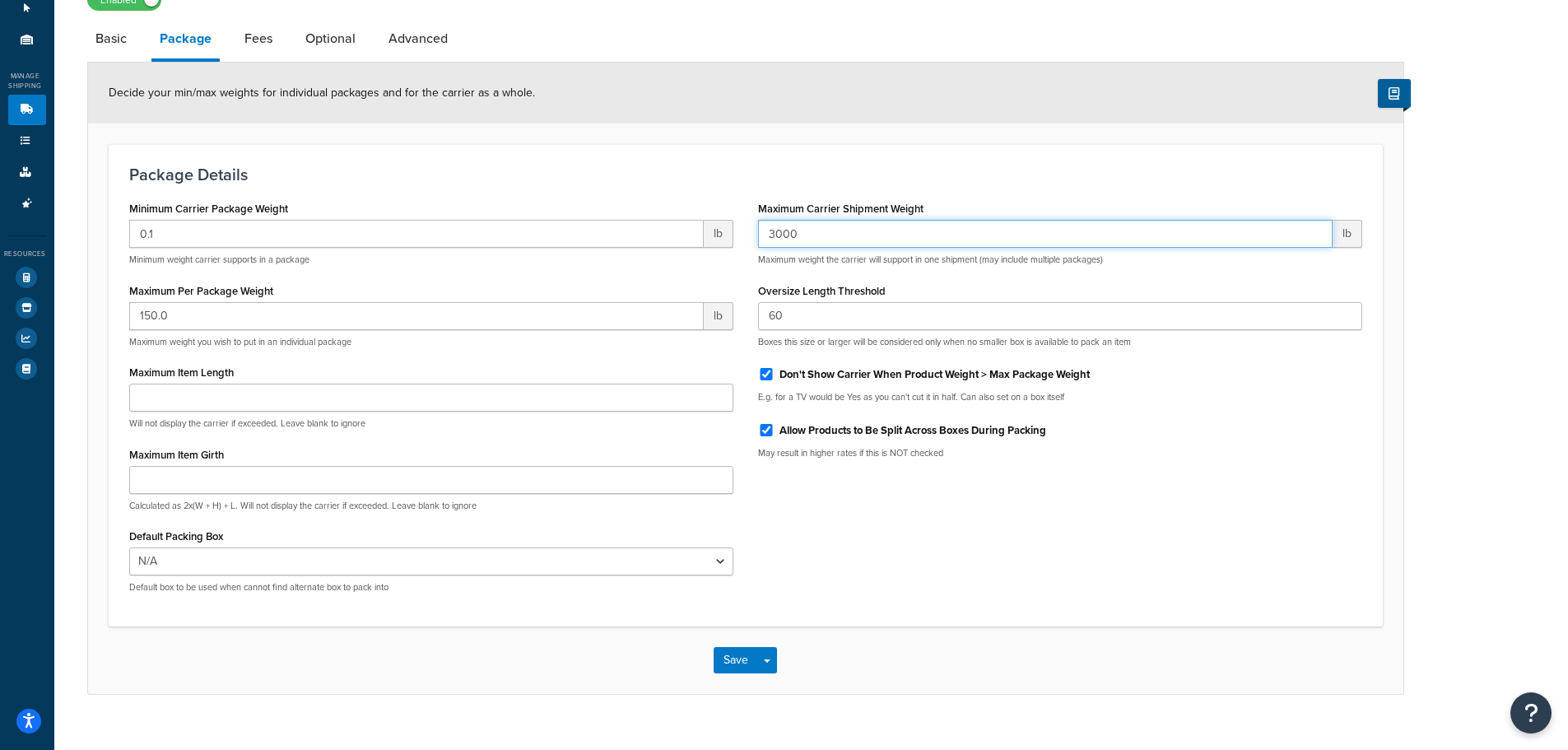
scroll to position [158, 0]
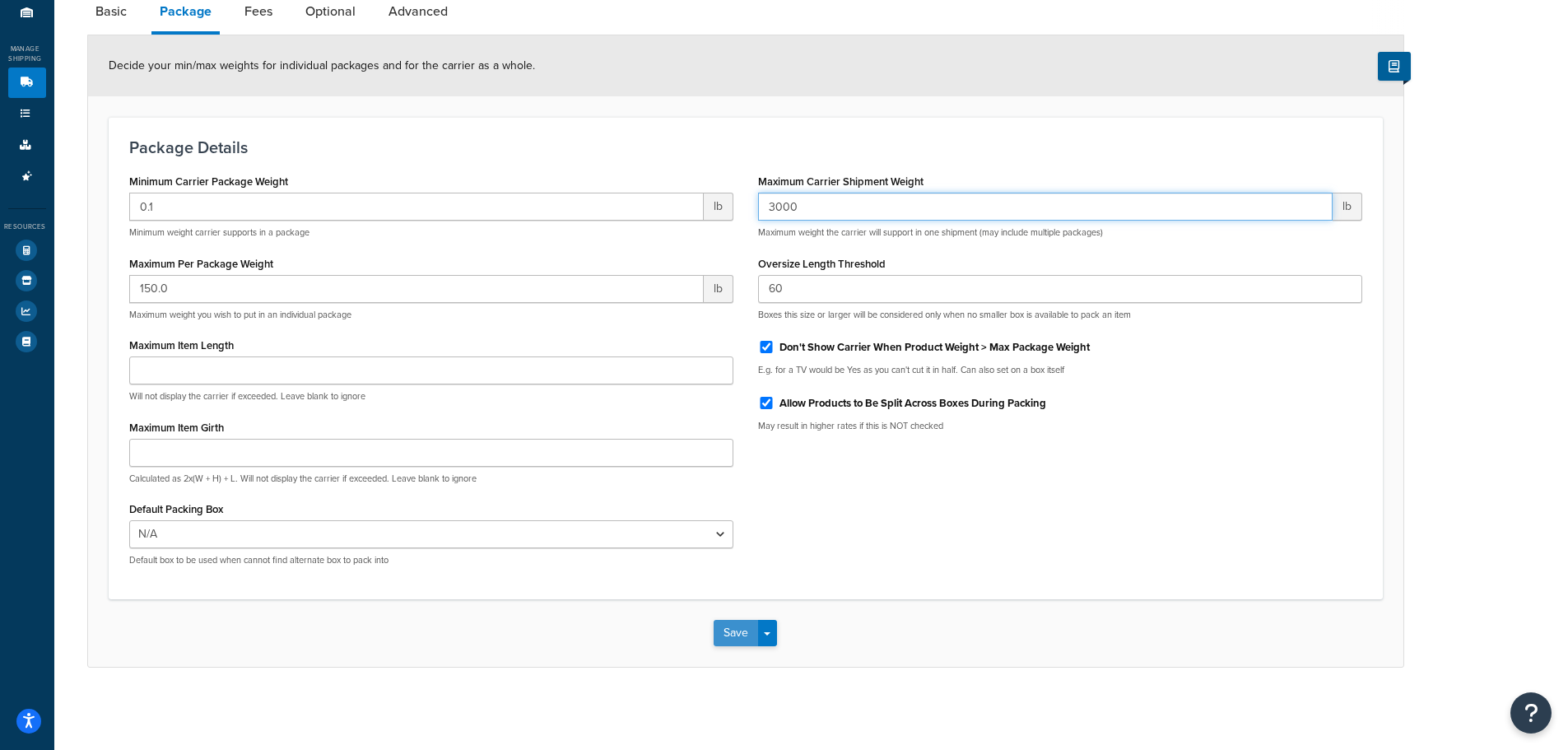
type input "3000"
click at [740, 632] on button "Save" at bounding box center [736, 633] width 44 height 27
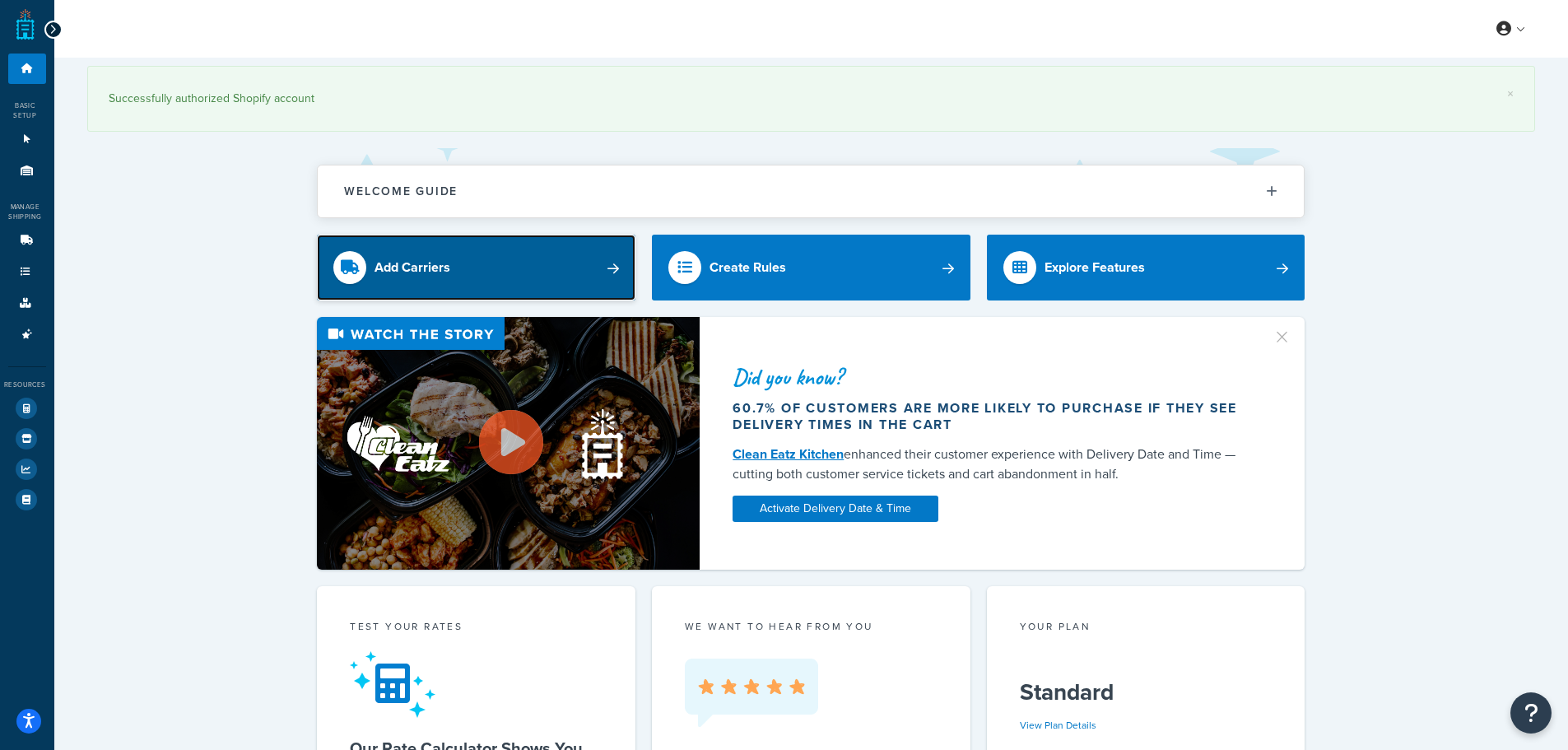
click at [404, 263] on div "Add Carriers" at bounding box center [412, 267] width 75 height 23
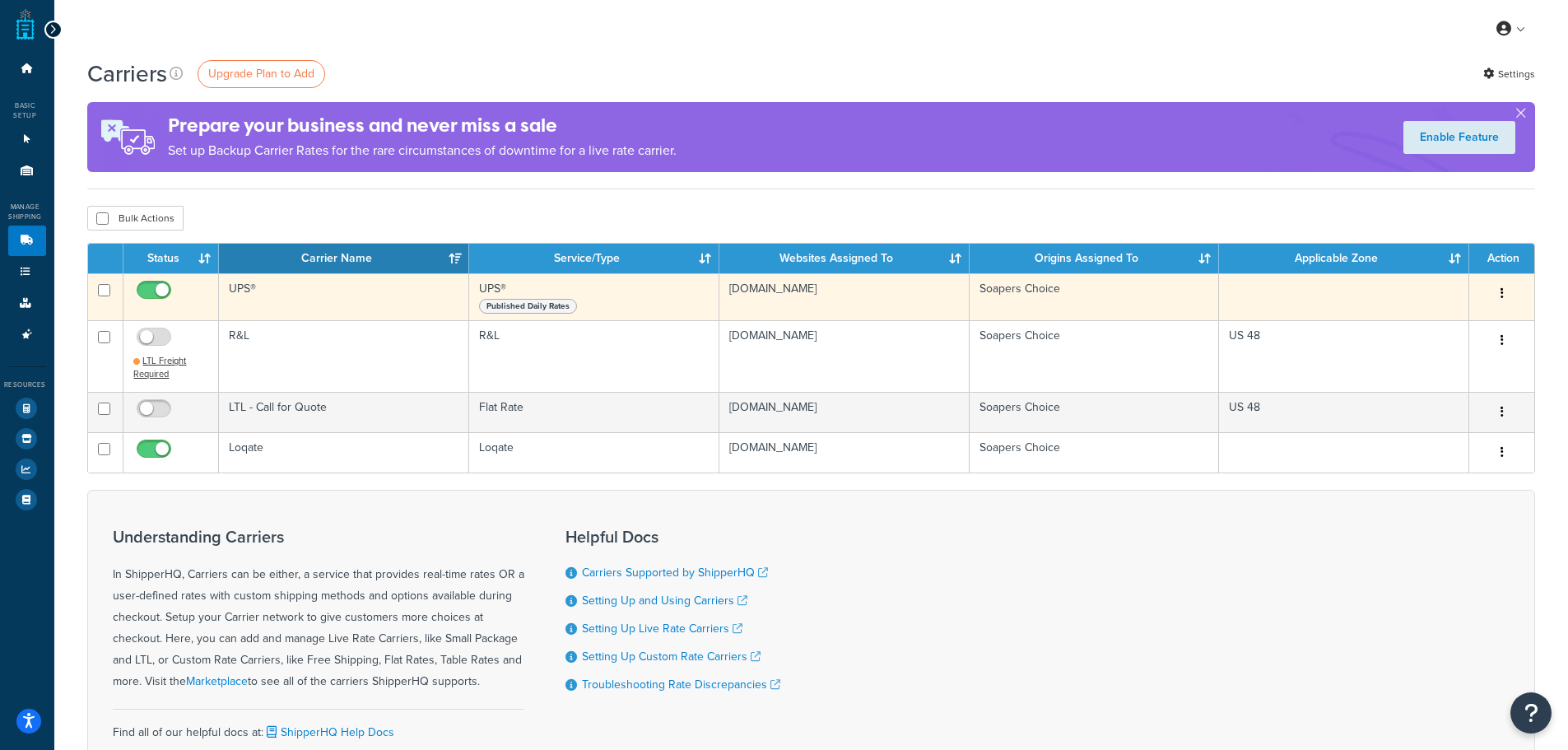
click at [1498, 294] on button "button" at bounding box center [1502, 294] width 23 height 27
click at [1392, 328] on link "Edit" at bounding box center [1431, 327] width 130 height 34
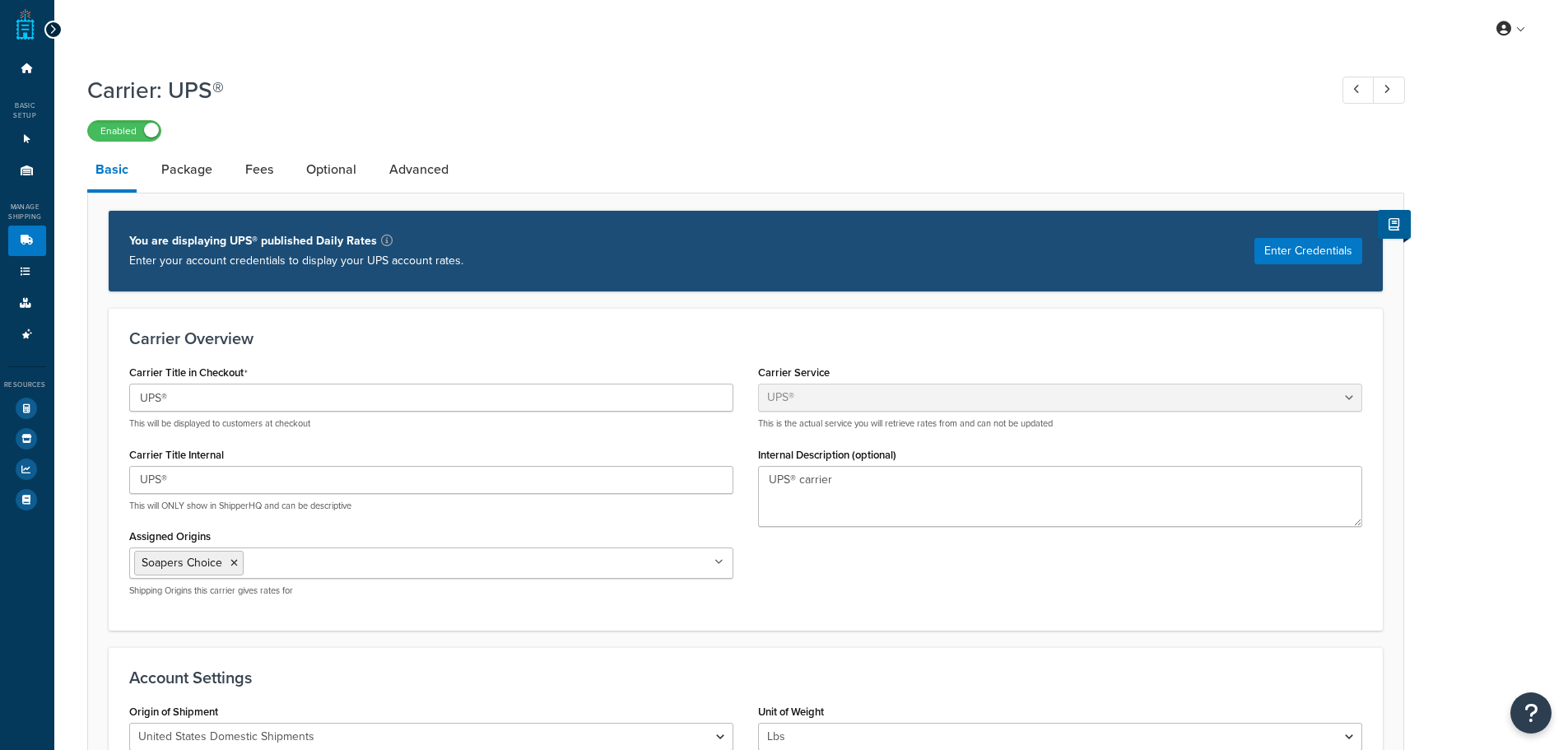
select select "ups"
click at [30, 73] on icon at bounding box center [27, 67] width 17 height 10
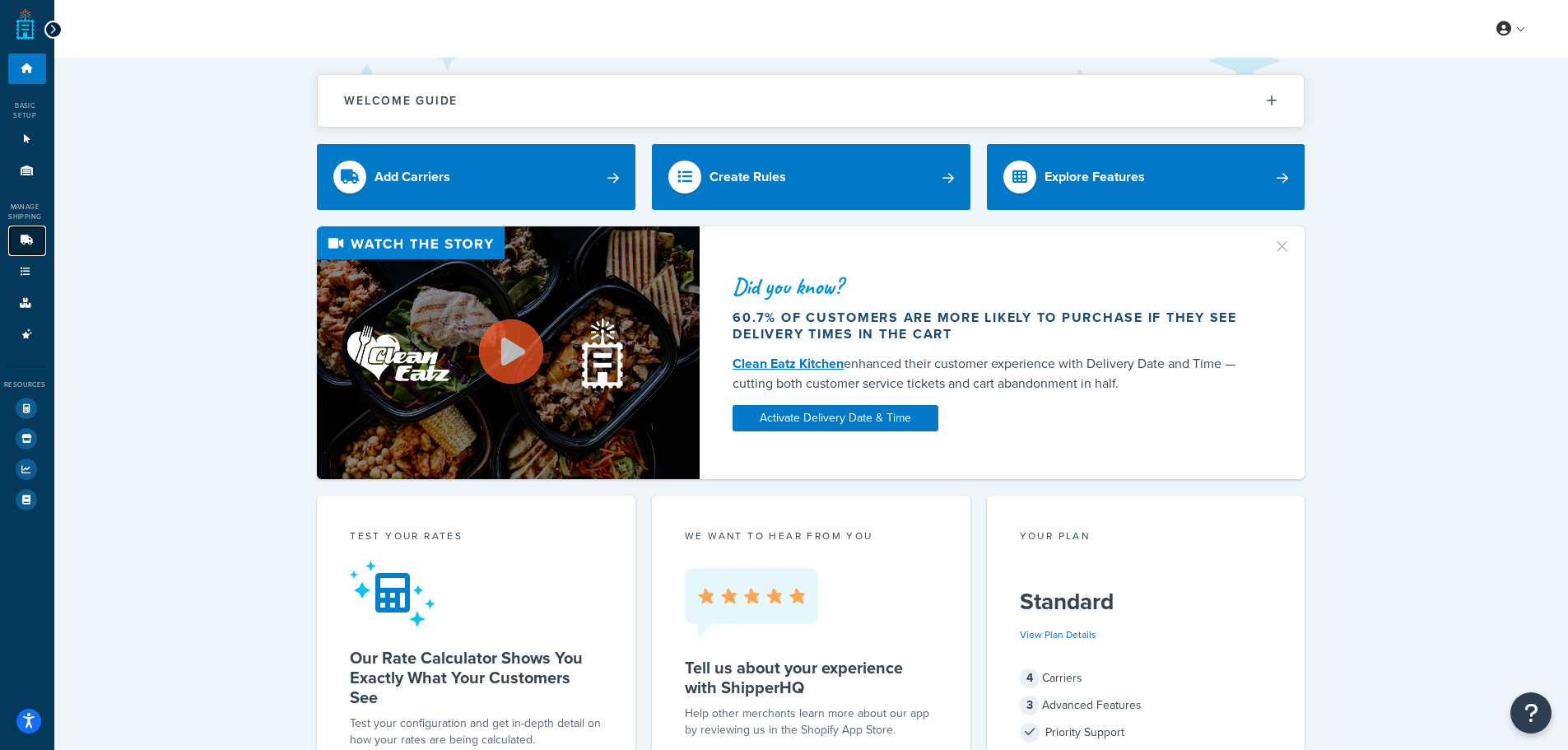
click at [27, 239] on icon at bounding box center [27, 240] width 17 height 10
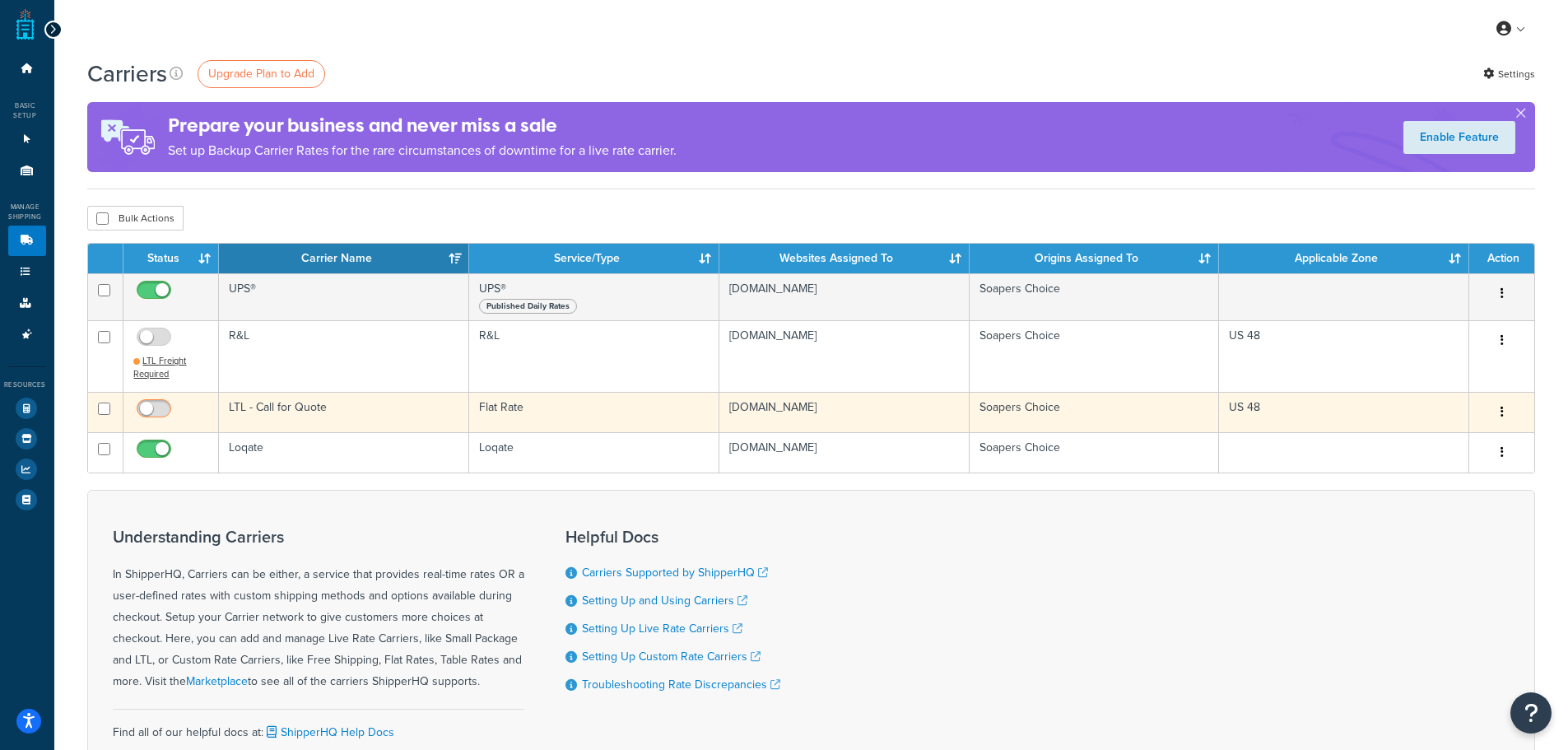
click at [153, 407] on input "checkbox" at bounding box center [155, 413] width 45 height 20
checkbox input "true"
click at [1496, 413] on button "button" at bounding box center [1502, 413] width 23 height 27
click at [1435, 440] on link "Edit" at bounding box center [1431, 445] width 130 height 34
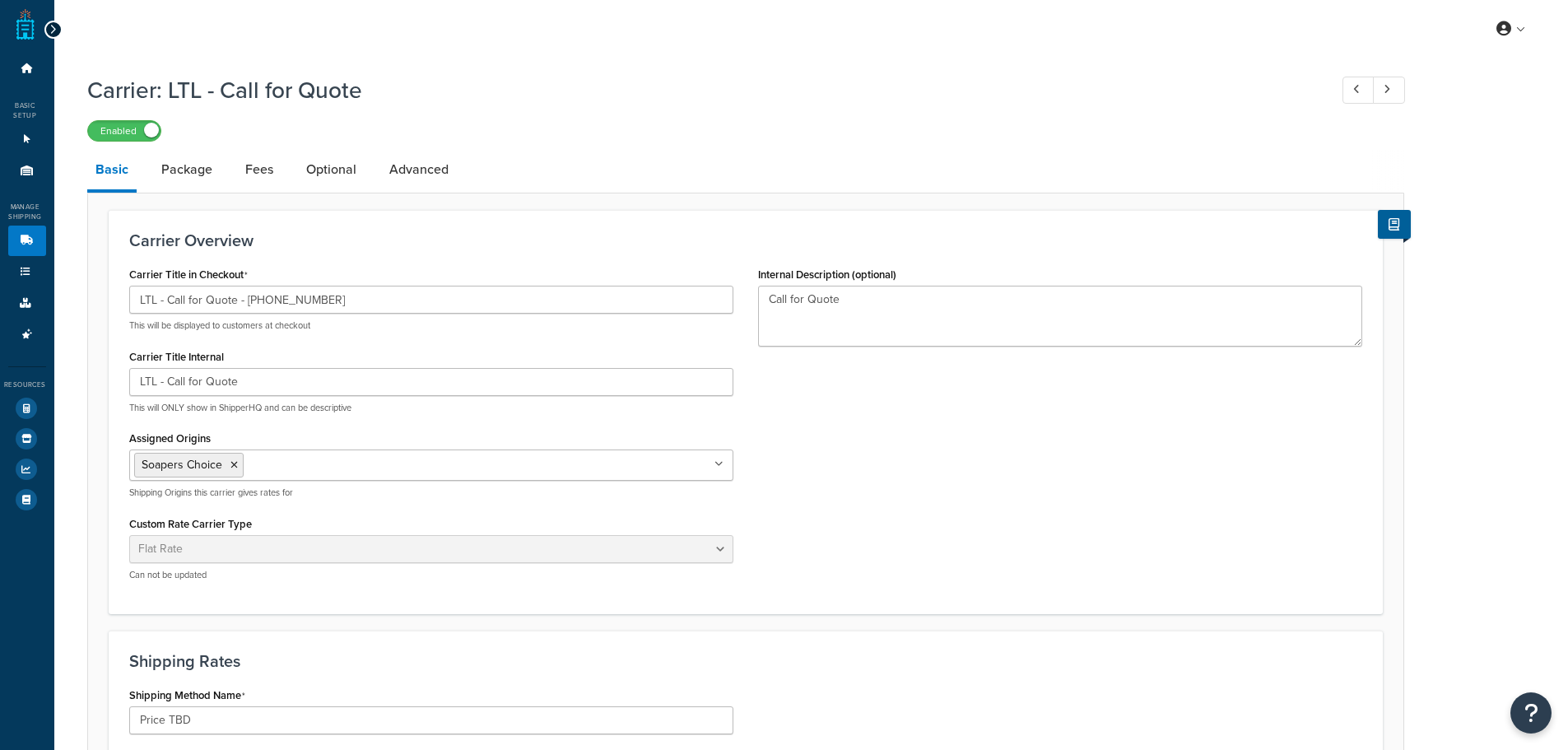
select select "flat"
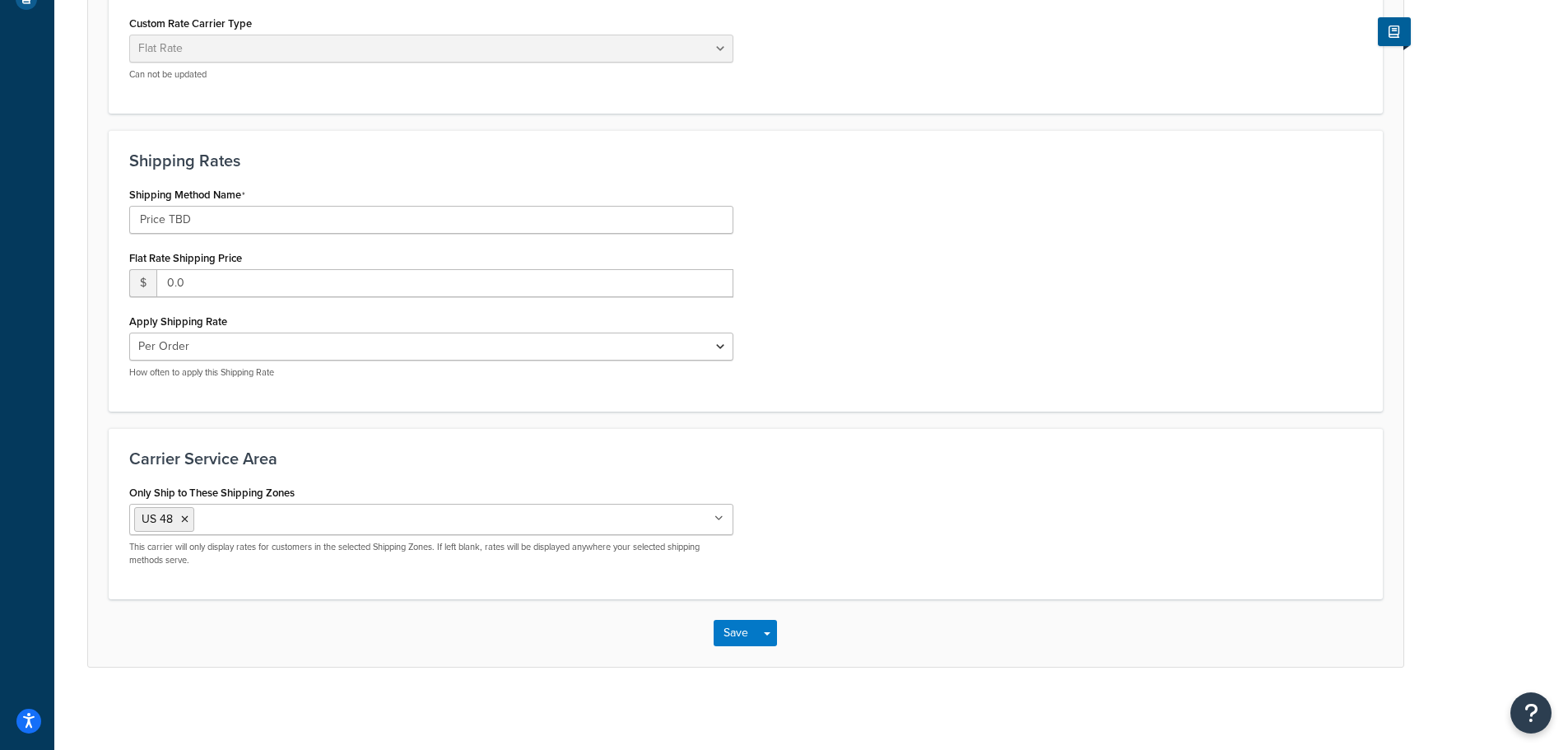
scroll to position [89, 0]
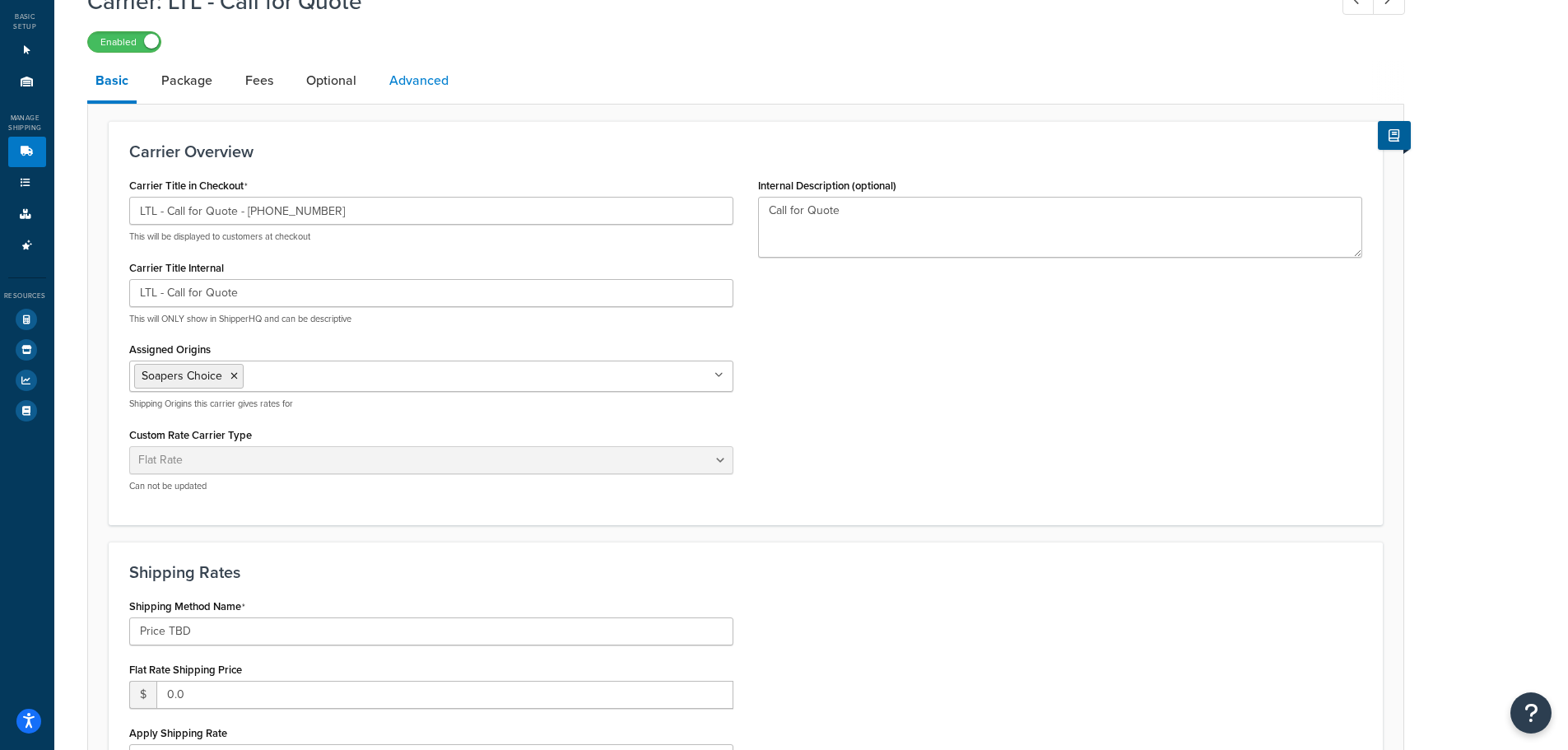
click at [392, 79] on link "Advanced" at bounding box center [418, 81] width 75 height 40
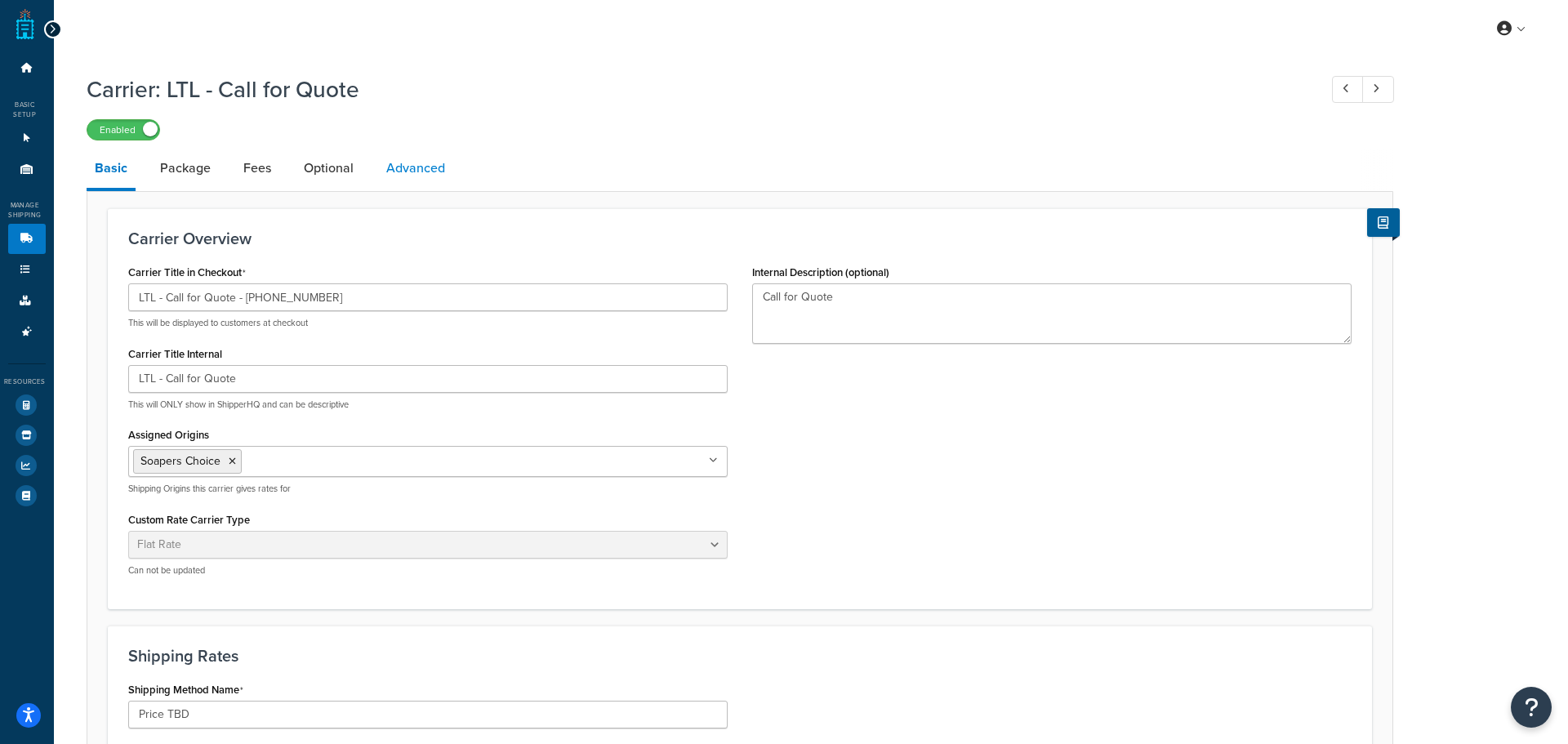
select select "false"
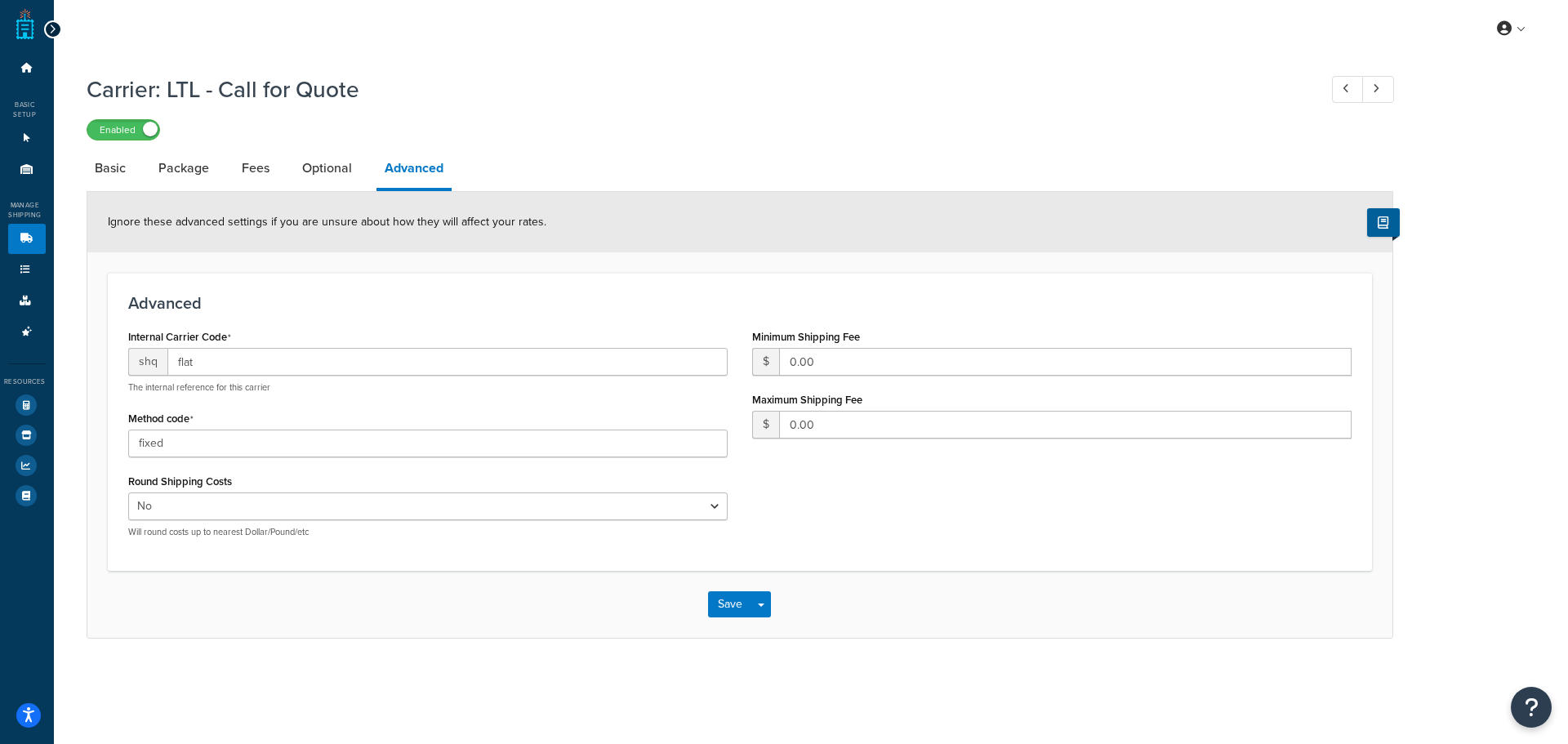
click at [343, 85] on h1 "Carrier: LTL - Call for Quote" at bounding box center [694, 89] width 1215 height 32
click at [298, 164] on link "Optional" at bounding box center [327, 168] width 66 height 40
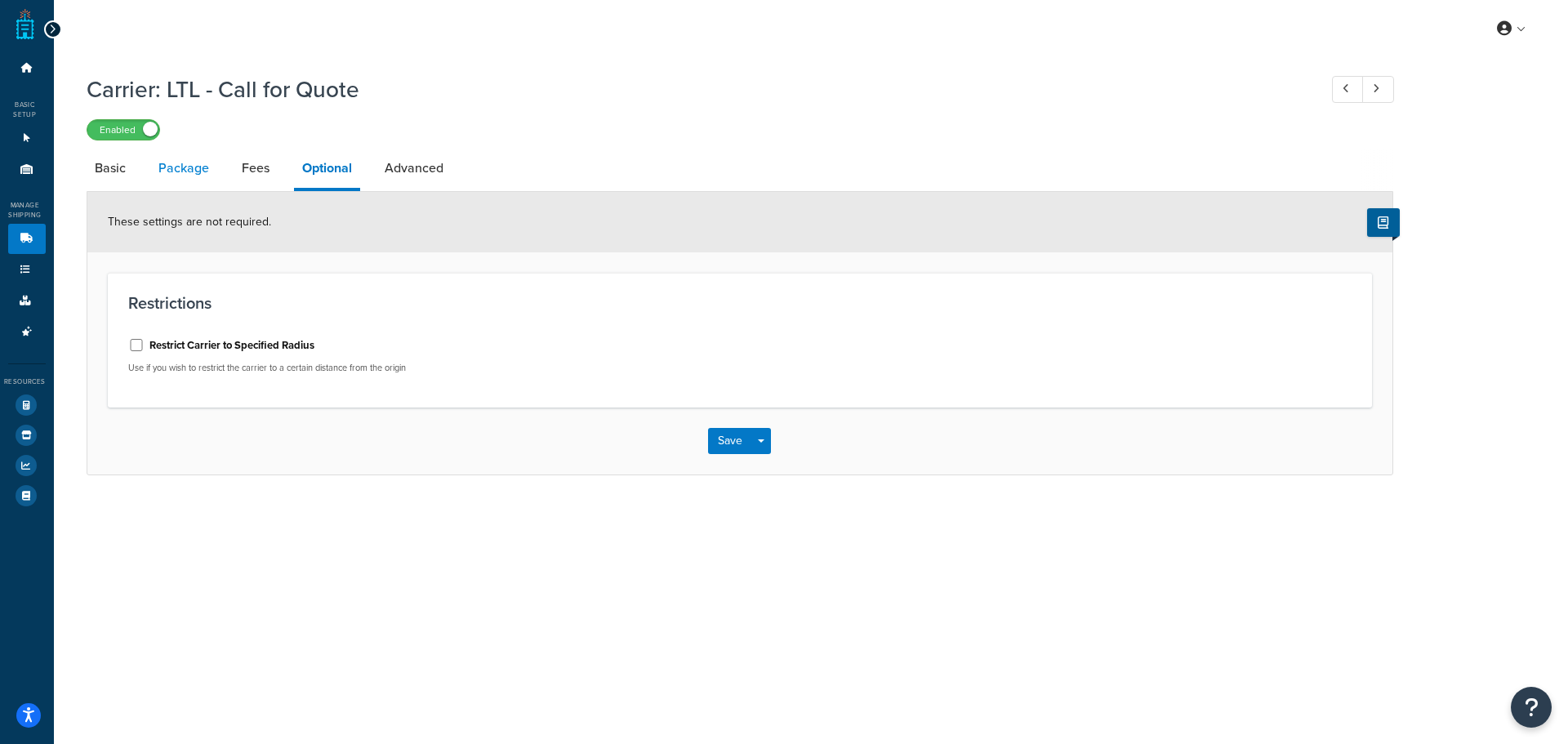
click at [186, 166] on link "Package" at bounding box center [184, 168] width 67 height 40
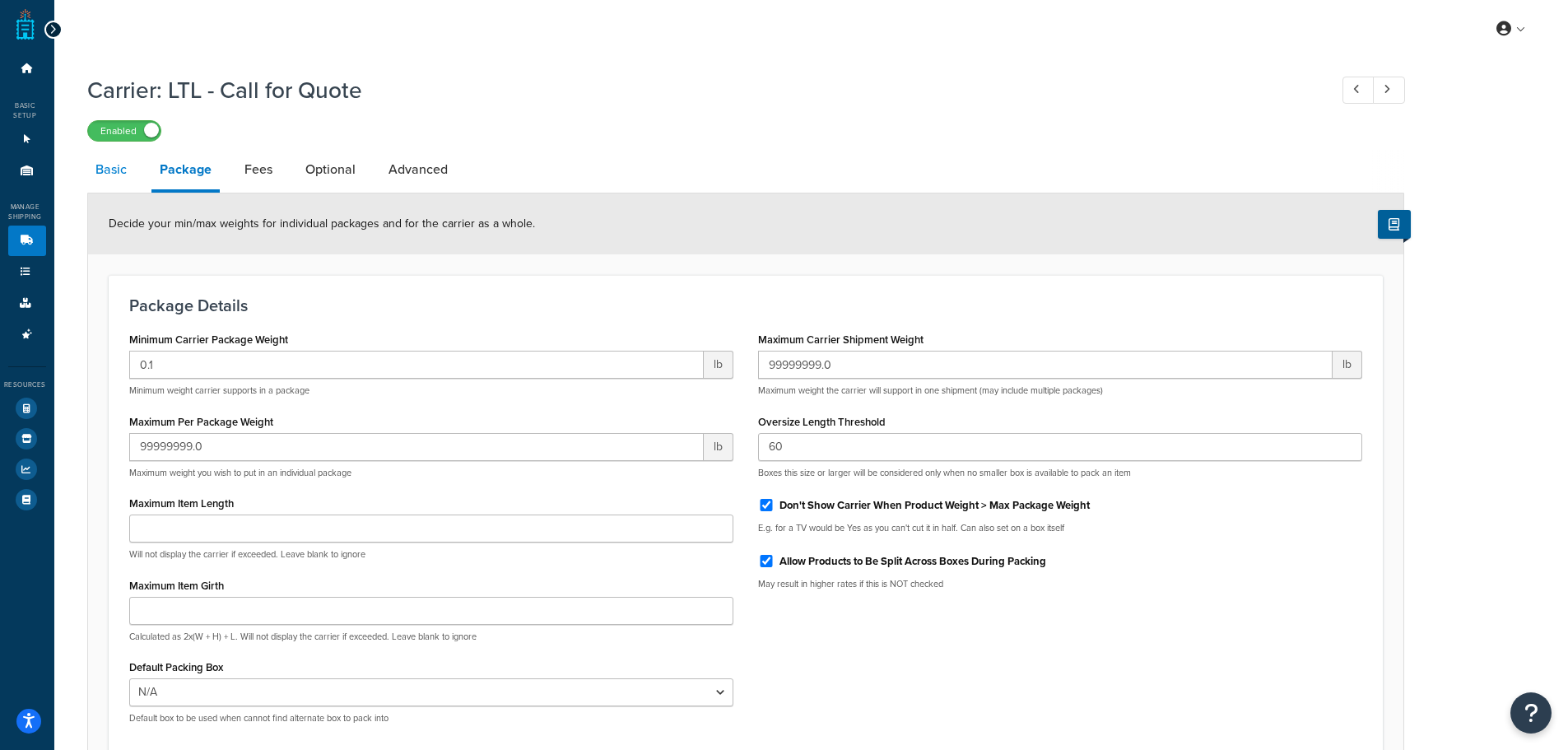
click at [122, 174] on link "Basic" at bounding box center [111, 170] width 48 height 40
select select "flat"
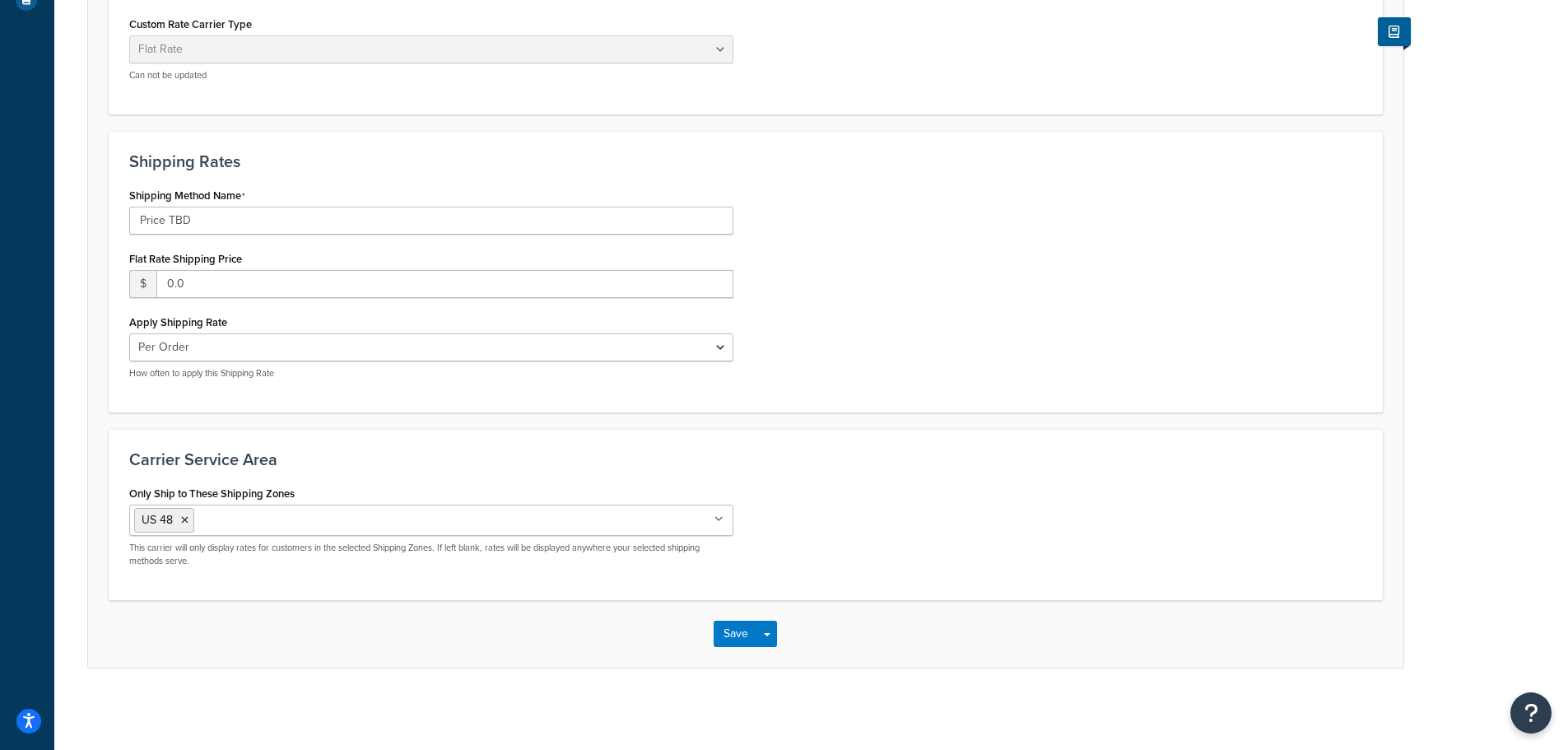
scroll to position [501, 0]
click at [733, 638] on button "Save" at bounding box center [736, 633] width 44 height 27
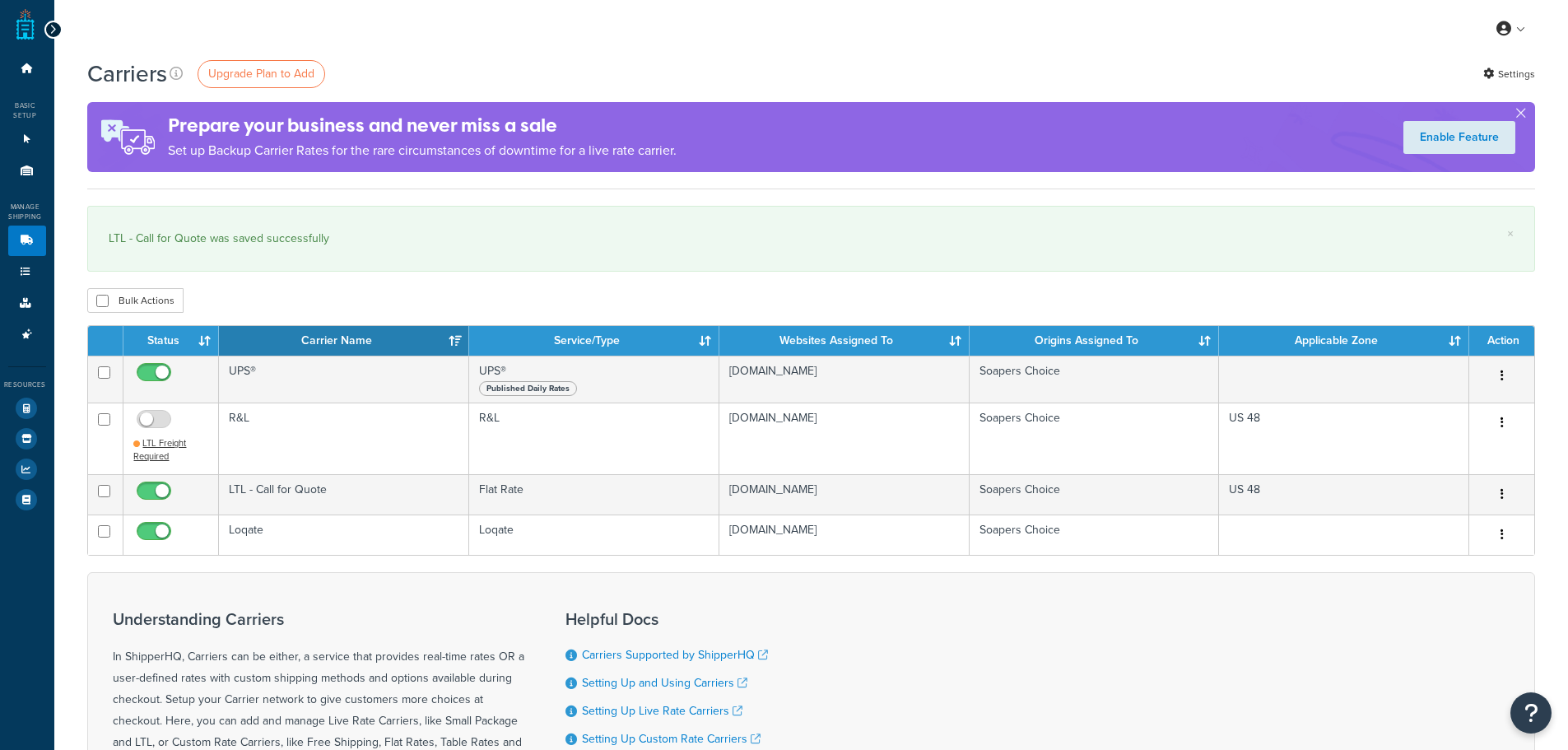
click at [25, 74] on link "Dashboard" at bounding box center [27, 68] width 38 height 30
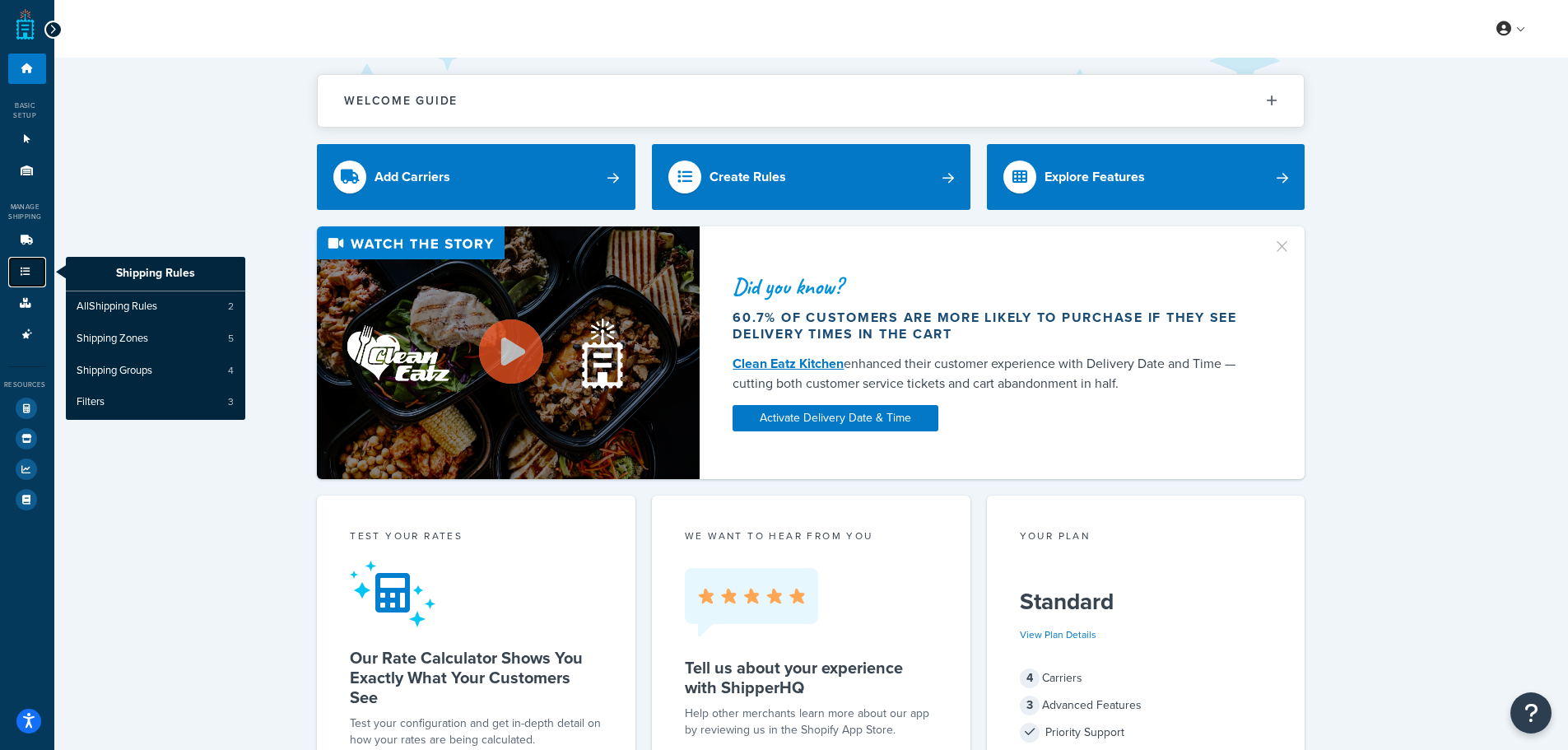
click at [17, 273] on icon at bounding box center [25, 272] width 17 height 10
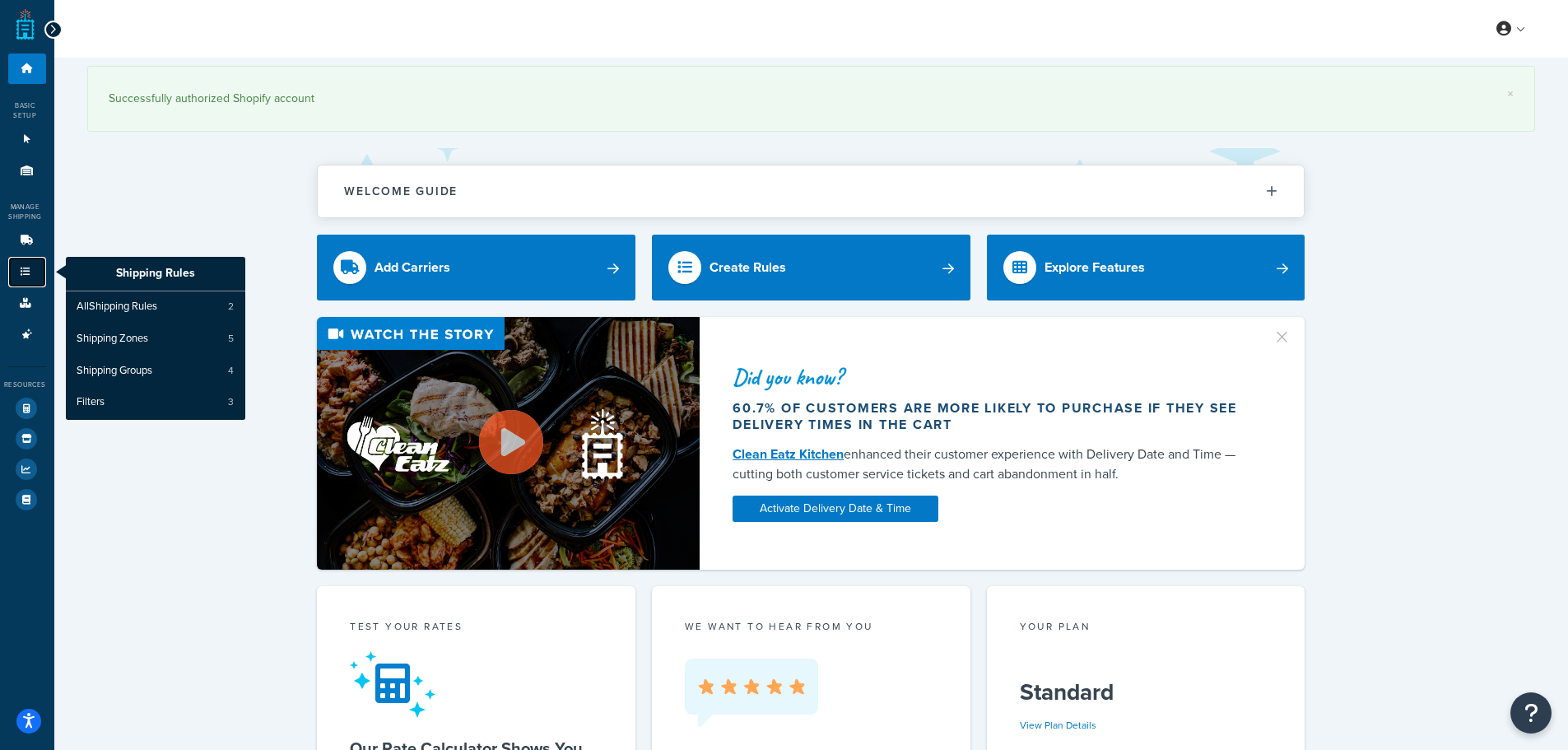
click at [31, 266] on link "Shipping Rules" at bounding box center [27, 272] width 38 height 30
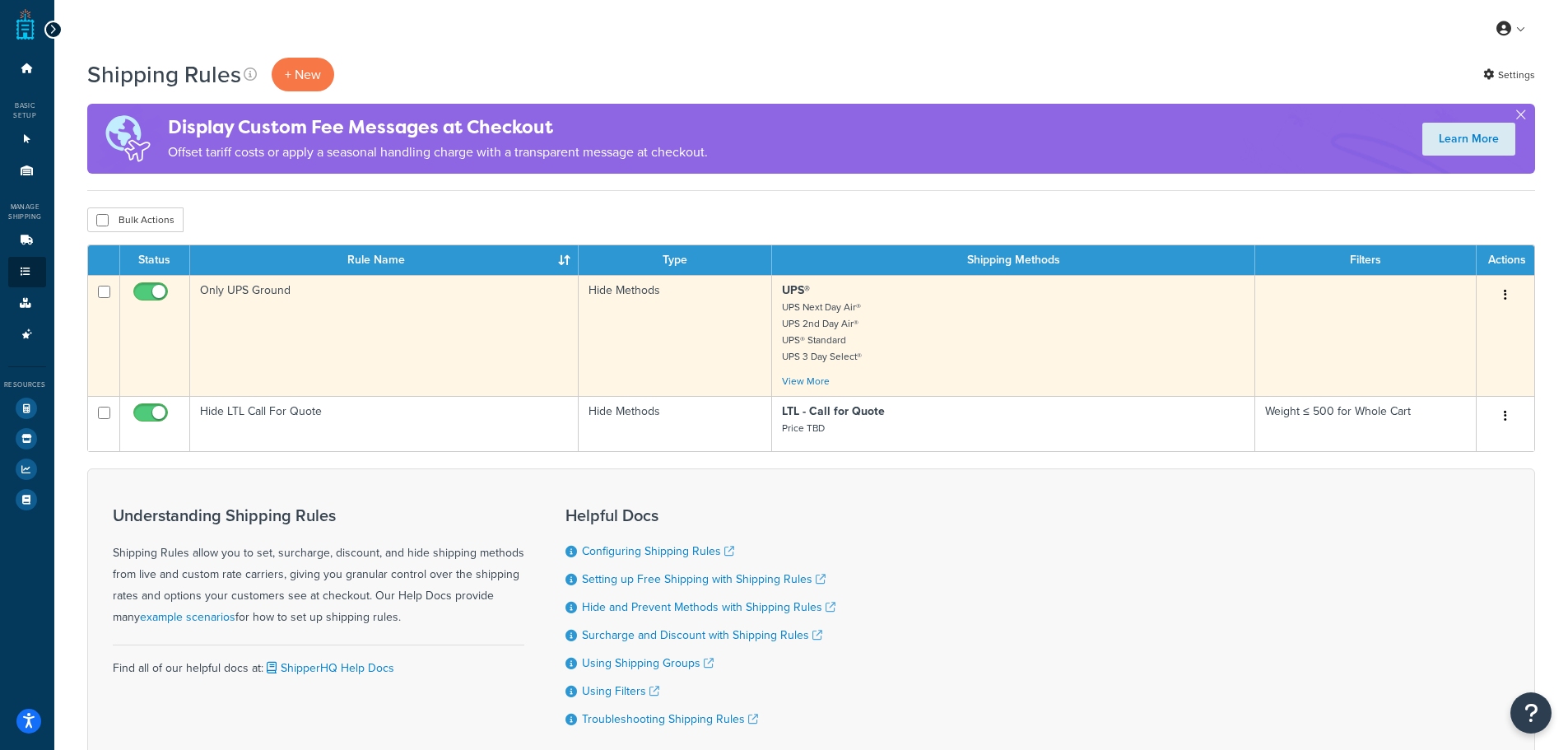
click at [1509, 293] on button "button" at bounding box center [1506, 296] width 23 height 27
click at [1462, 328] on link "Edit" at bounding box center [1451, 327] width 130 height 34
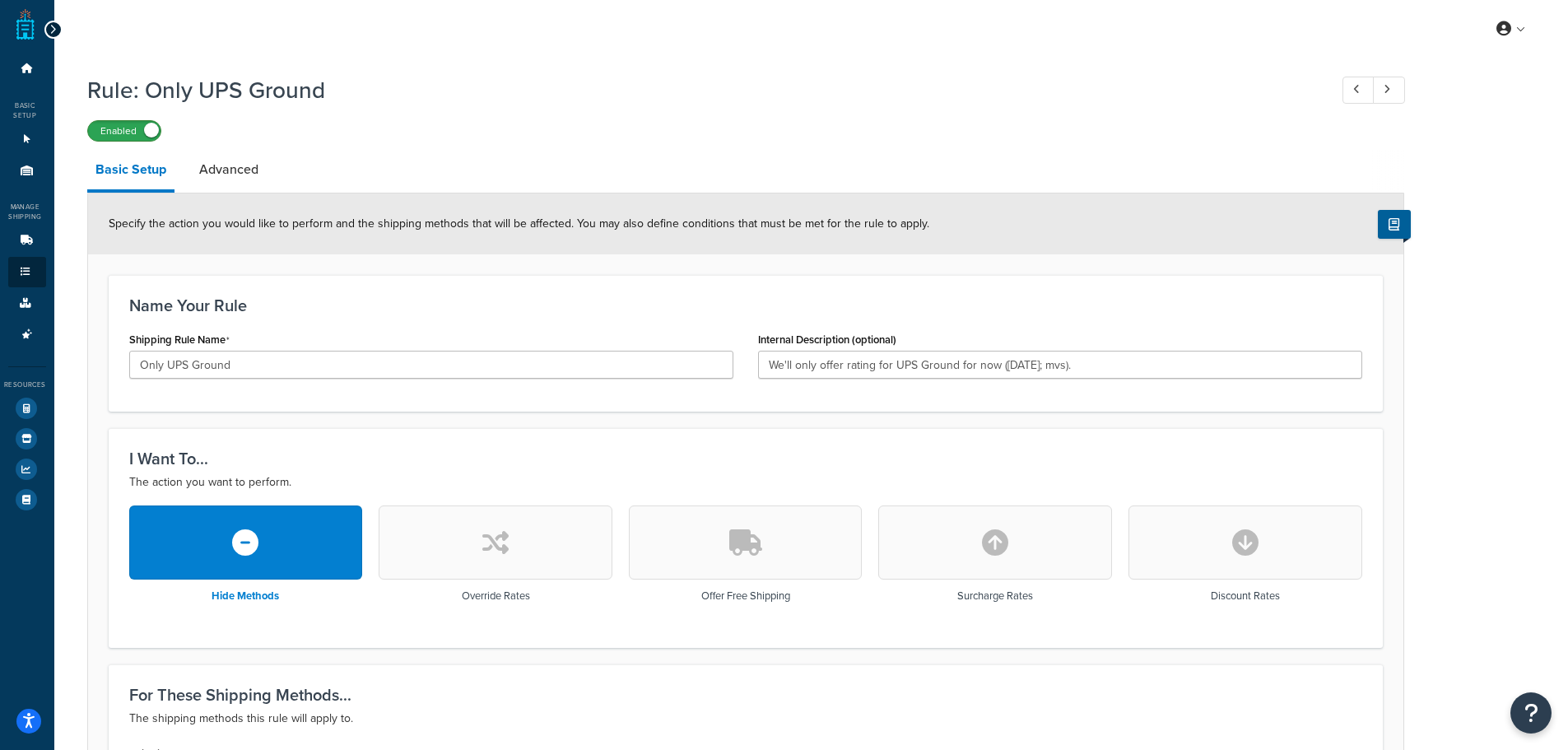
click at [142, 133] on label "Enabled" at bounding box center [124, 130] width 73 height 20
click at [20, 64] on icon at bounding box center [27, 67] width 17 height 10
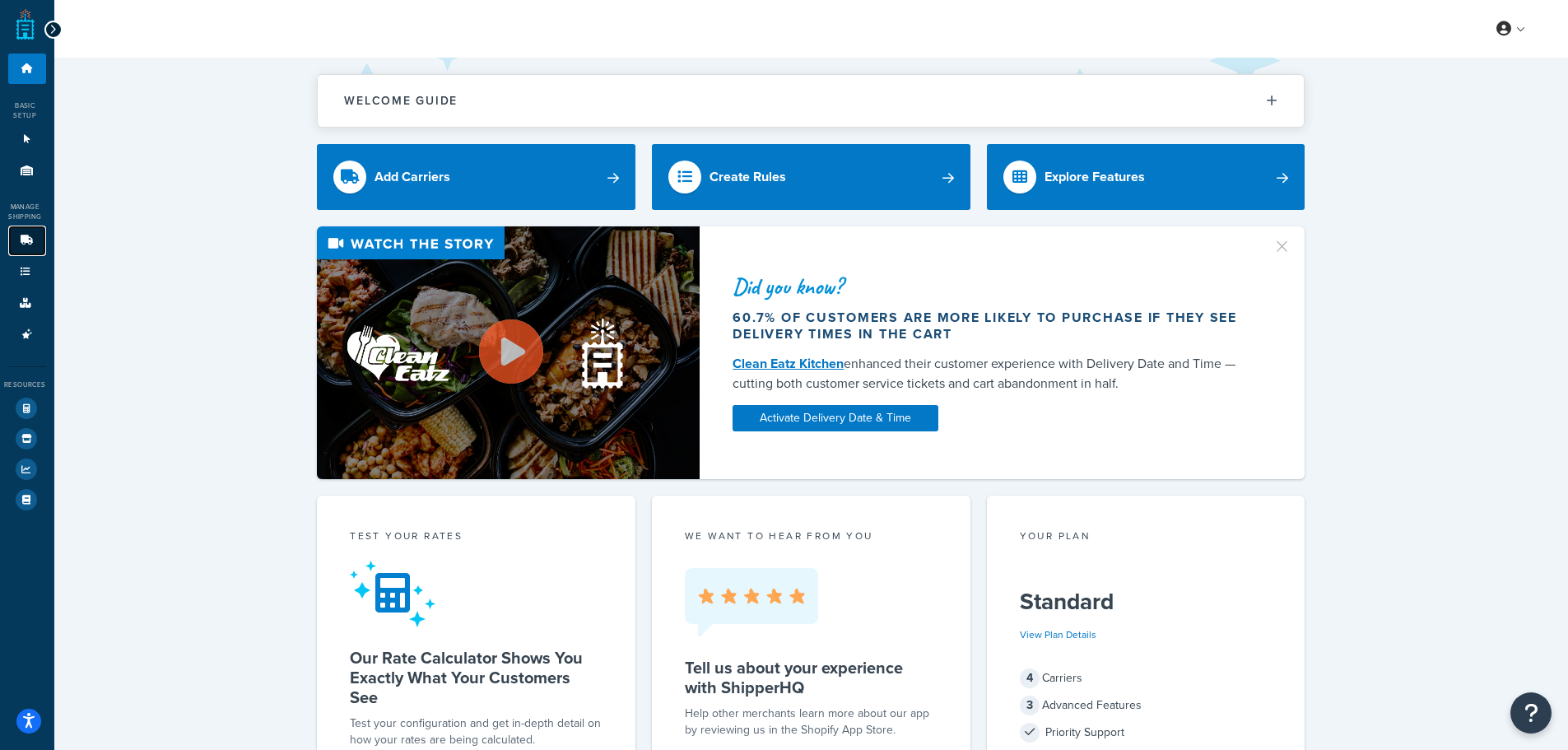
click at [15, 236] on link "Carriers 4" at bounding box center [27, 241] width 38 height 30
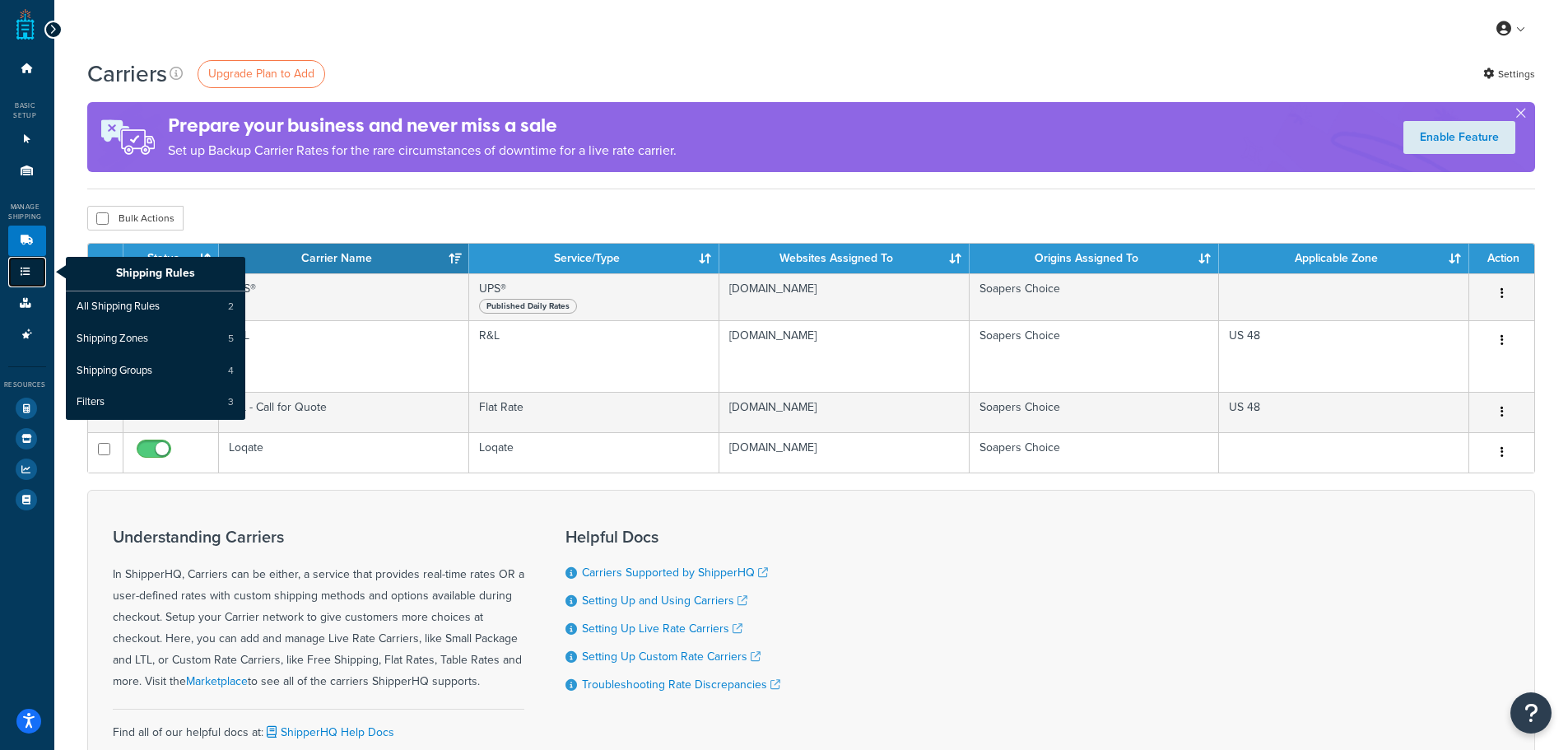
click at [26, 279] on link "Shipping Rules" at bounding box center [27, 272] width 38 height 30
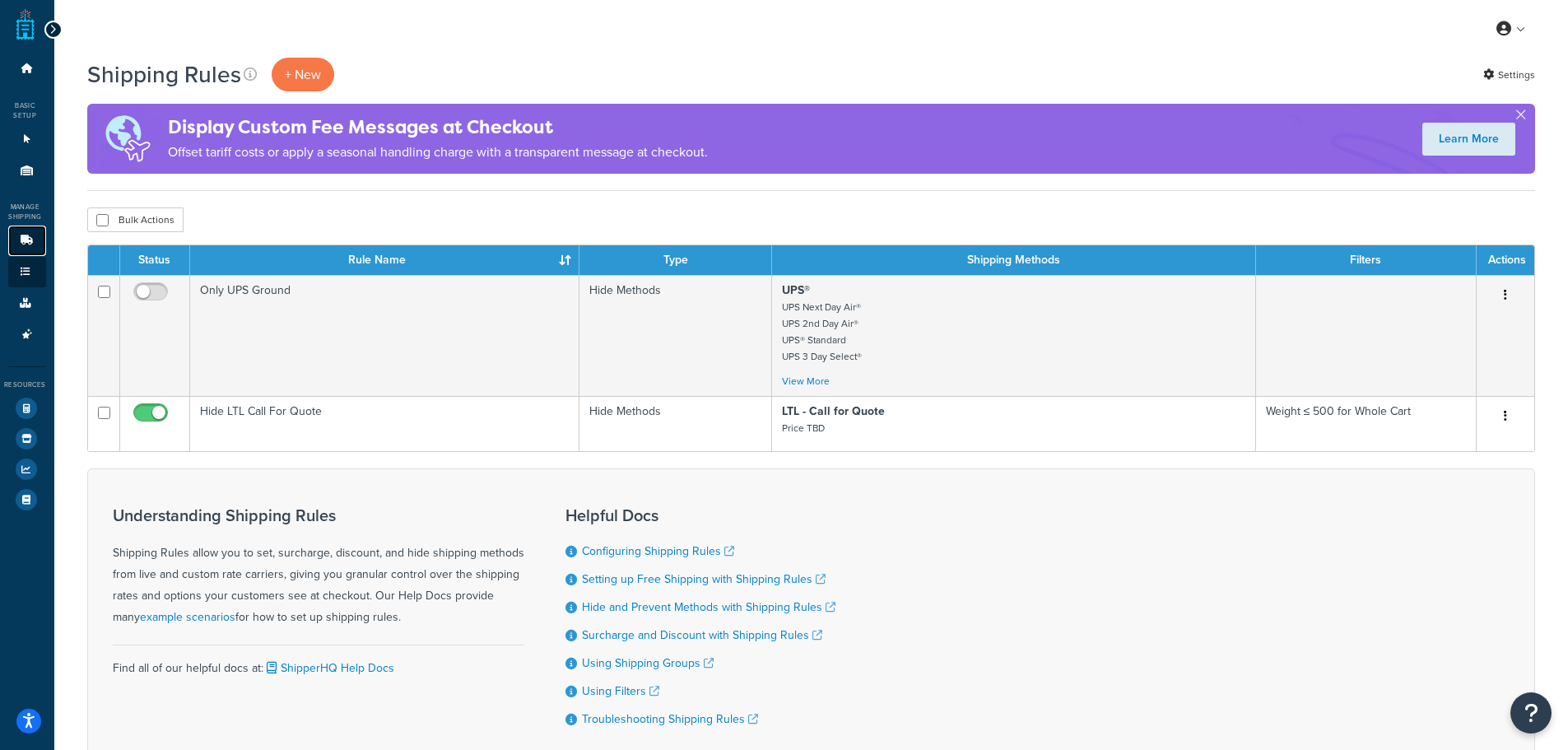
click at [27, 237] on icon at bounding box center [27, 240] width 17 height 10
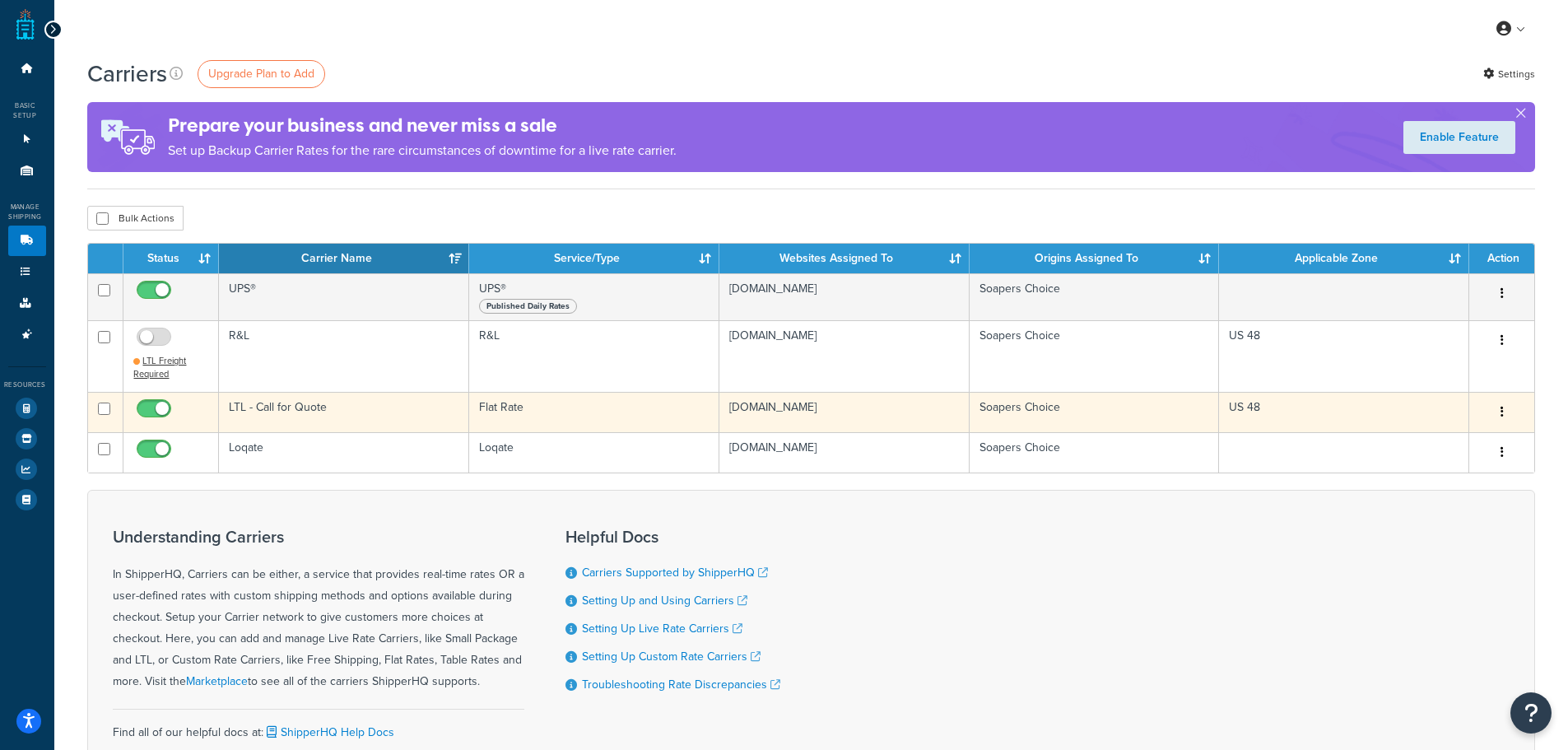
click at [1501, 408] on icon "button" at bounding box center [1502, 411] width 4 height 12
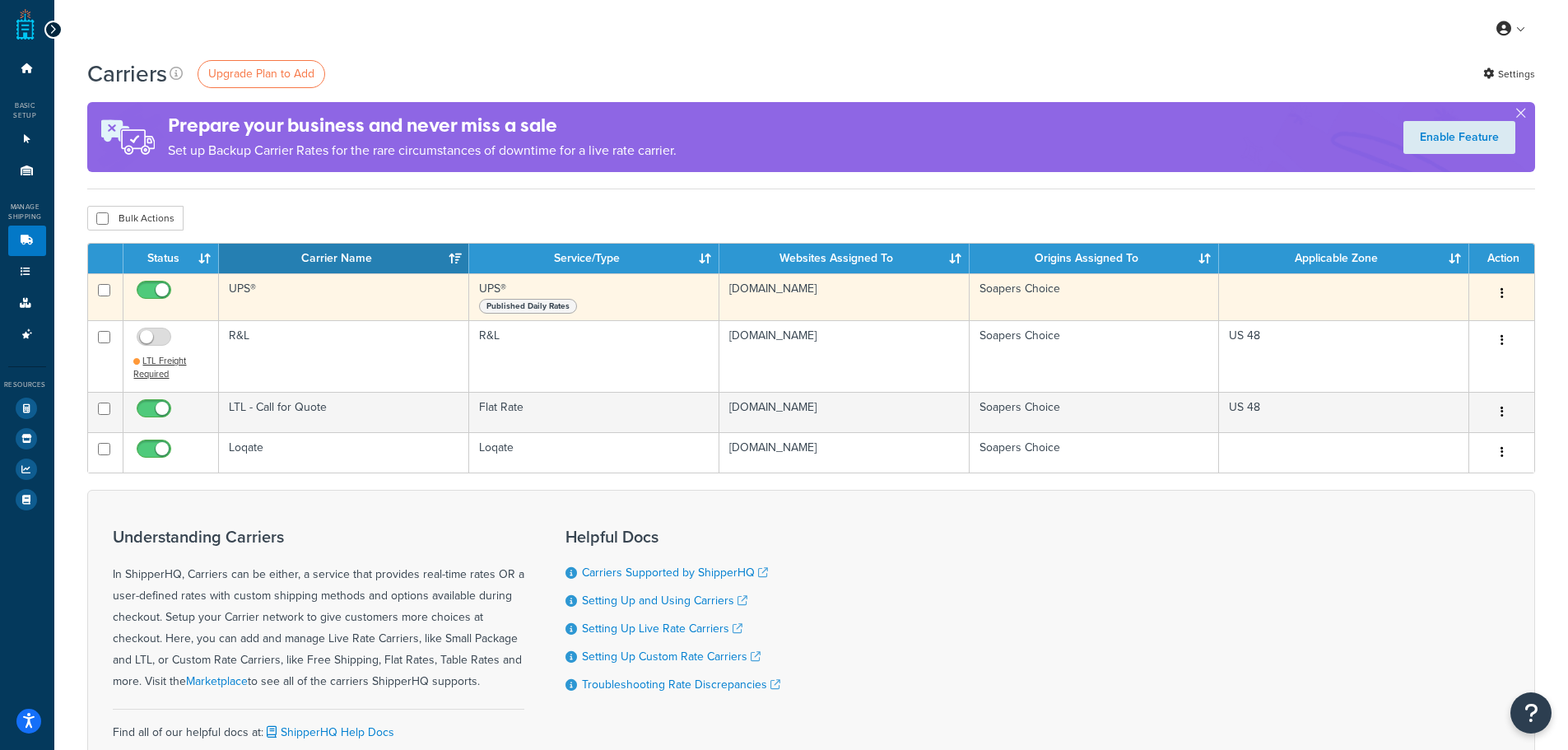
click at [1498, 291] on button "button" at bounding box center [1502, 294] width 23 height 27
click at [1415, 333] on link "Edit" at bounding box center [1431, 327] width 130 height 34
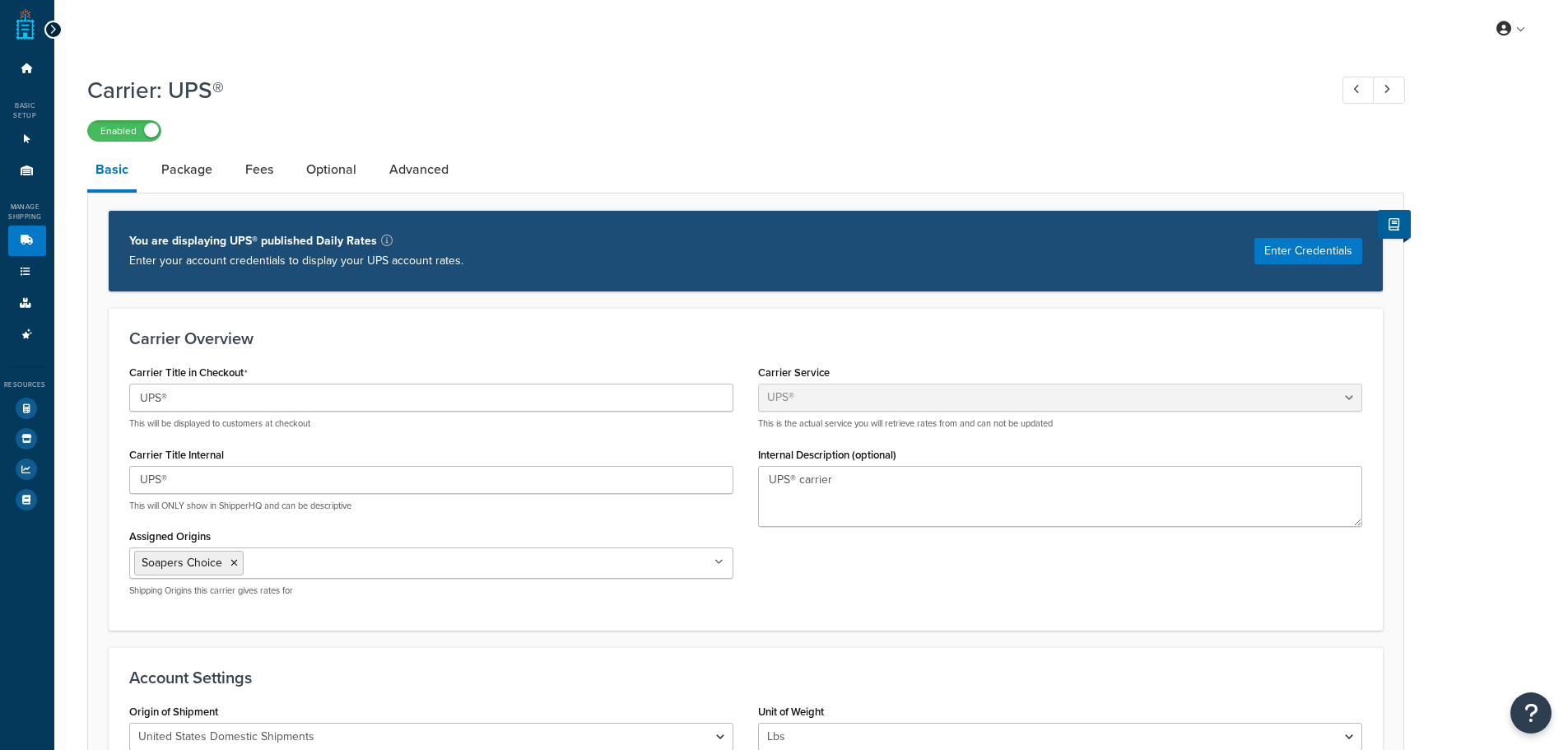
select select "ups"
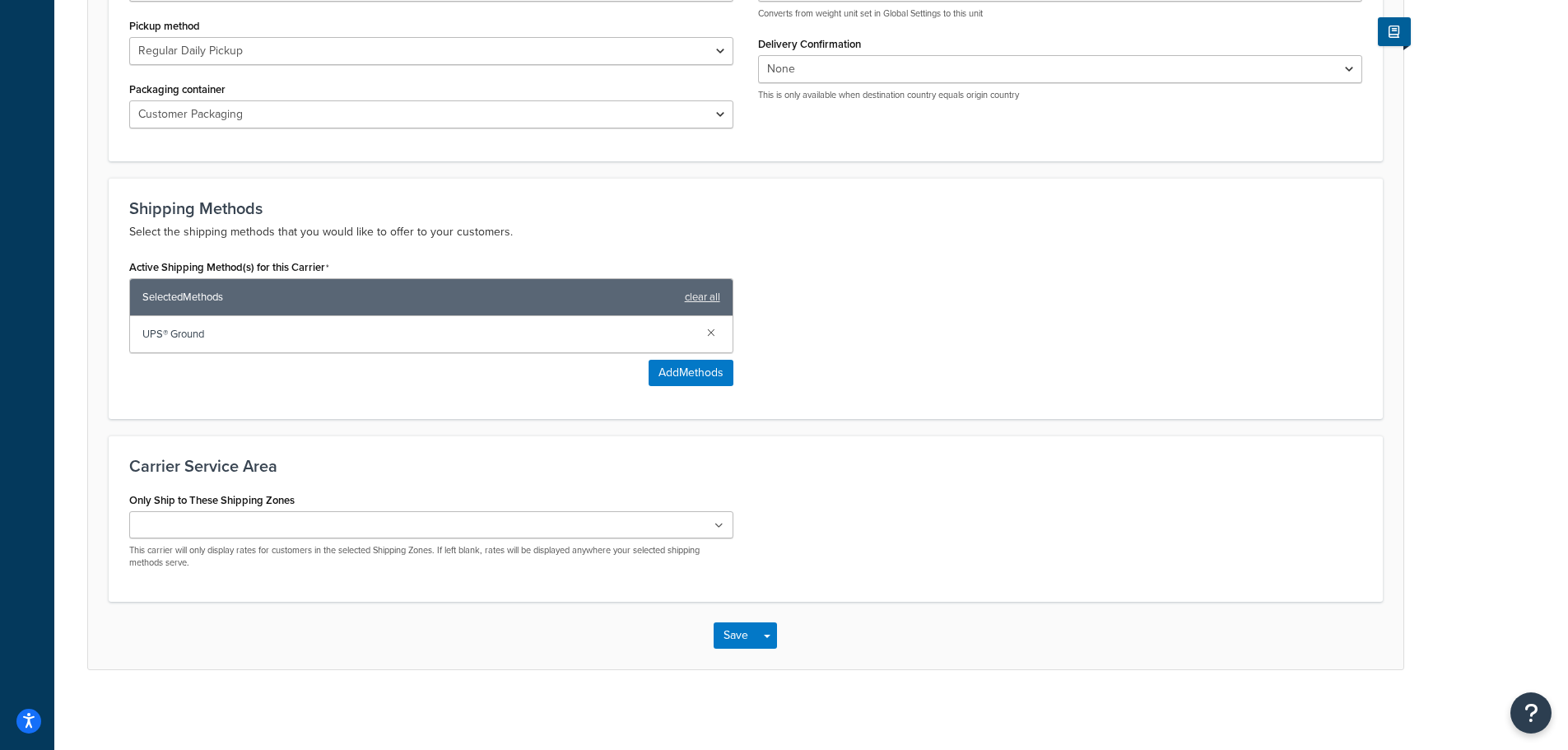
scroll to position [752, 0]
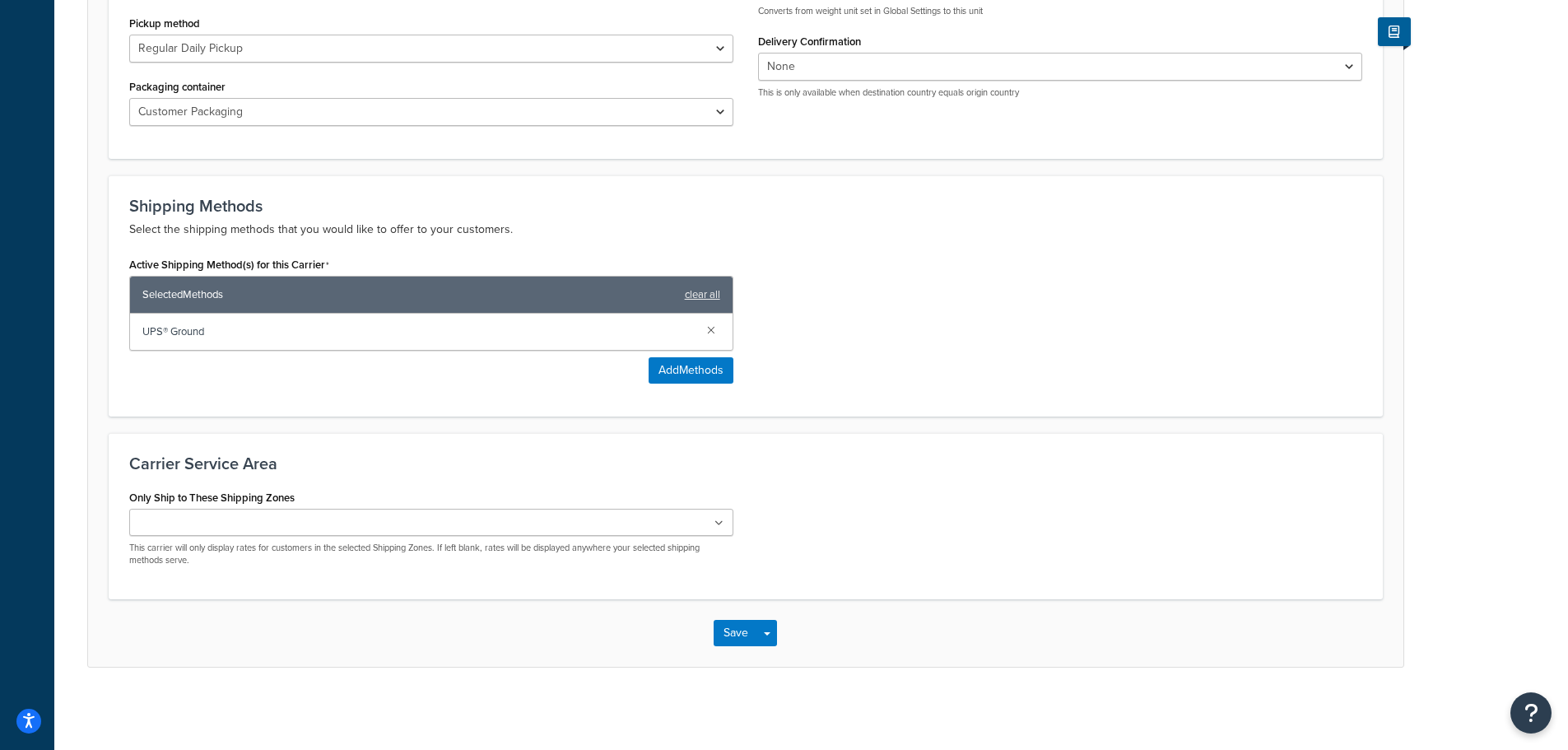
click at [179, 525] on input "Only Ship to These Shipping Zones" at bounding box center [207, 524] width 146 height 18
click at [758, 648] on button "Save Dropdown" at bounding box center [767, 637] width 20 height 27
click at [745, 637] on button "Save" at bounding box center [736, 637] width 44 height 27
